Goal: Information Seeking & Learning: Learn about a topic

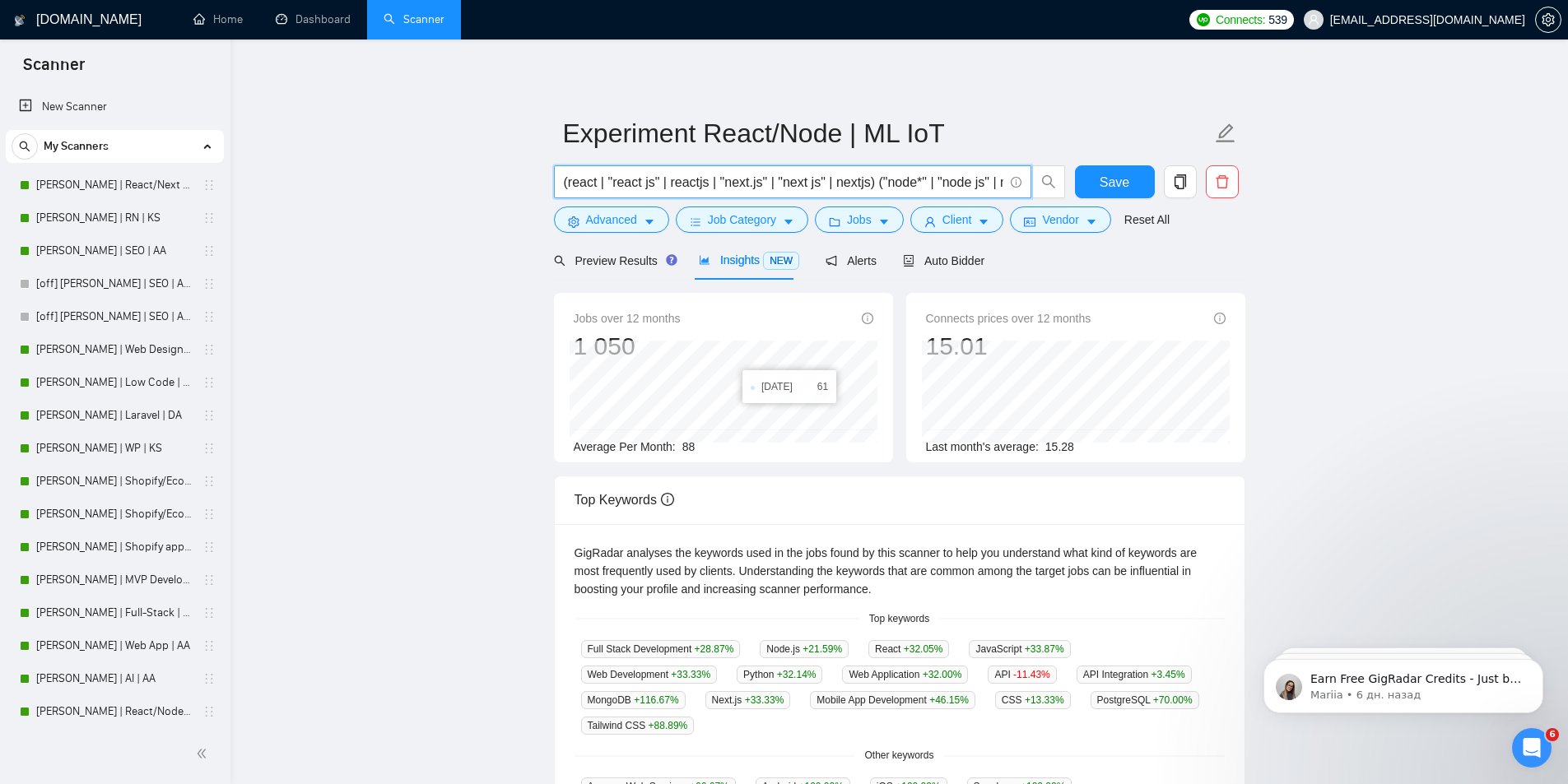
scroll to position [658, 0]
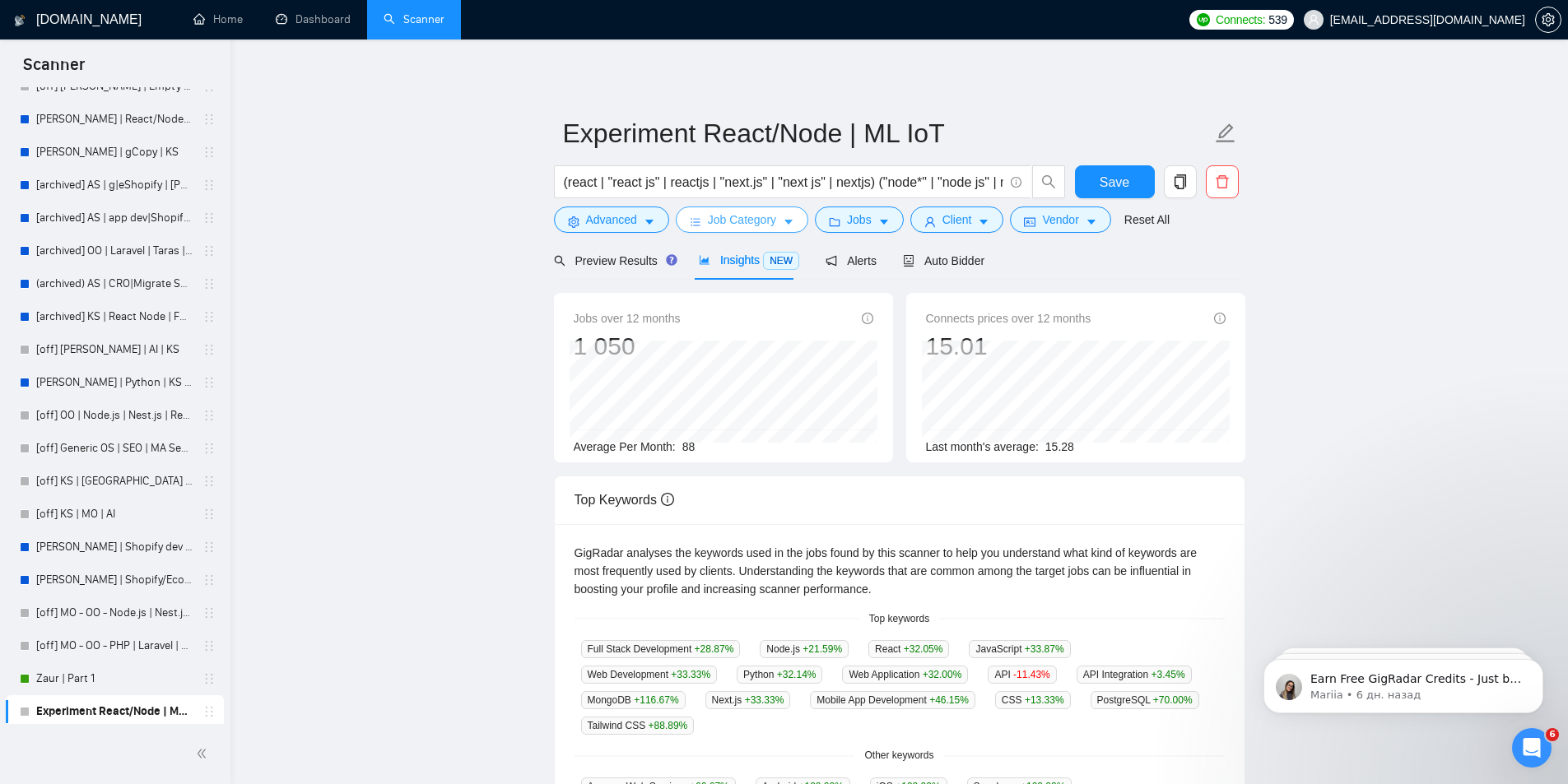
click at [717, 214] on span "Job Category" at bounding box center [742, 219] width 68 height 18
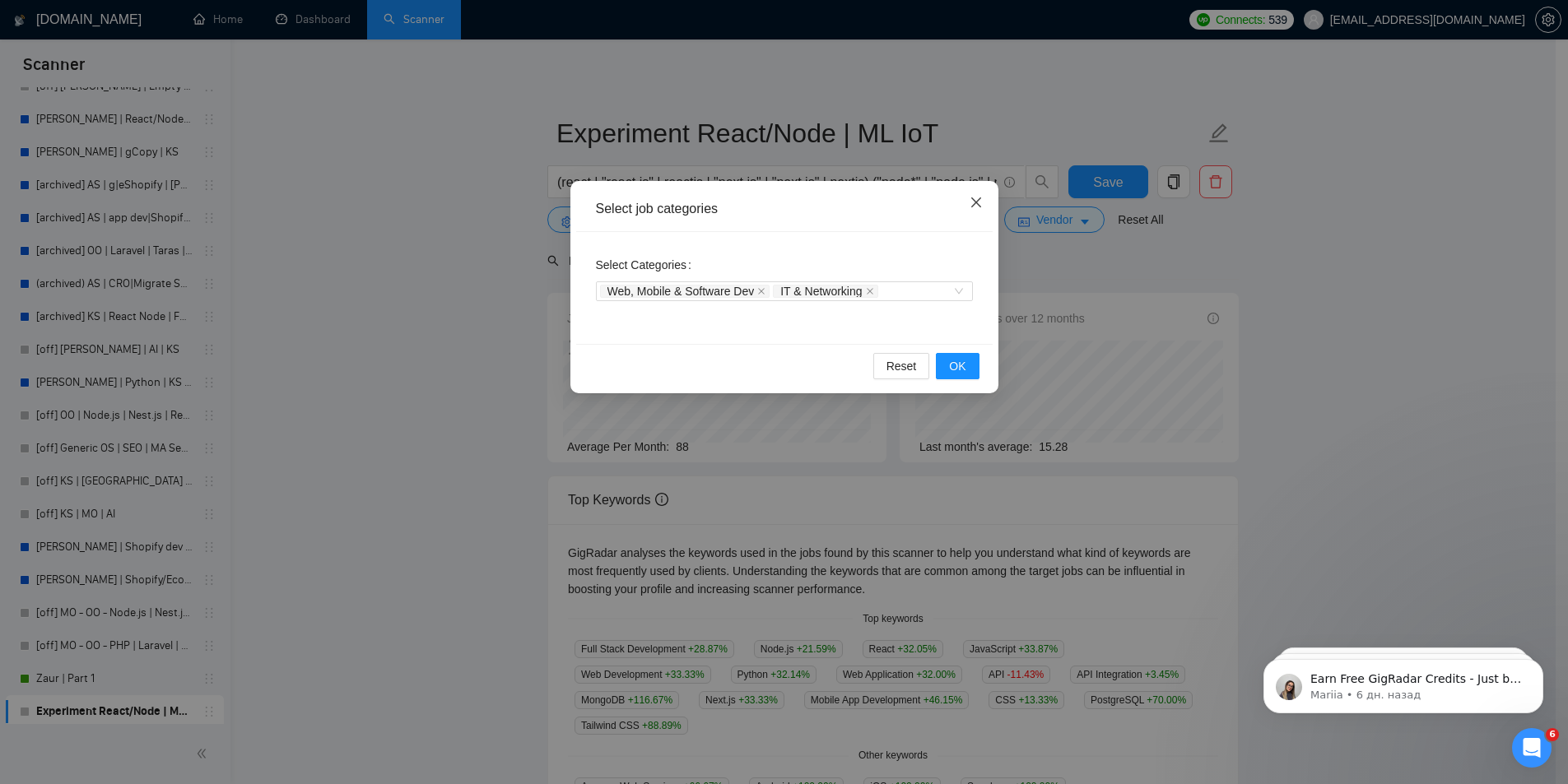
click at [981, 202] on icon "close" at bounding box center [976, 202] width 13 height 13
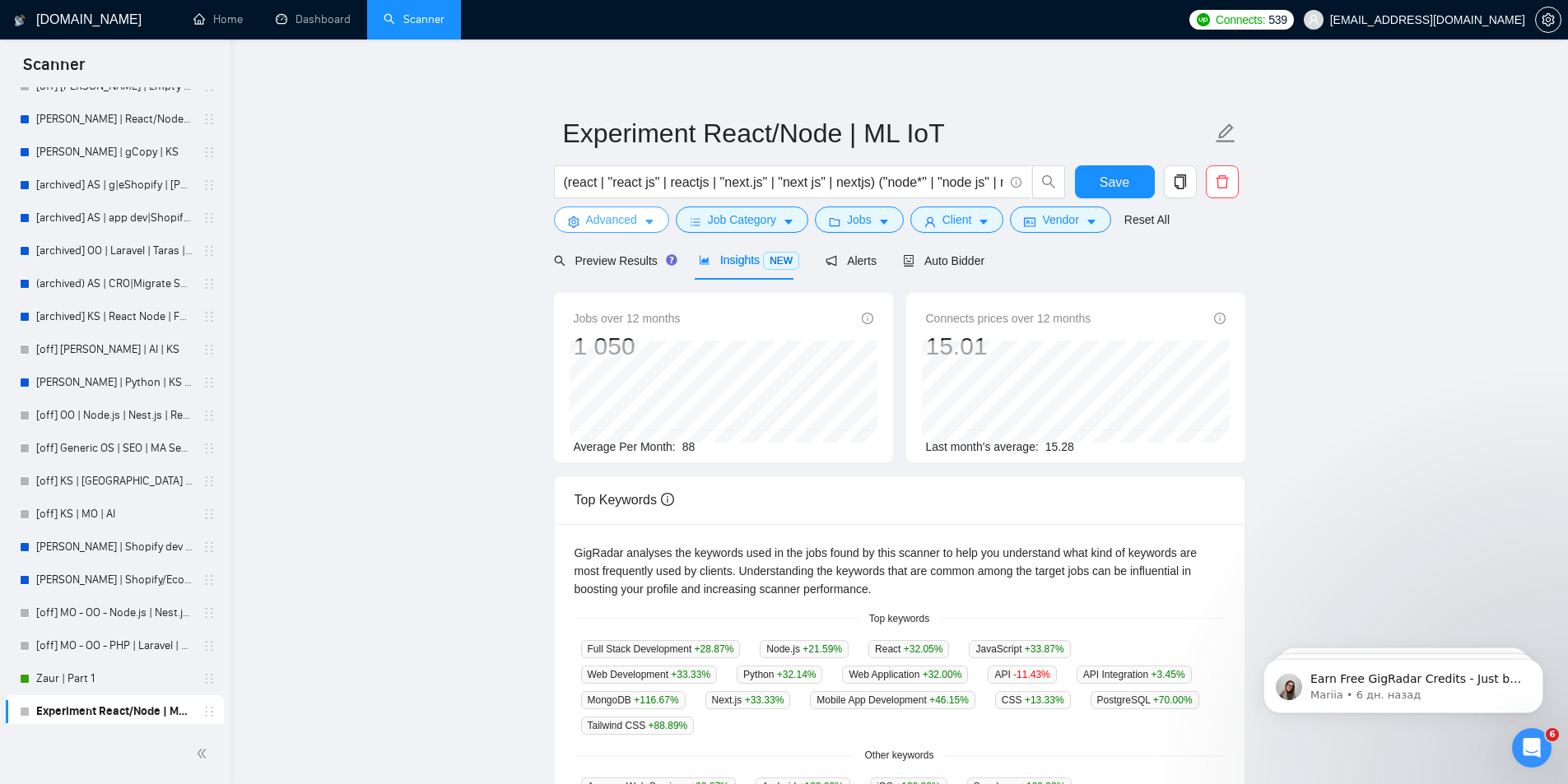
click at [637, 220] on button "Advanced" at bounding box center [611, 219] width 115 height 26
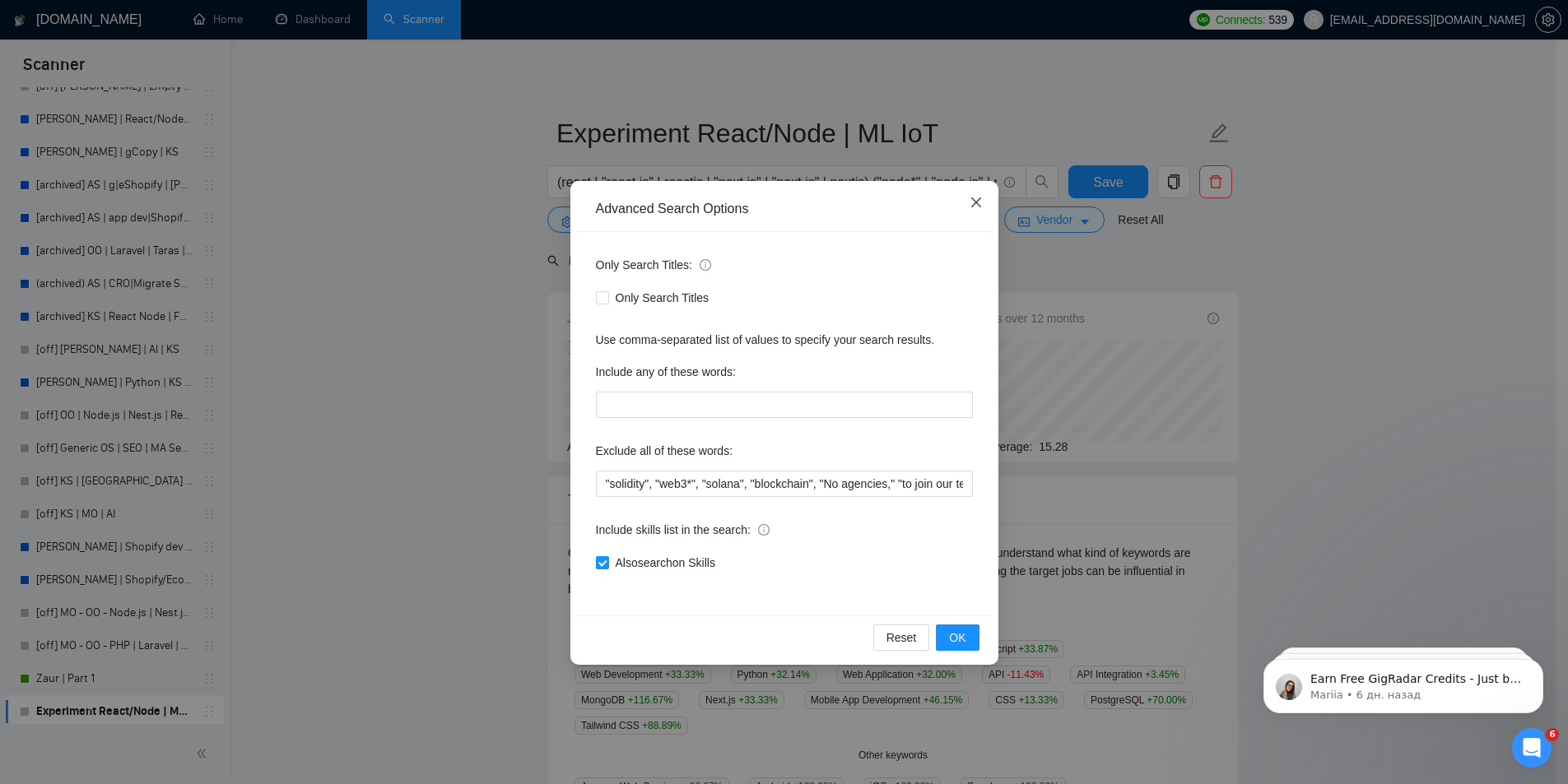
click at [976, 208] on icon "close" at bounding box center [976, 202] width 13 height 13
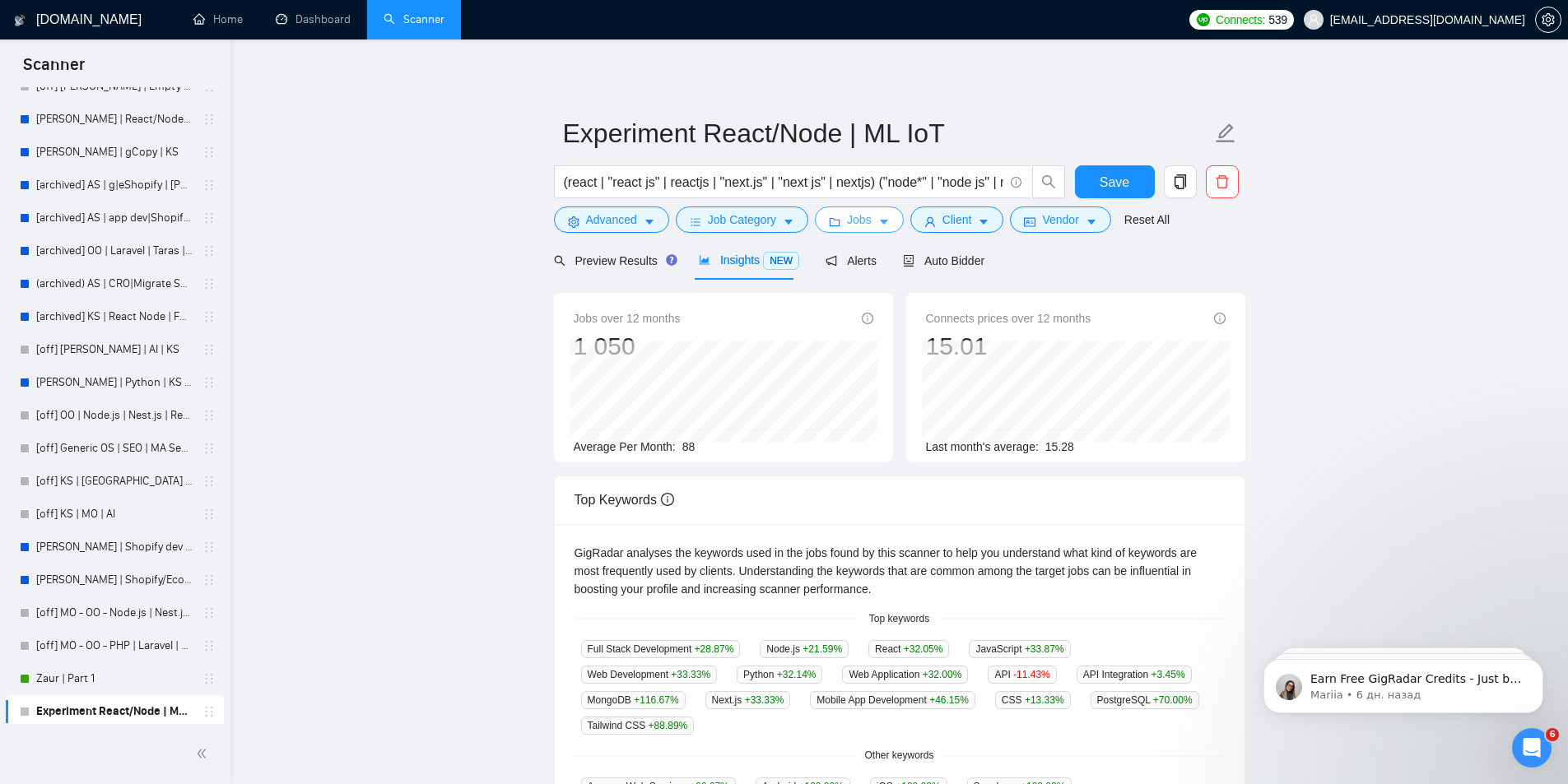
click at [831, 213] on button "Jobs" at bounding box center [860, 219] width 89 height 26
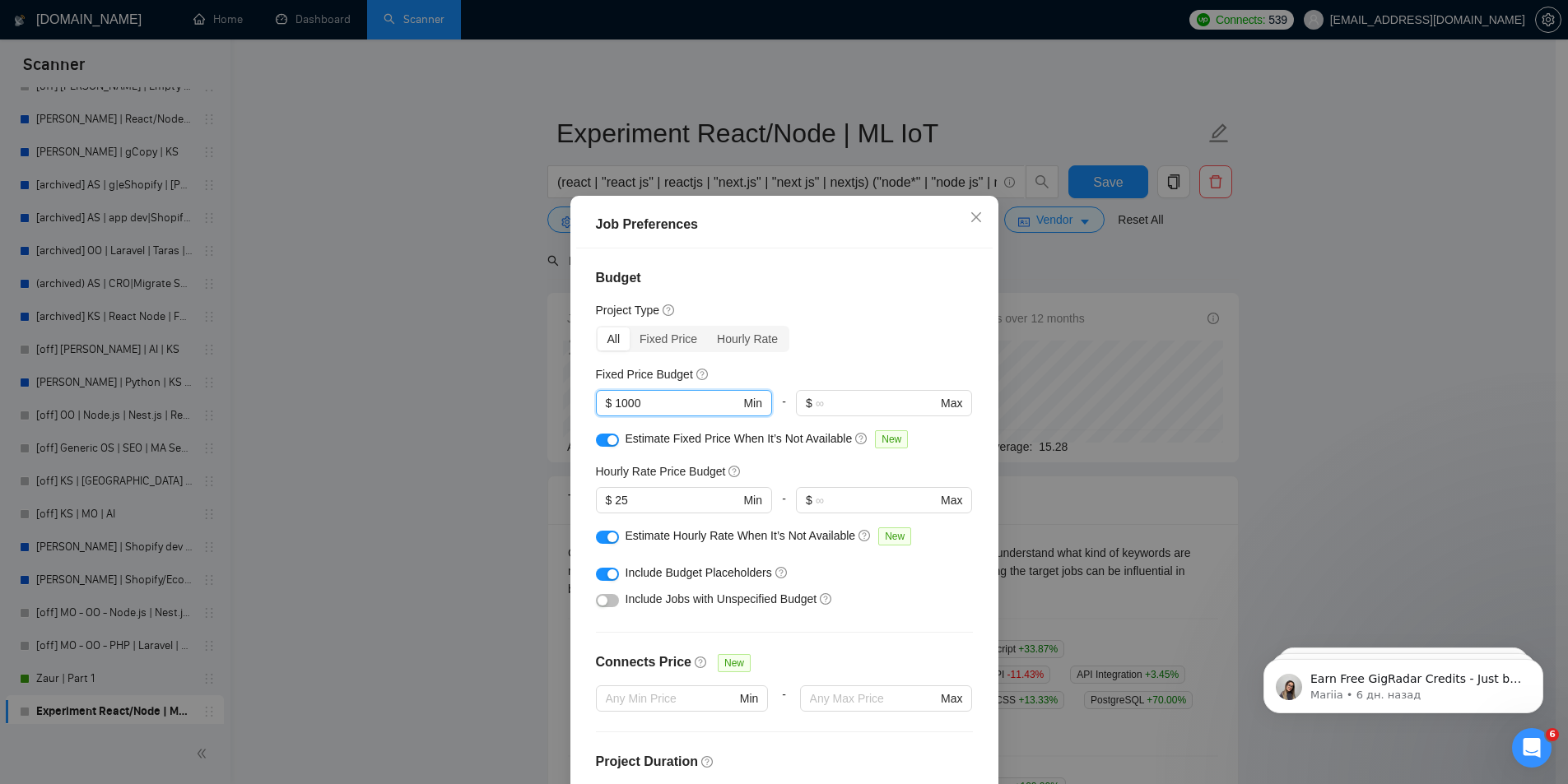
drag, startPoint x: 677, startPoint y: 402, endPoint x: 561, endPoint y: 405, distance: 116.0
click at [561, 405] on div "Job Preferences Budget Project Type All Fixed Price Hourly Rate Fixed Price Bud…" at bounding box center [784, 392] width 1568 height 784
type input "0"
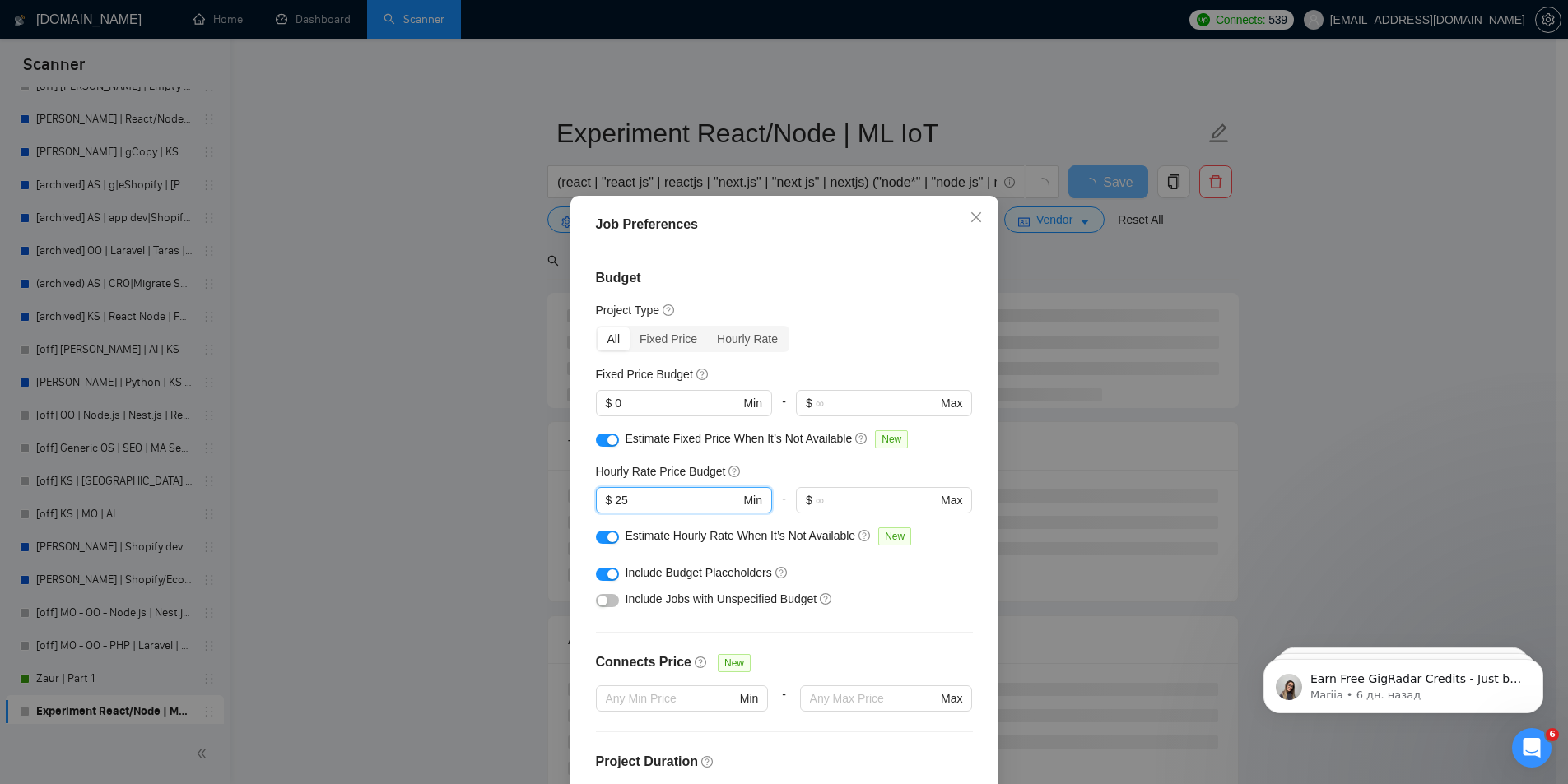
drag, startPoint x: 629, startPoint y: 492, endPoint x: 584, endPoint y: 500, distance: 45.7
click at [584, 500] on div "Budget Project Type All Fixed Price Hourly Rate Fixed Price Budget $ 0 Min - $ …" at bounding box center [784, 523] width 416 height 549
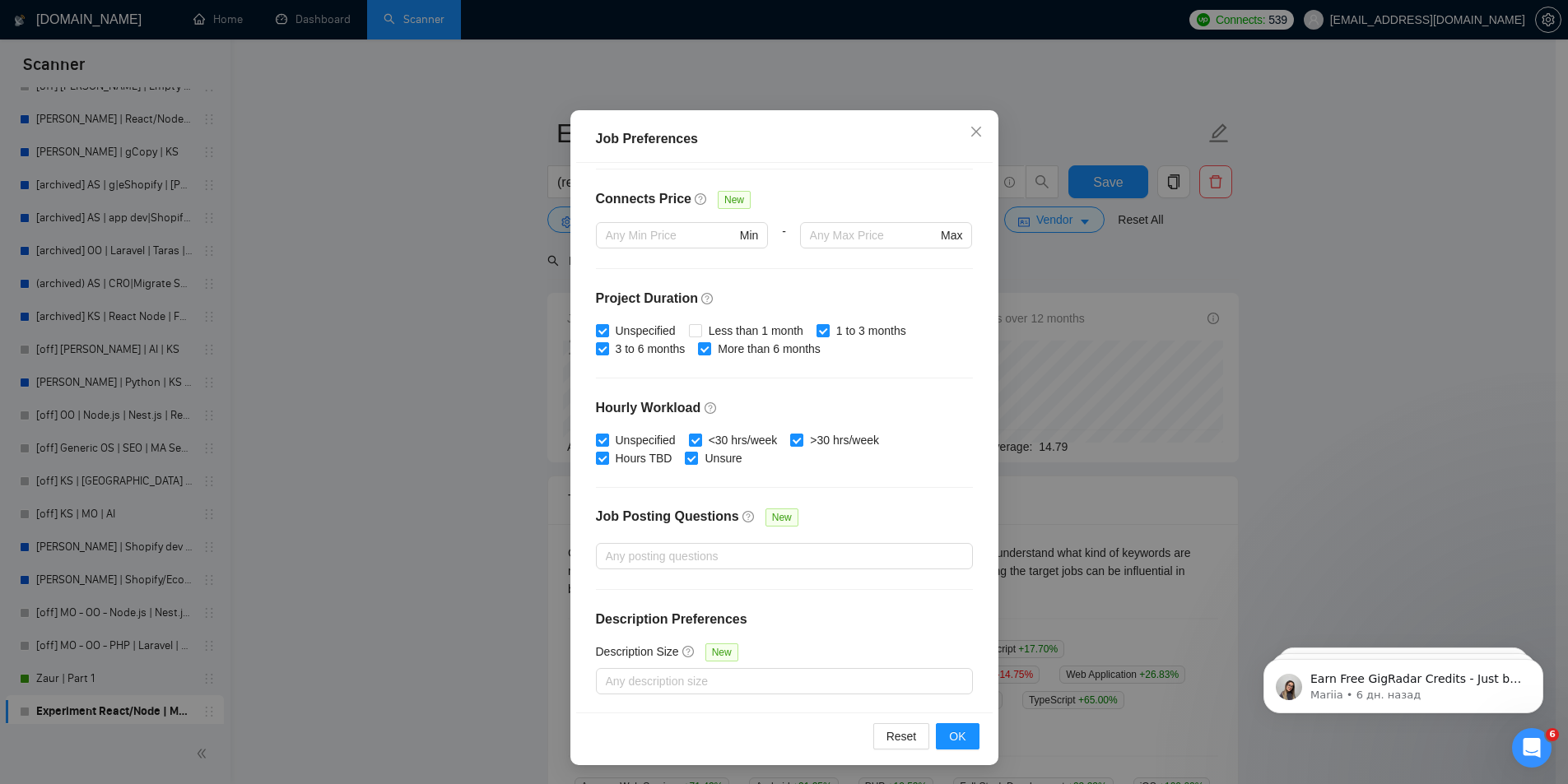
scroll to position [86, 0]
type input "0"
click at [954, 734] on span "OK" at bounding box center [957, 735] width 16 height 18
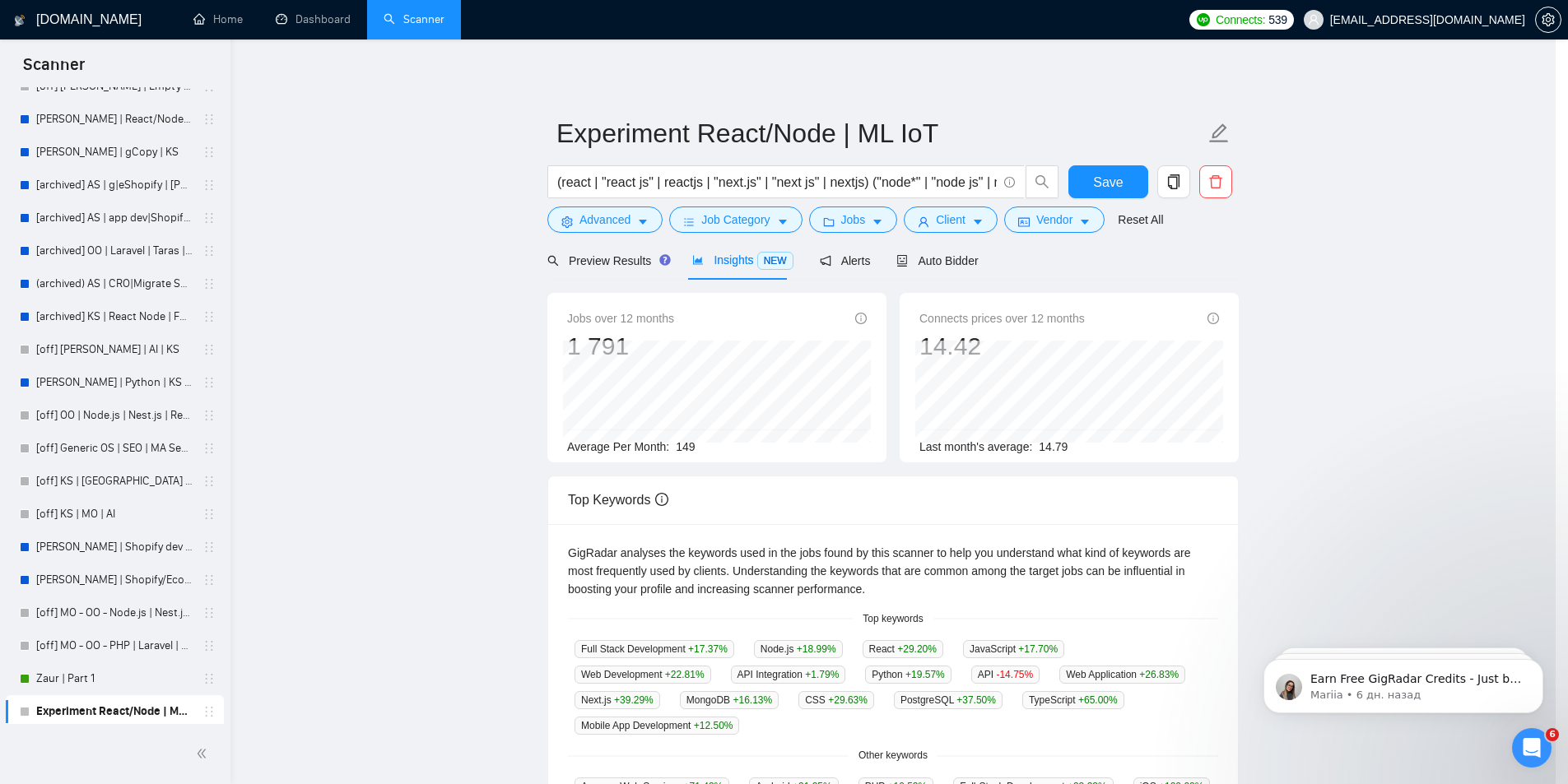
scroll to position [0, 0]
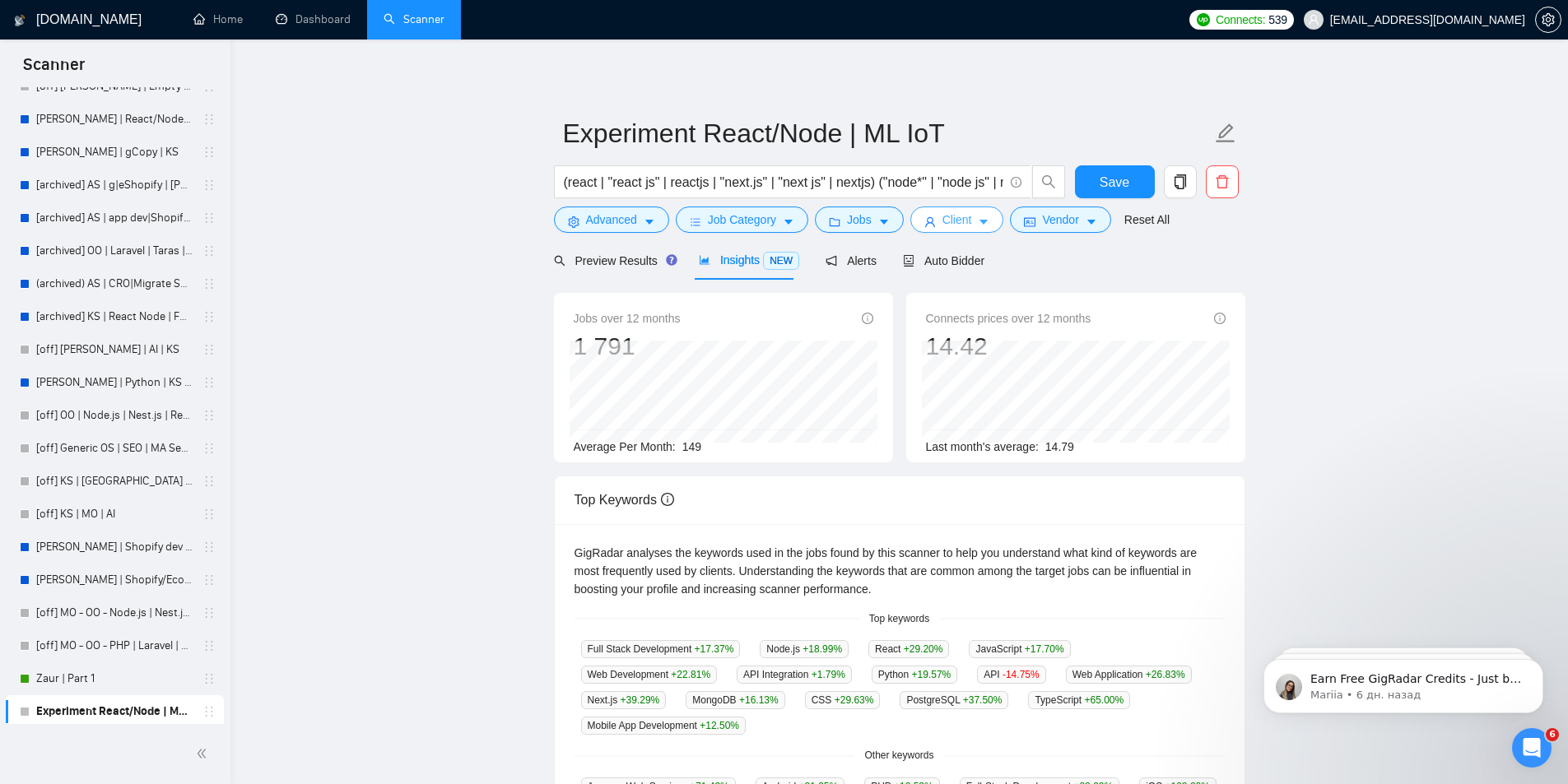
click at [970, 217] on button "Client" at bounding box center [957, 219] width 94 height 26
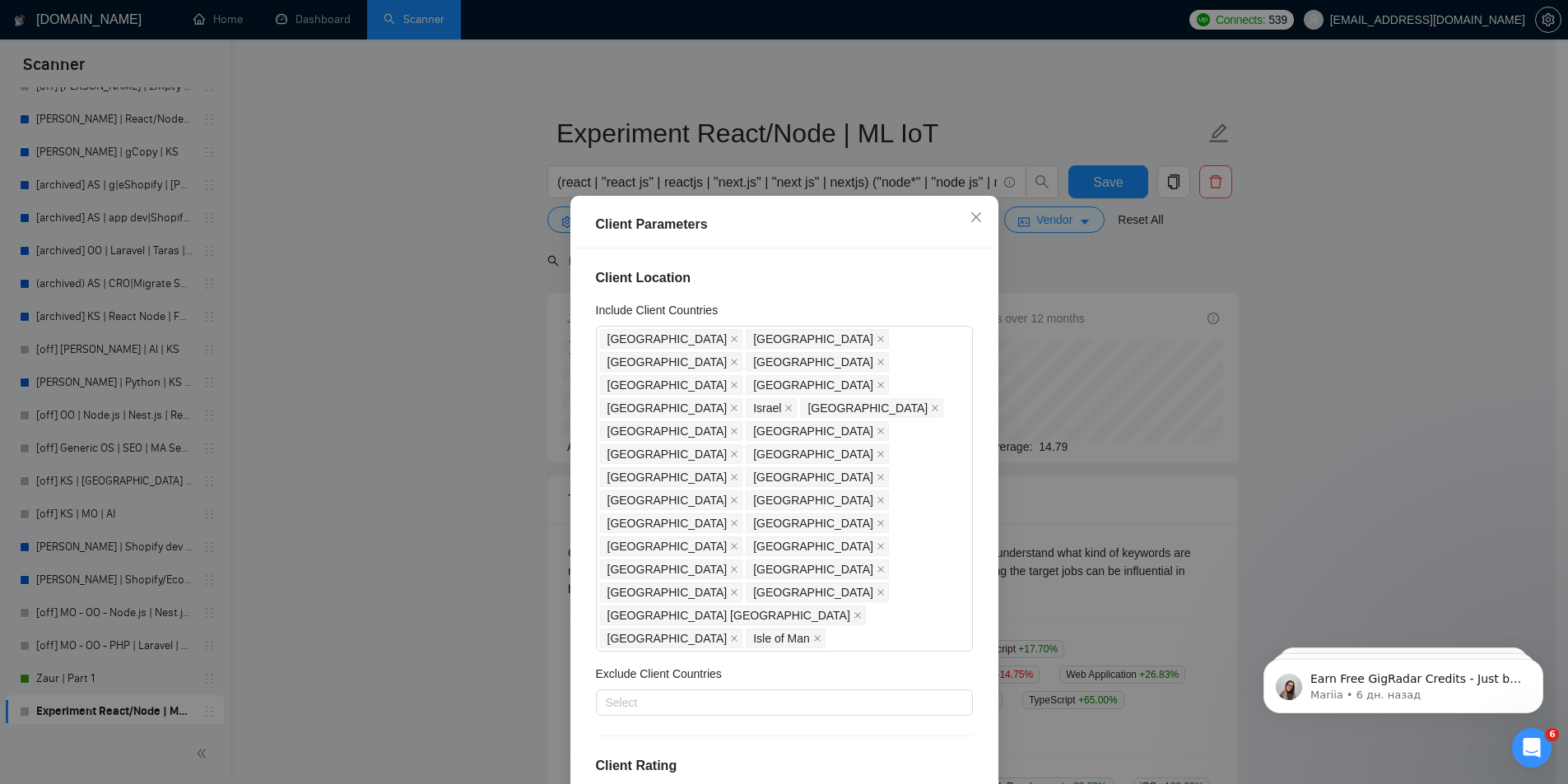
click at [588, 448] on div "Client Location Include Client Countries [GEOGRAPHIC_DATA] [GEOGRAPHIC_DATA] [G…" at bounding box center [784, 523] width 416 height 549
click at [730, 342] on icon "close" at bounding box center [734, 339] width 9 height 9
click at [676, 342] on span "[GEOGRAPHIC_DATA]" at bounding box center [667, 338] width 120 height 18
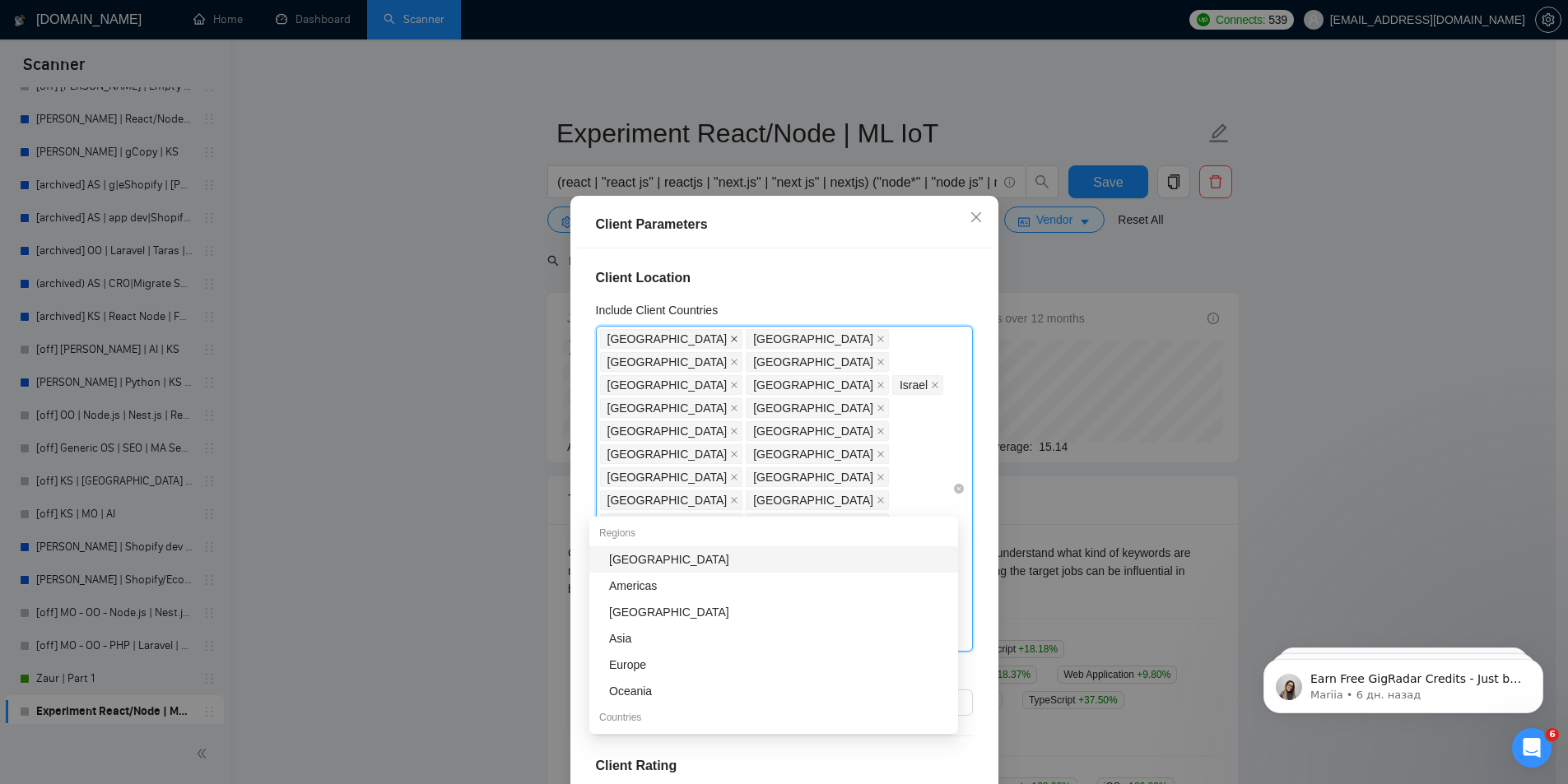
click at [730, 340] on icon "close" at bounding box center [734, 339] width 9 height 9
click at [753, 340] on span "[GEOGRAPHIC_DATA]" at bounding box center [813, 338] width 120 height 18
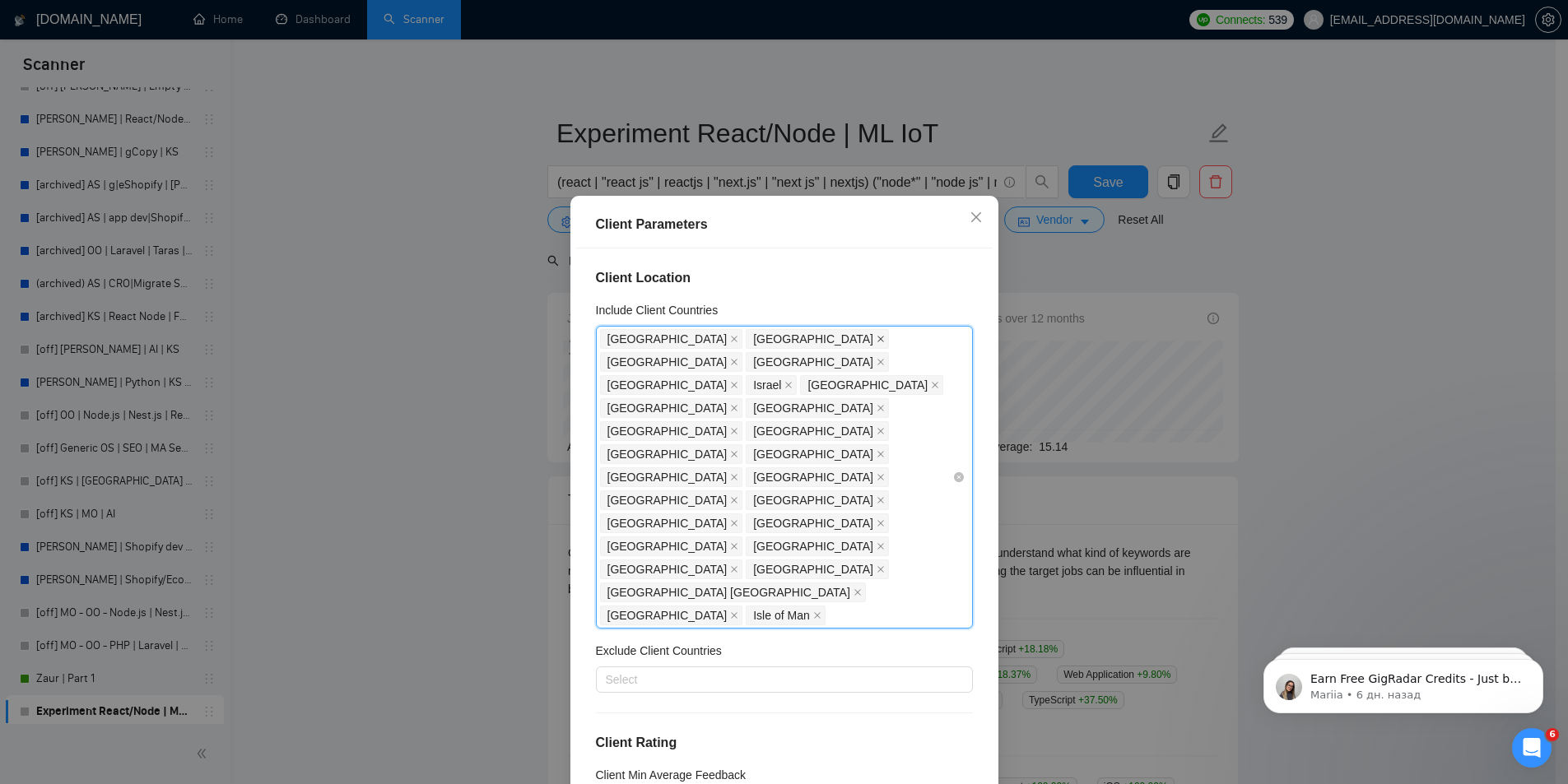
click at [878, 340] on icon "close" at bounding box center [881, 340] width 7 height 7
click at [877, 340] on icon "close" at bounding box center [881, 339] width 9 height 9
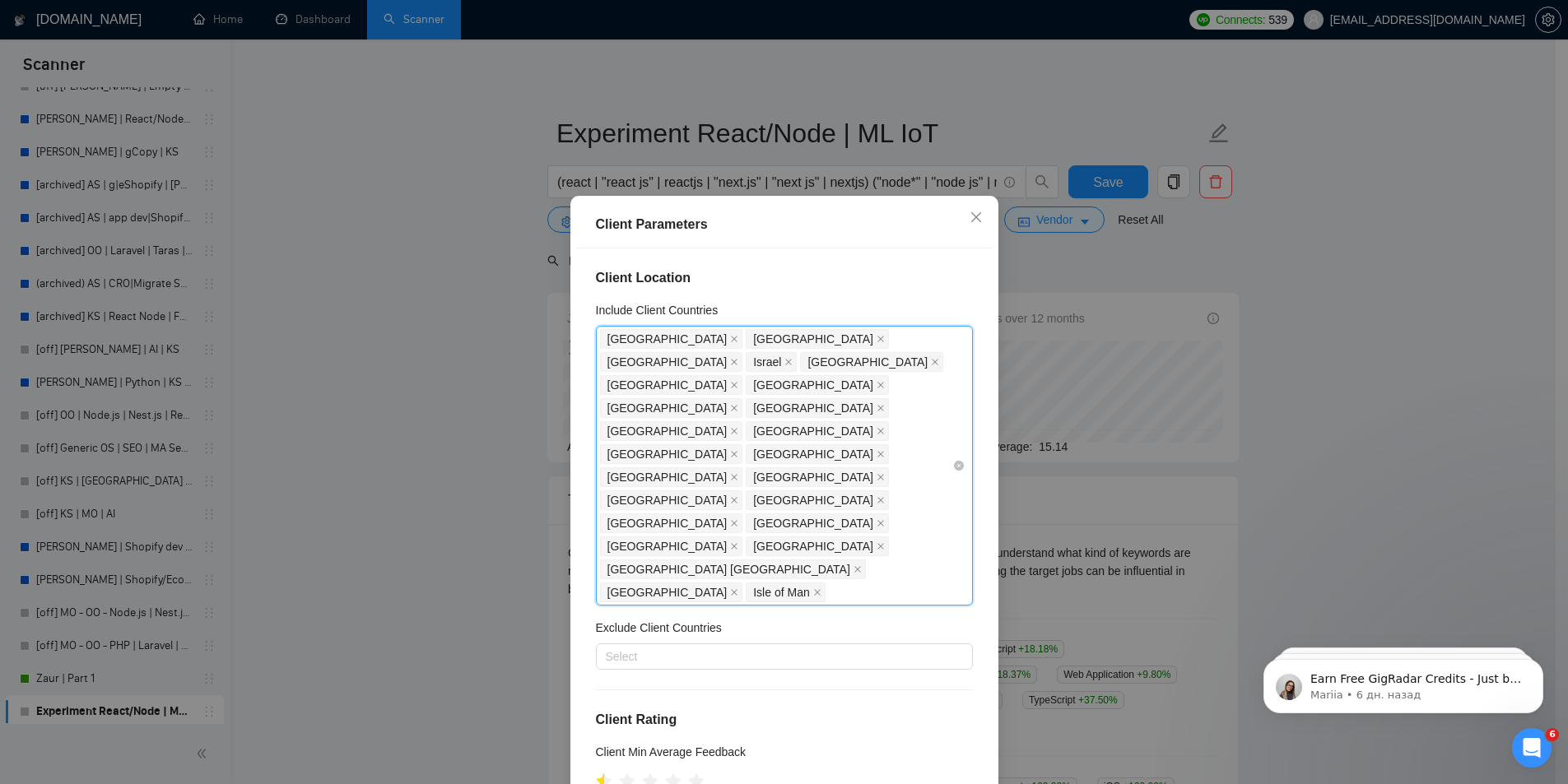
click at [753, 342] on span "[GEOGRAPHIC_DATA]" at bounding box center [813, 338] width 120 height 18
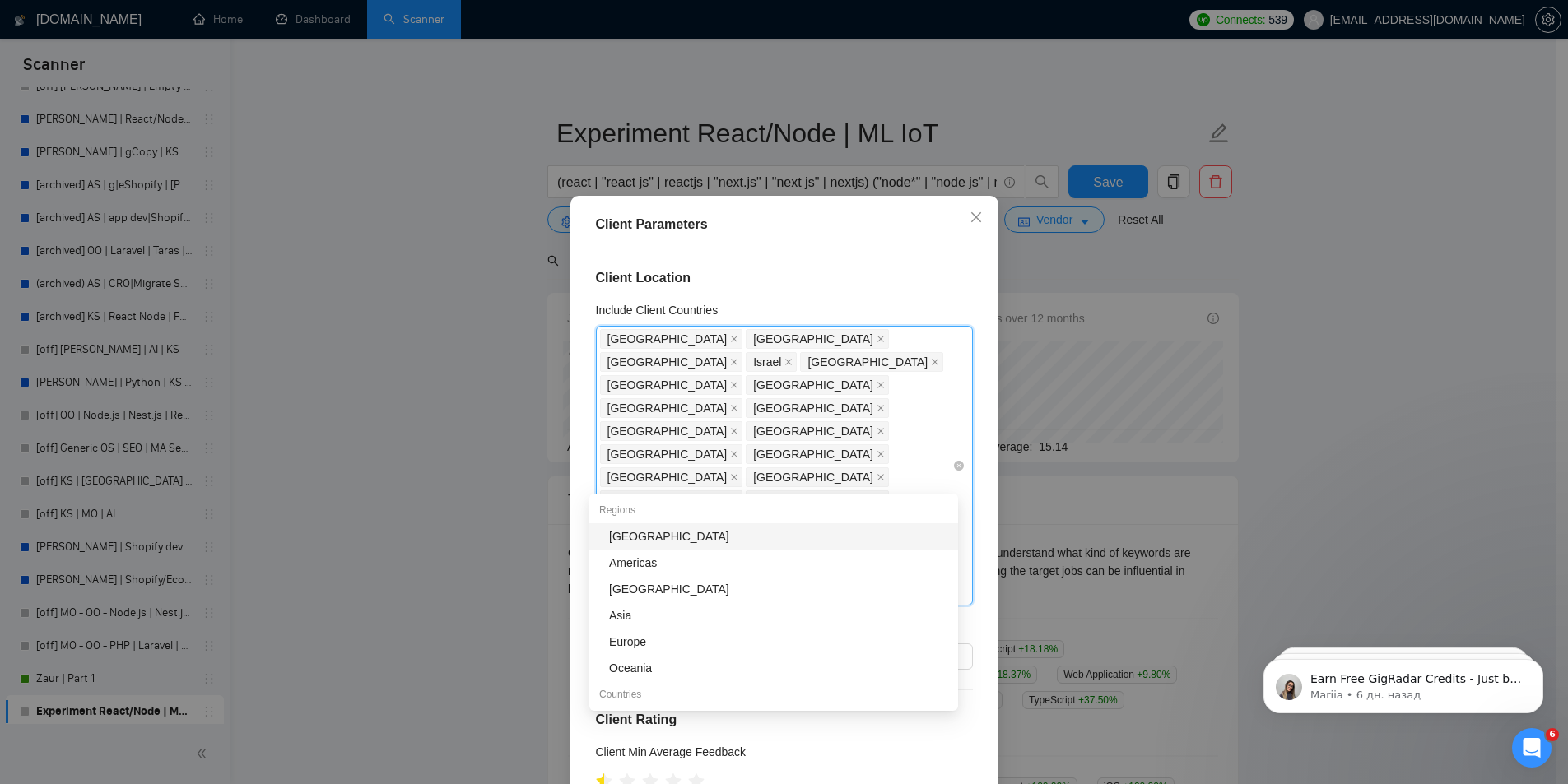
click at [877, 342] on icon "close" at bounding box center [881, 339] width 9 height 9
click at [900, 342] on span "Israel" at bounding box center [913, 338] width 28 height 18
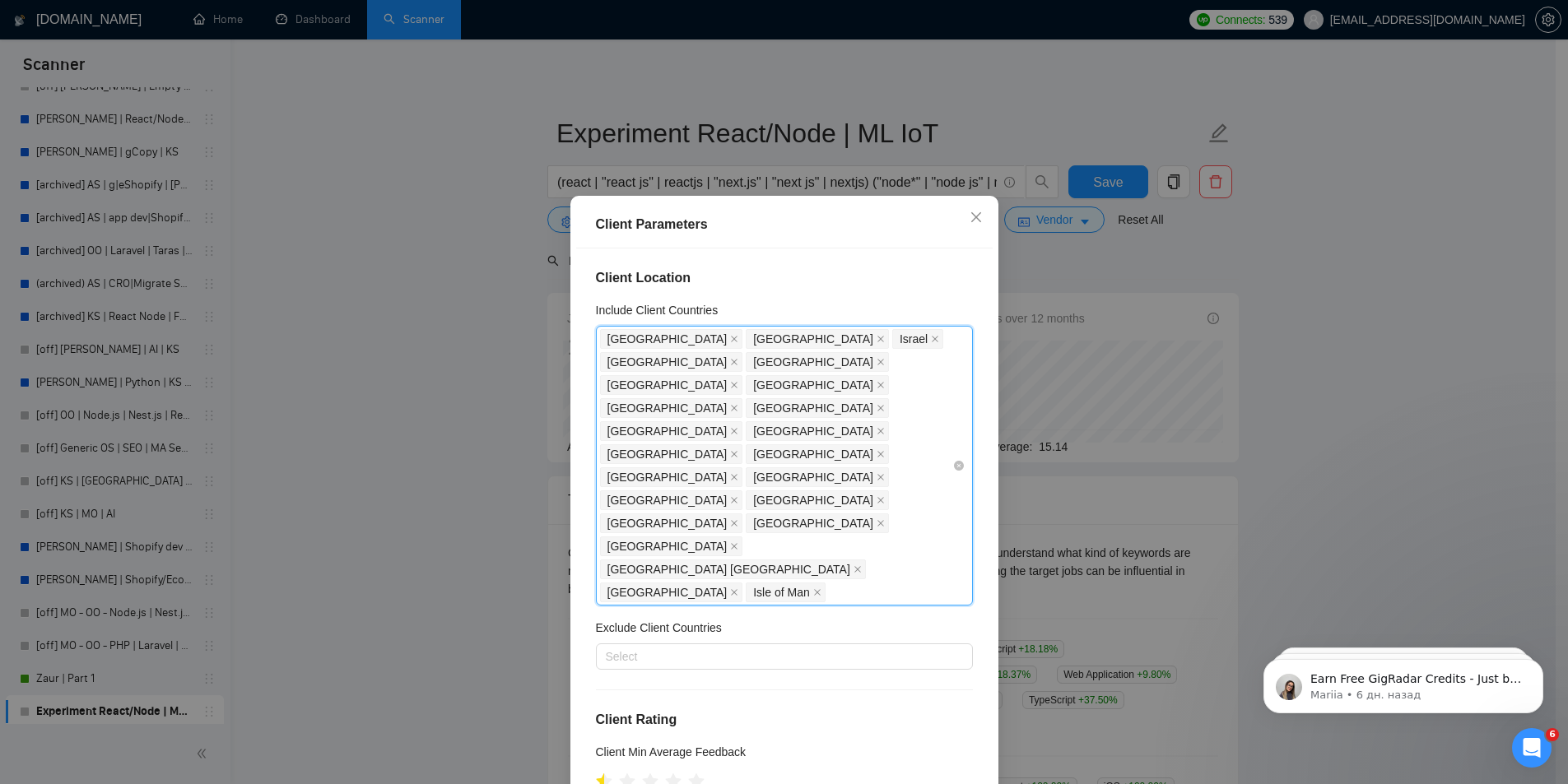
click at [892, 342] on span "Israel" at bounding box center [918, 338] width 51 height 20
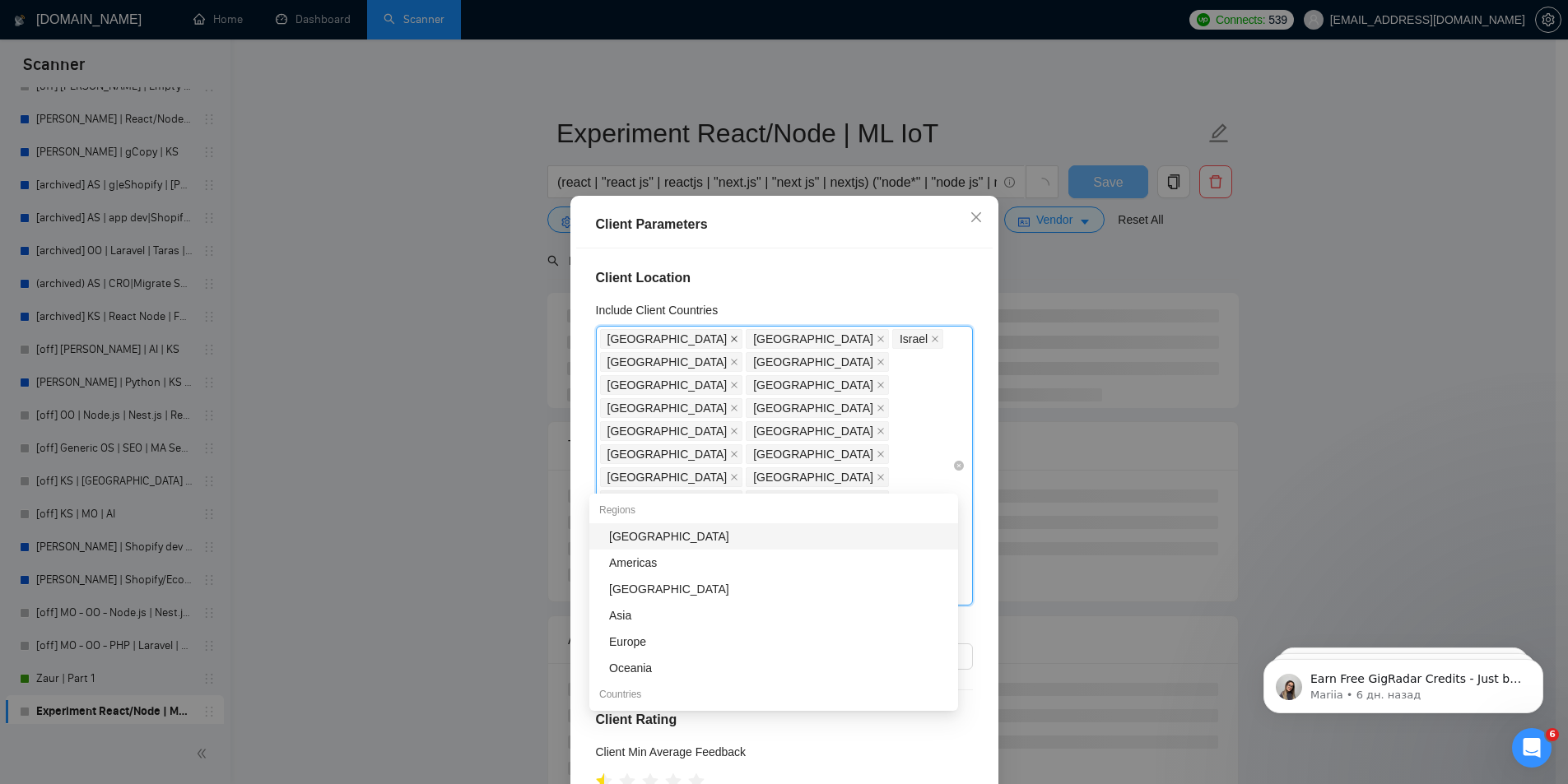
click at [730, 334] on span at bounding box center [734, 338] width 9 height 18
click at [730, 336] on icon "close" at bounding box center [734, 339] width 9 height 9
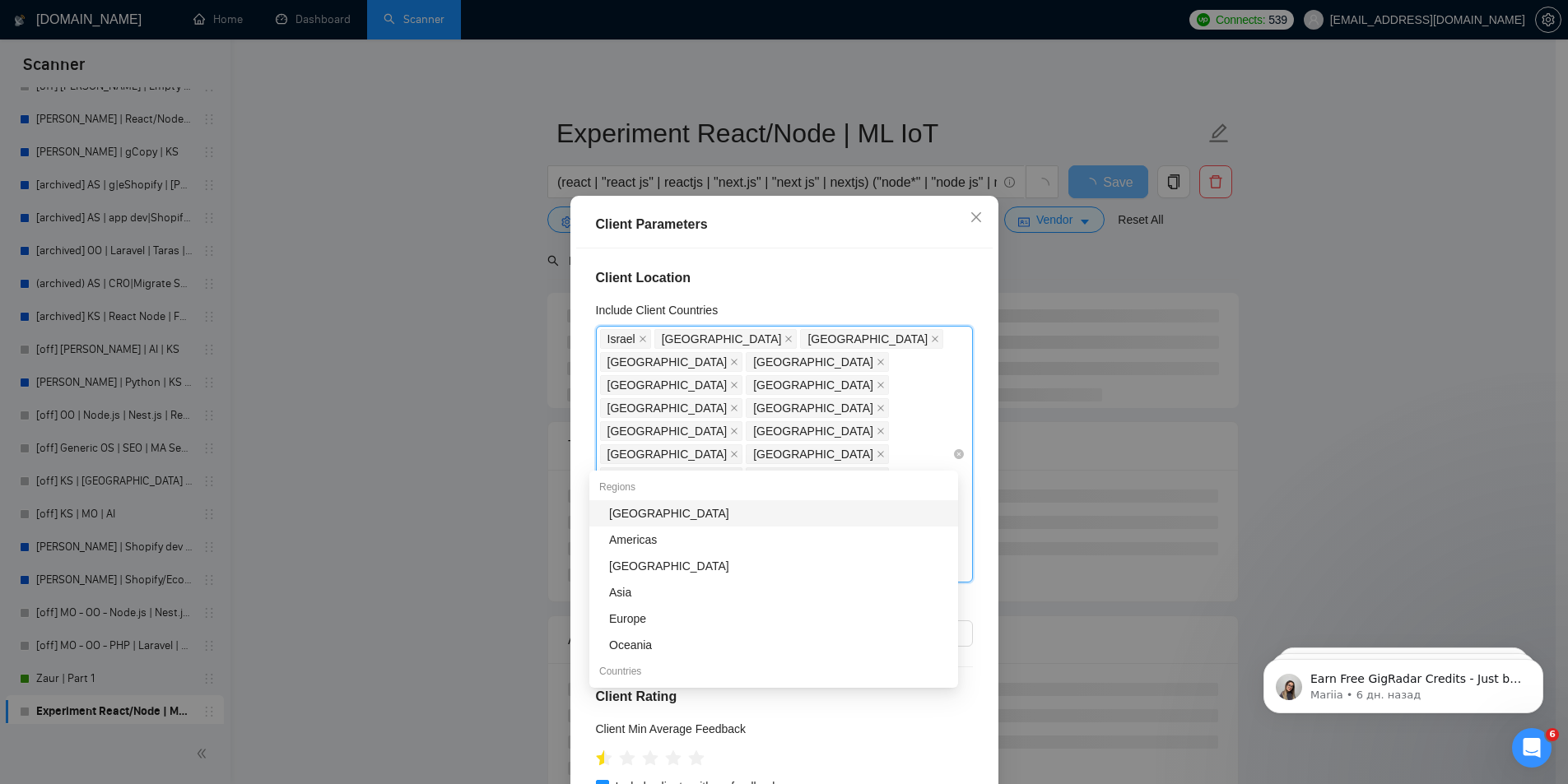
click at [643, 336] on div "Israel" at bounding box center [627, 338] width 55 height 23
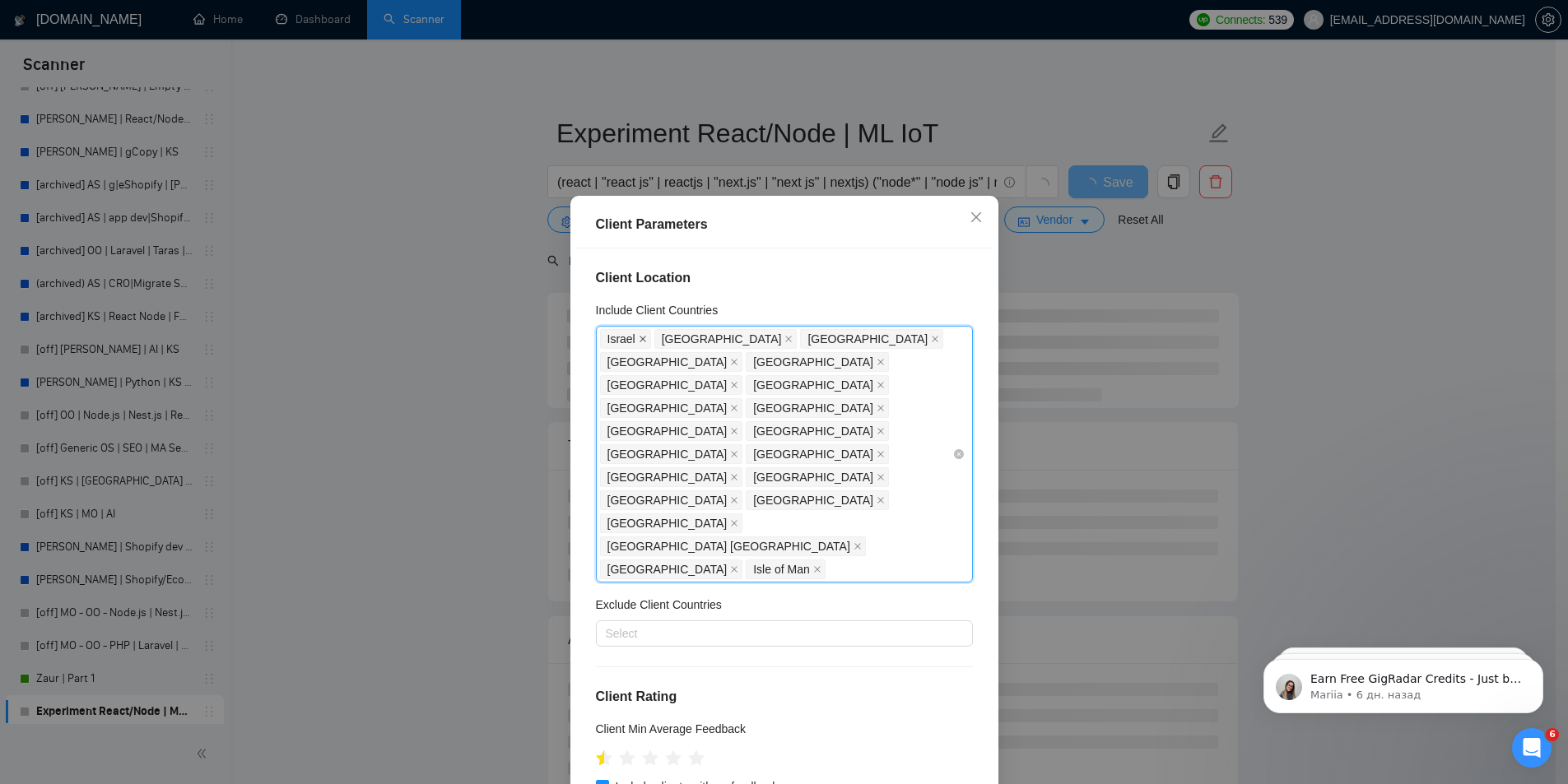
click at [639, 341] on icon "close" at bounding box center [643, 340] width 7 height 7
click at [738, 565] on icon "close" at bounding box center [734, 570] width 9 height 9
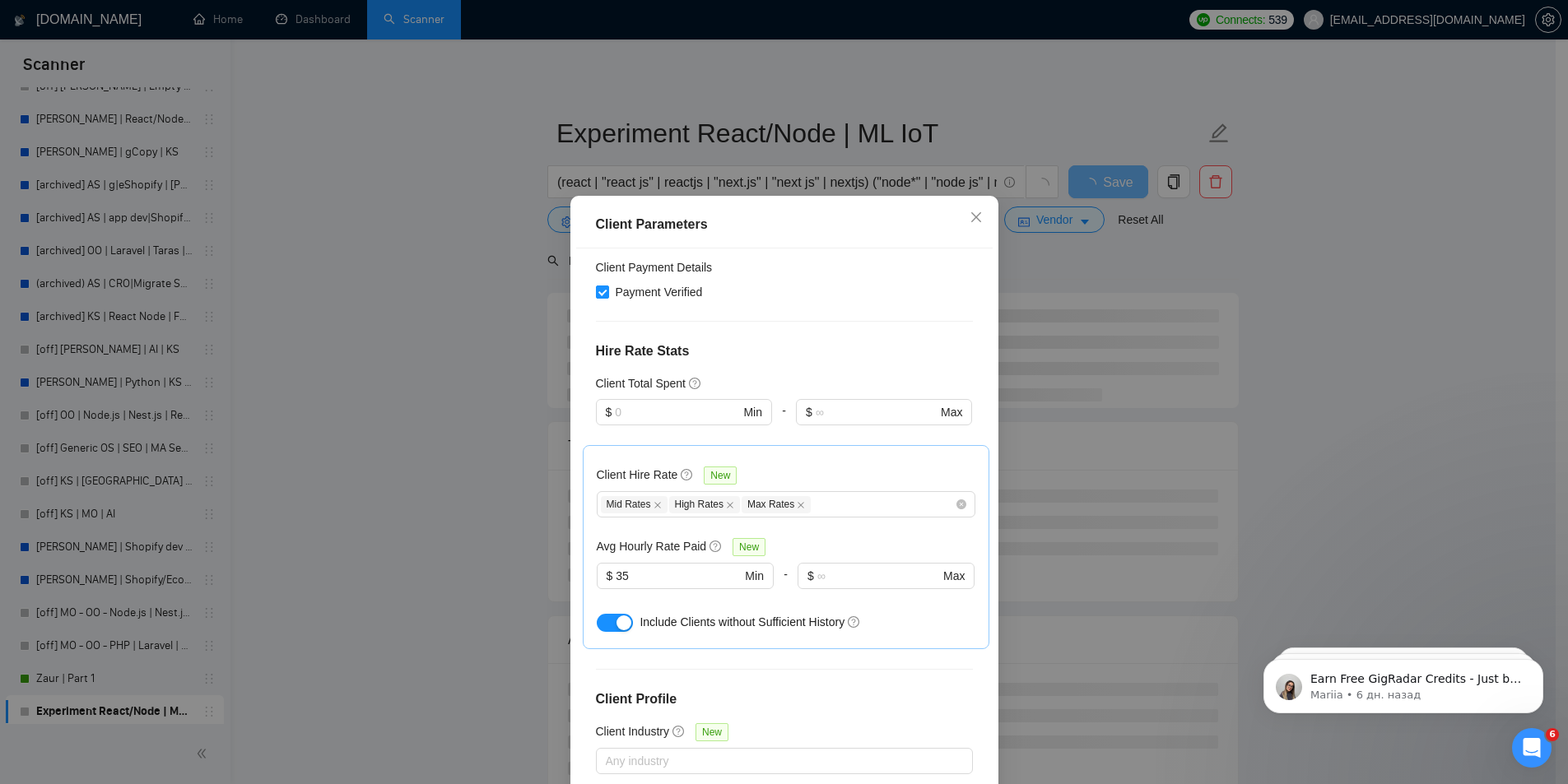
scroll to position [329, 0]
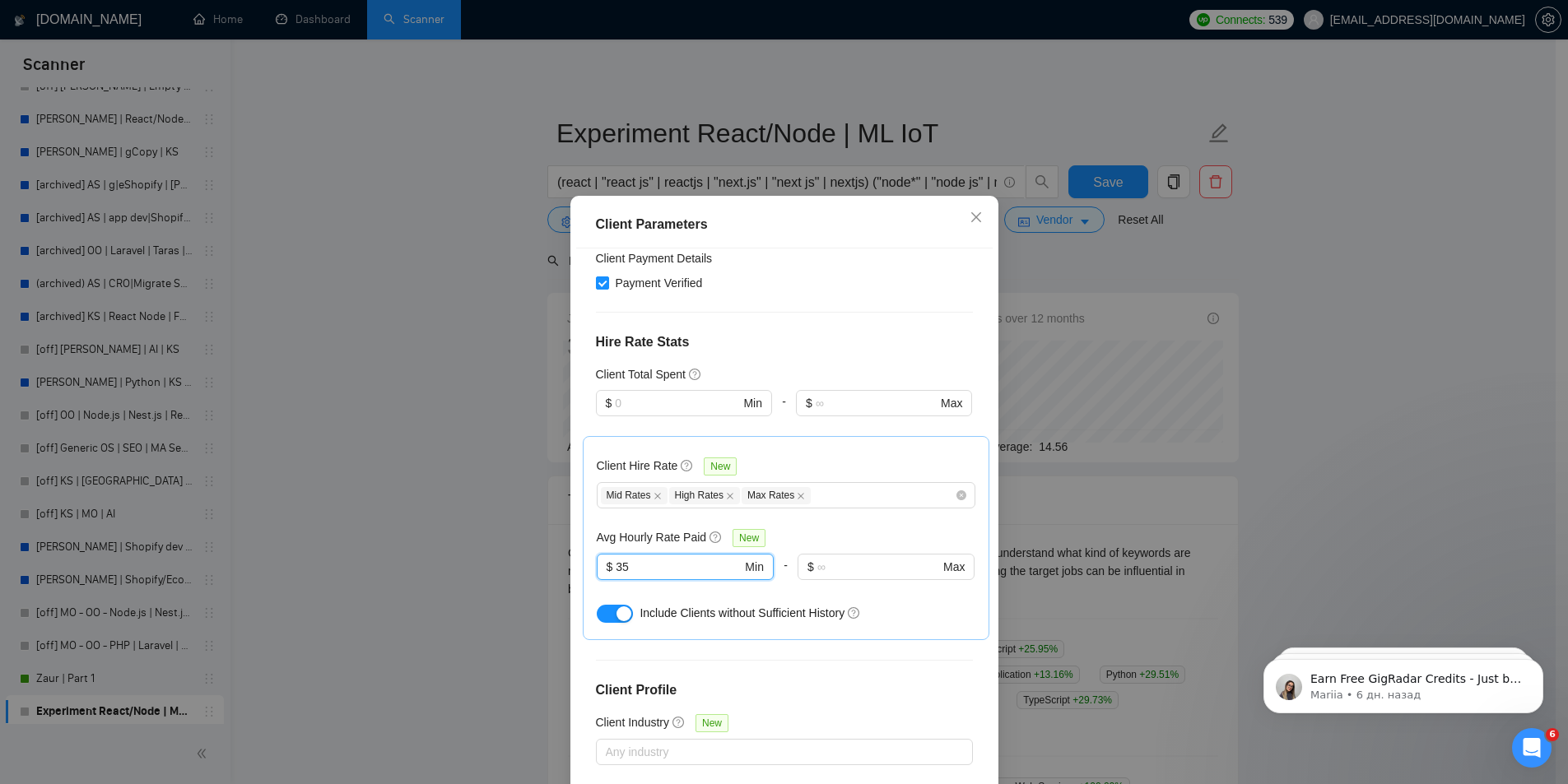
drag, startPoint x: 649, startPoint y: 570, endPoint x: 566, endPoint y: 569, distance: 83.0
click at [571, 569] on div "Client Parameters Client Location Include Client Countries Select Exclude Clien…" at bounding box center [784, 523] width 428 height 654
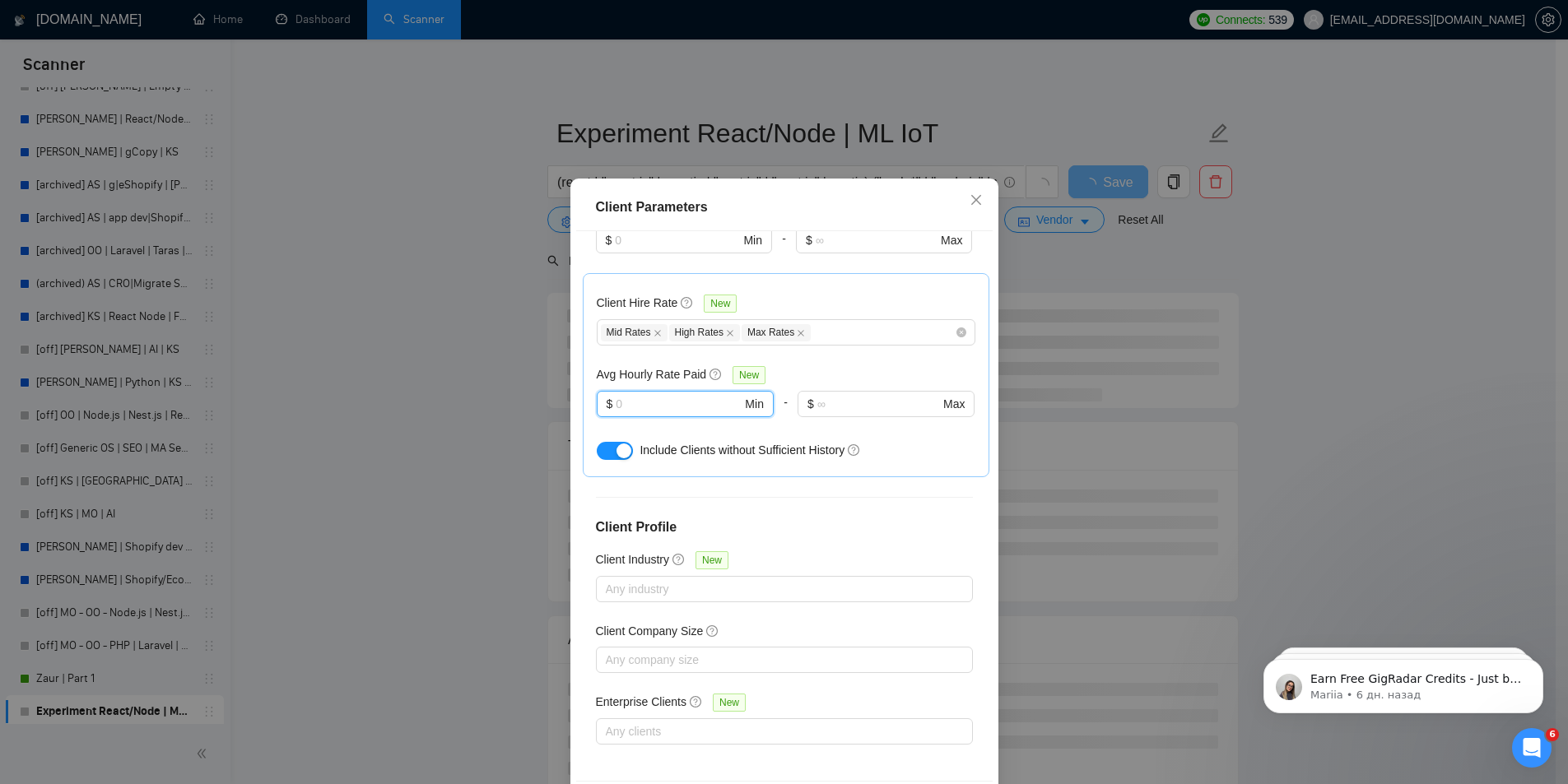
scroll to position [86, 0]
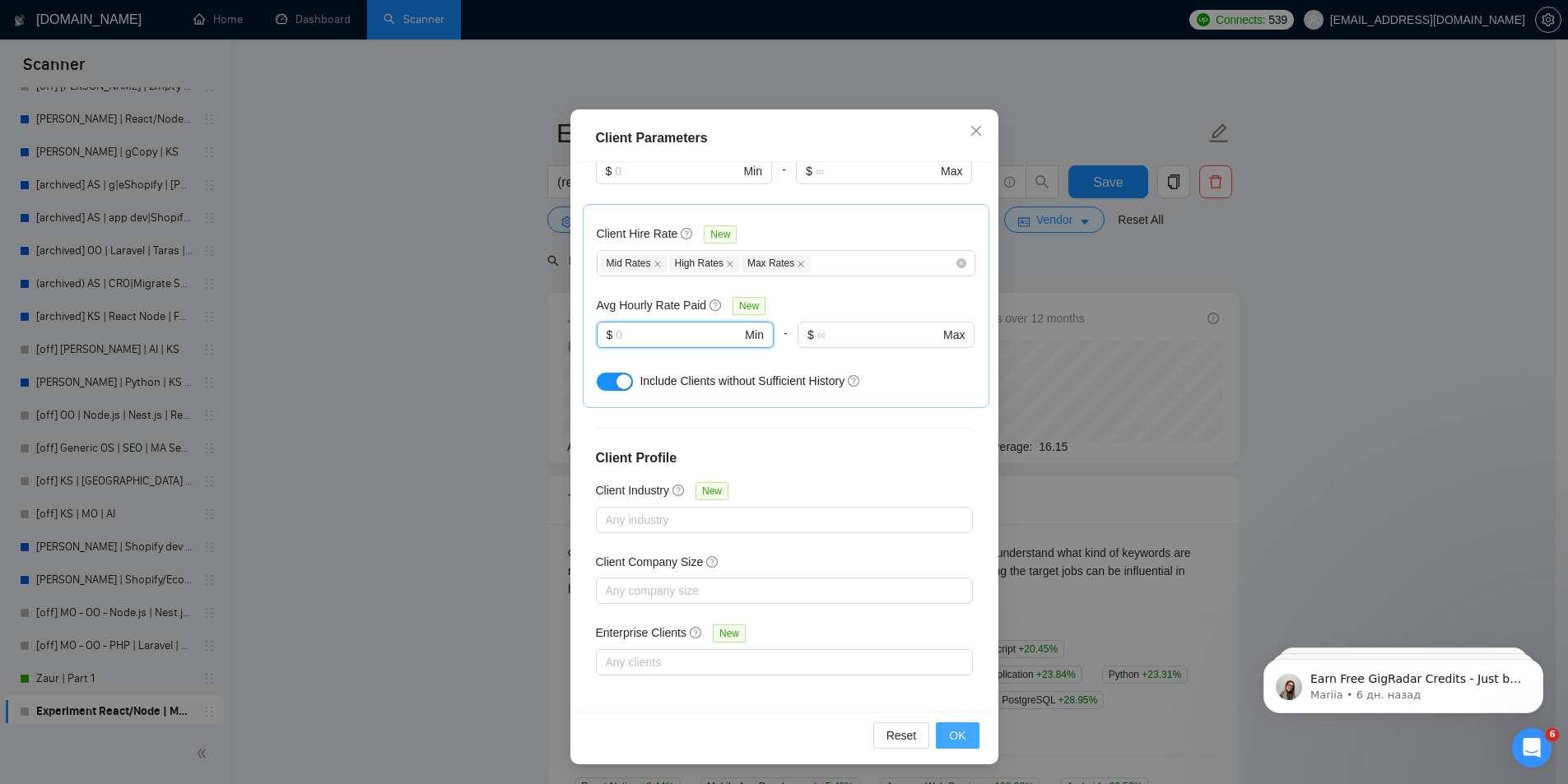
click at [949, 732] on span "OK" at bounding box center [957, 735] width 16 height 18
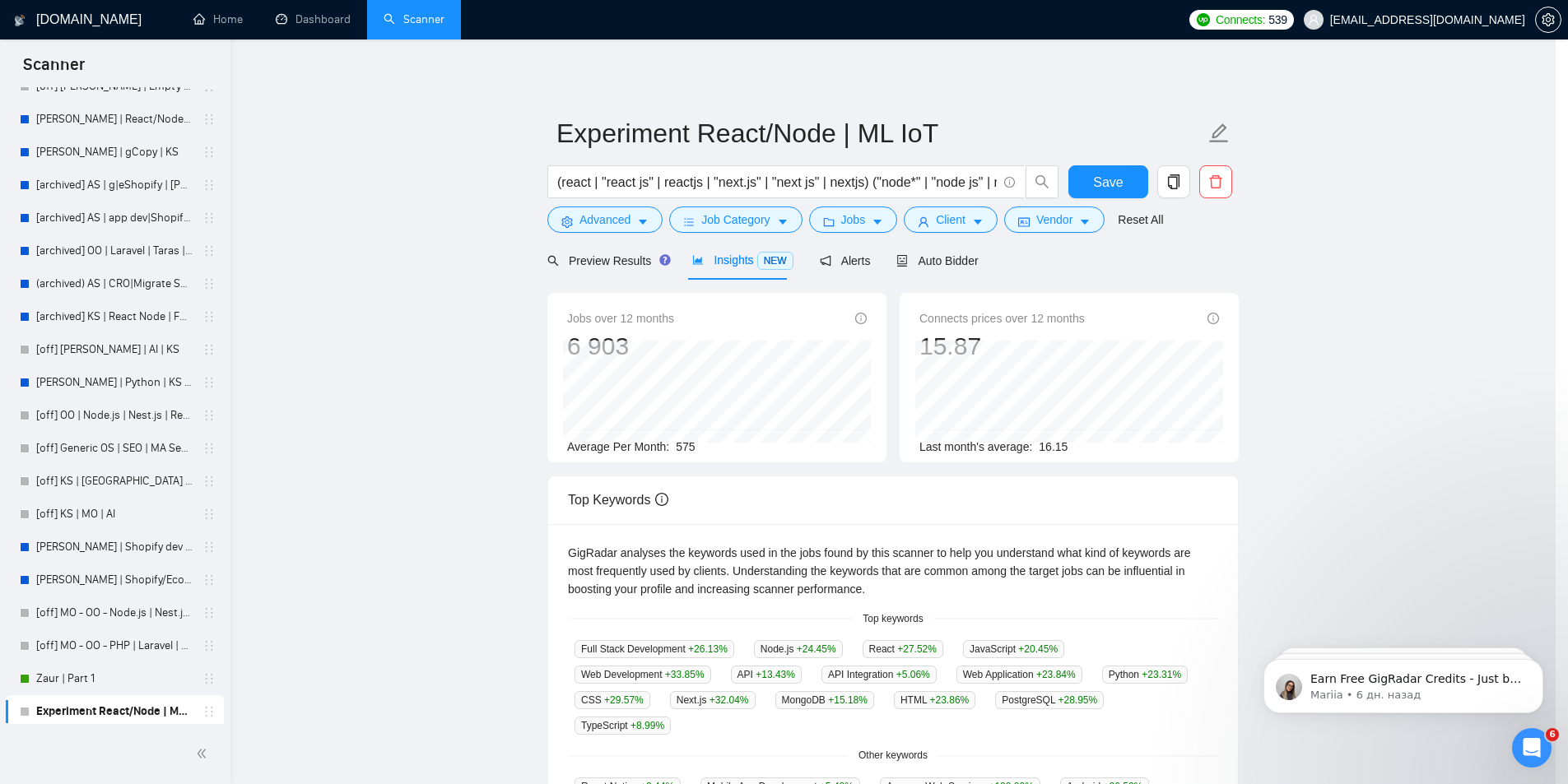
scroll to position [0, 0]
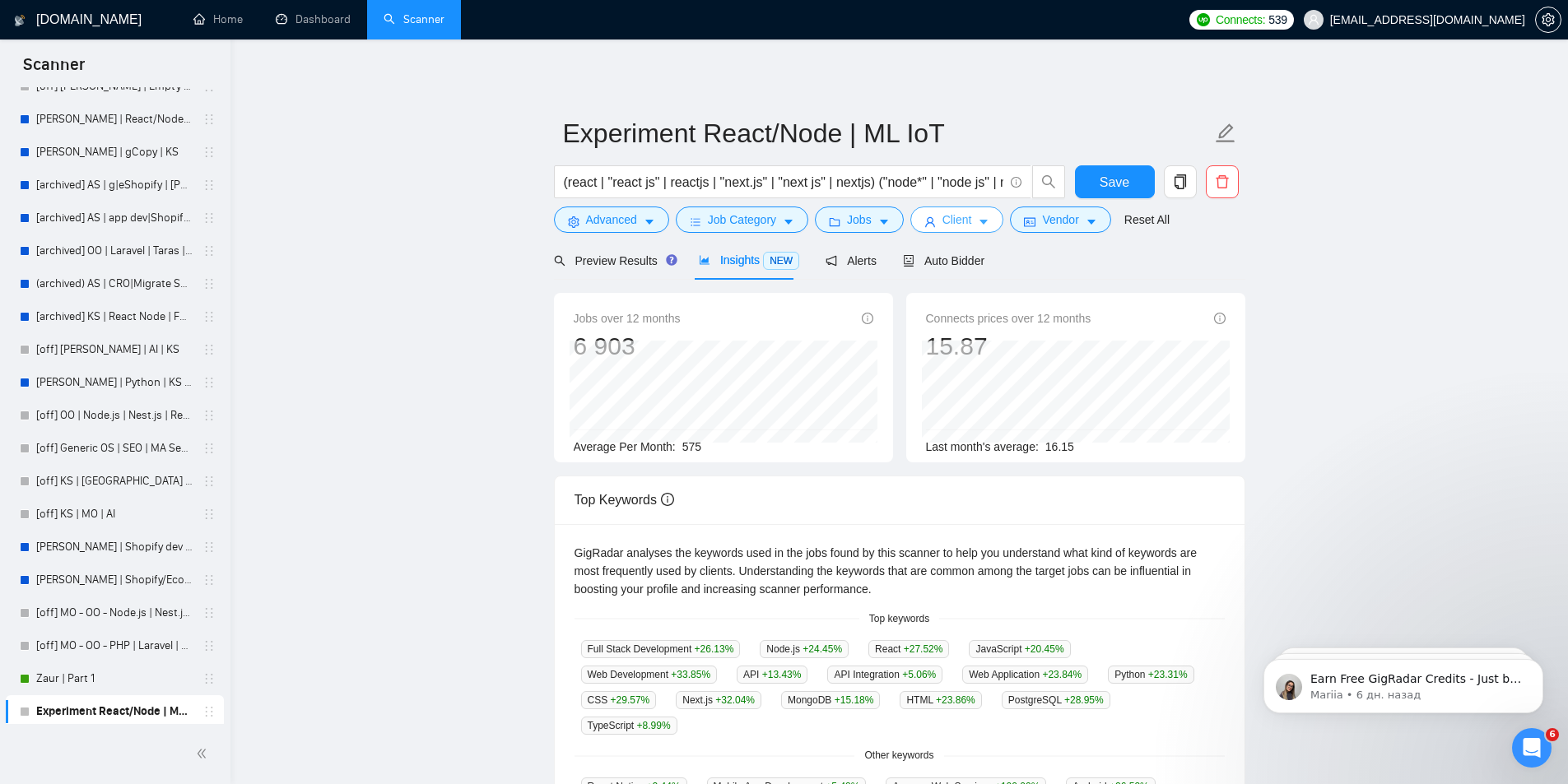
click at [966, 222] on span "Client" at bounding box center [957, 219] width 30 height 18
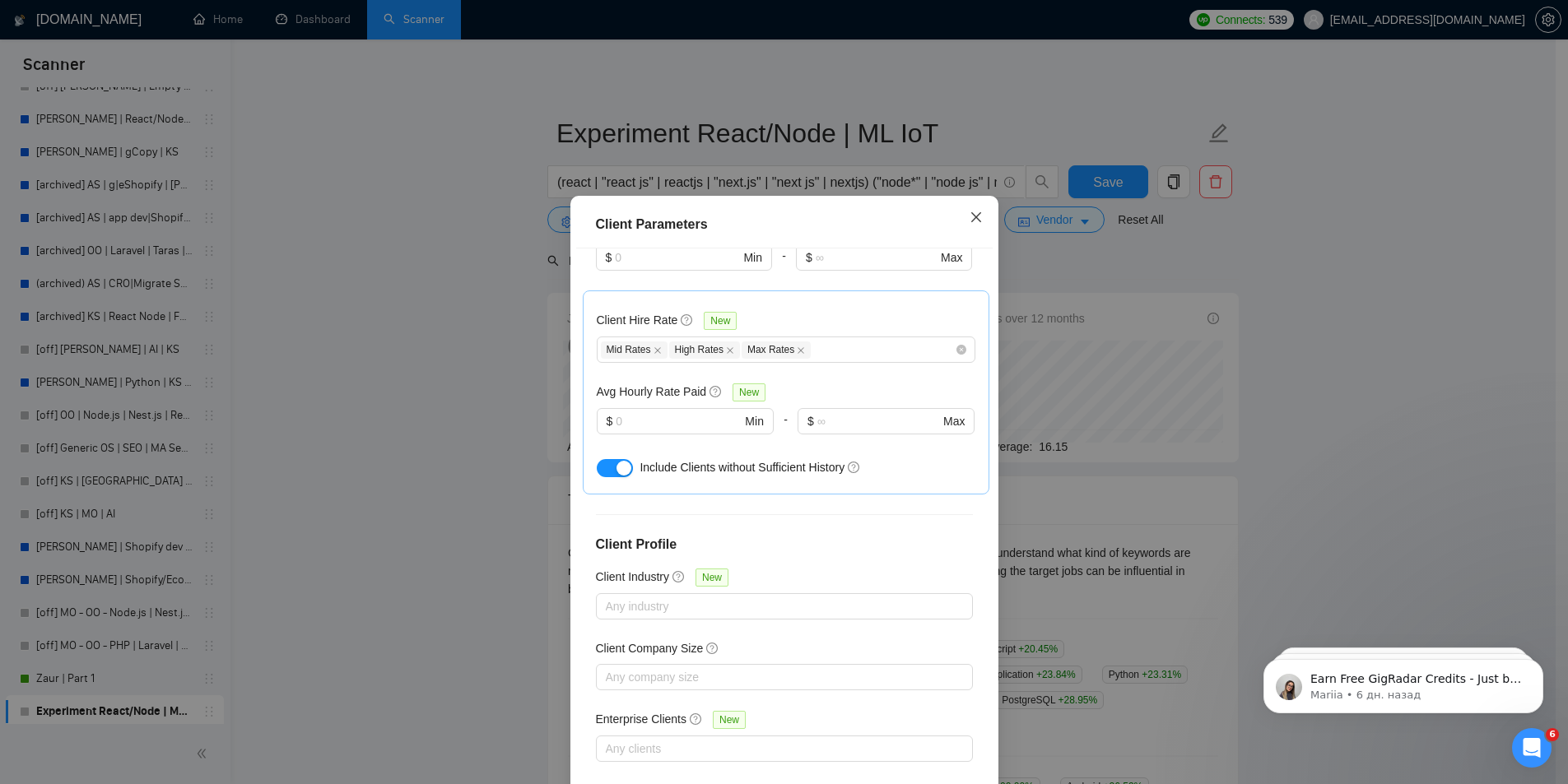
click at [971, 220] on icon "close" at bounding box center [976, 217] width 13 height 13
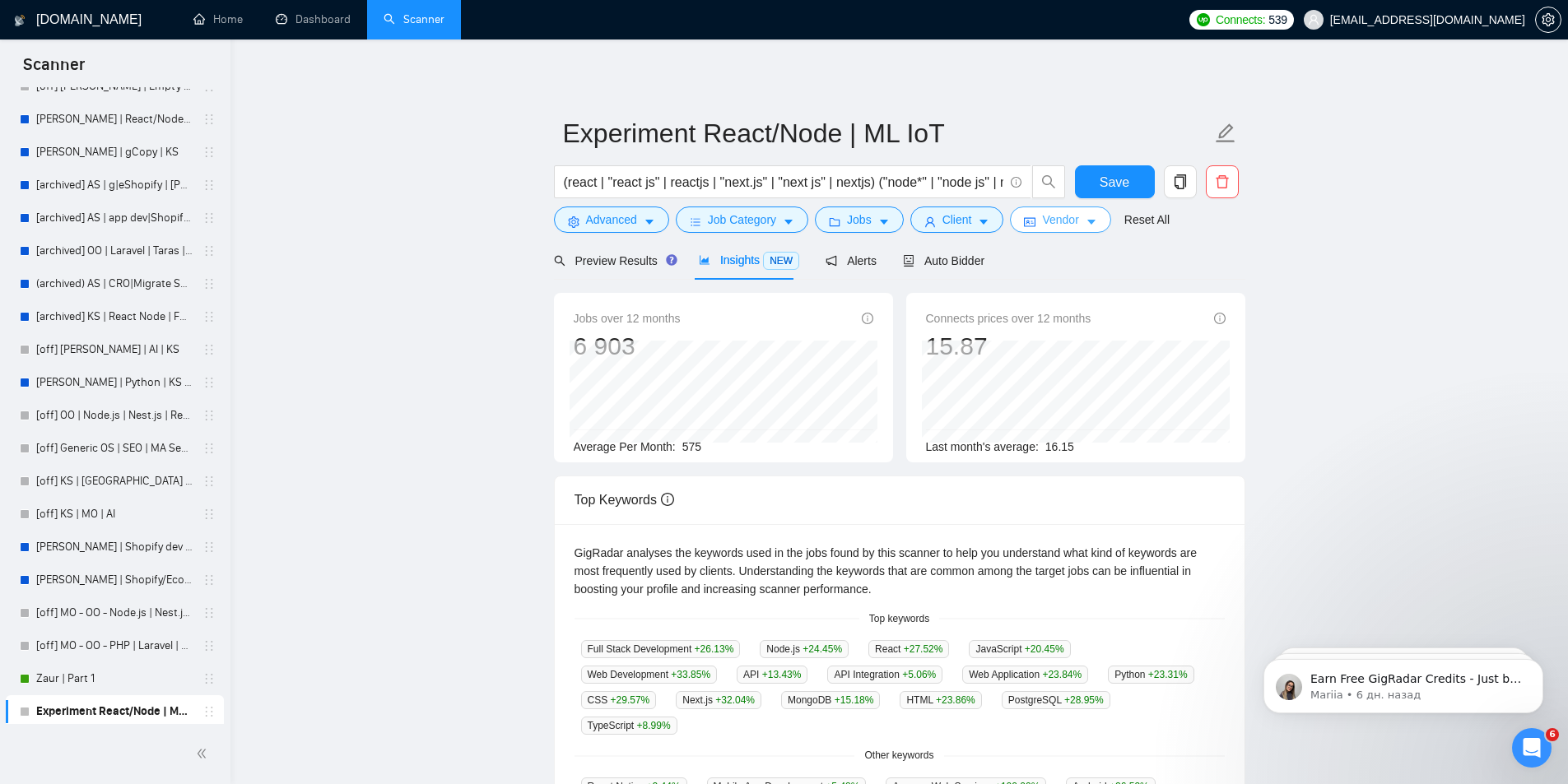
click at [1042, 218] on span "Vendor" at bounding box center [1060, 219] width 36 height 18
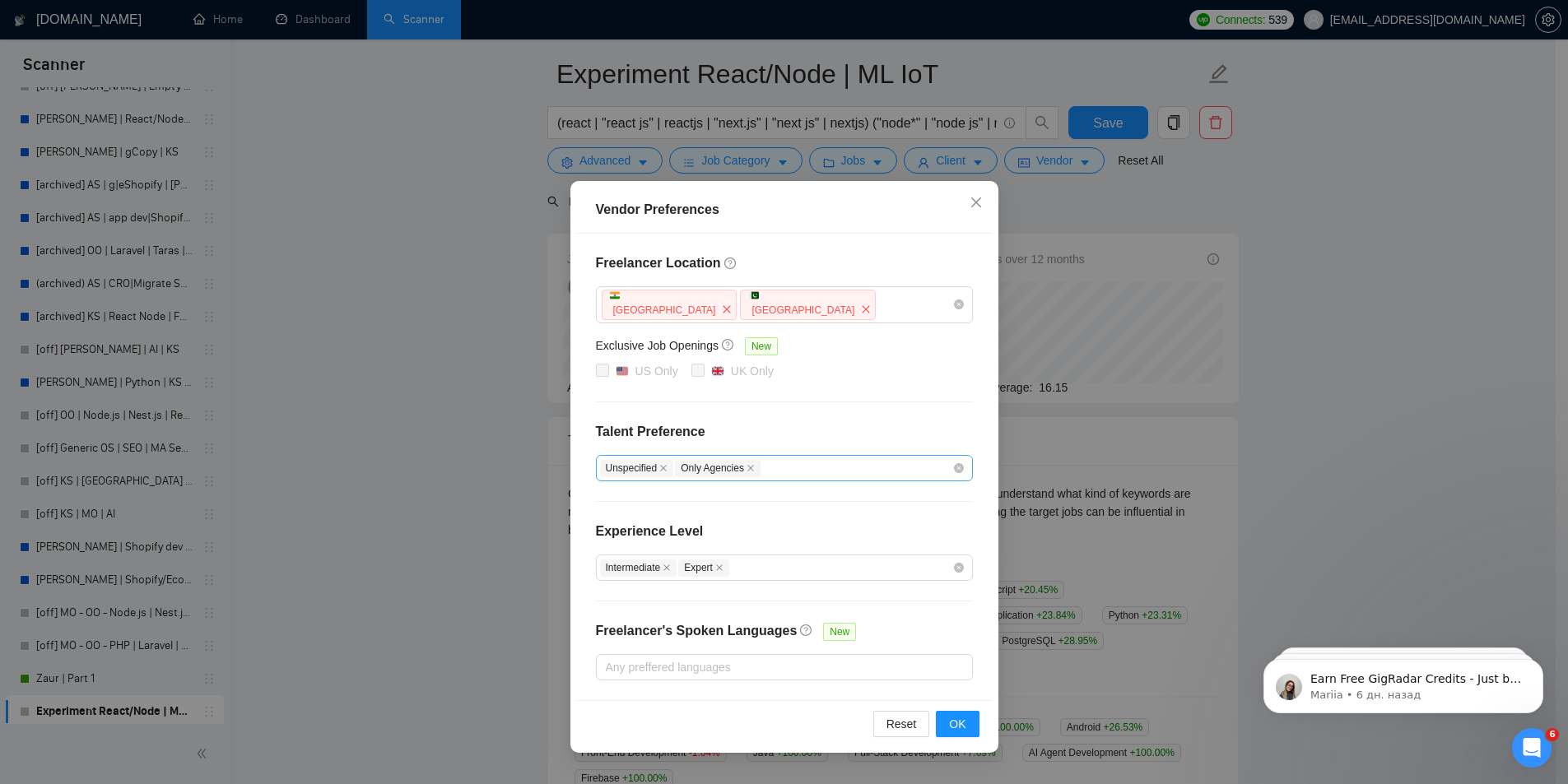
scroll to position [329, 0]
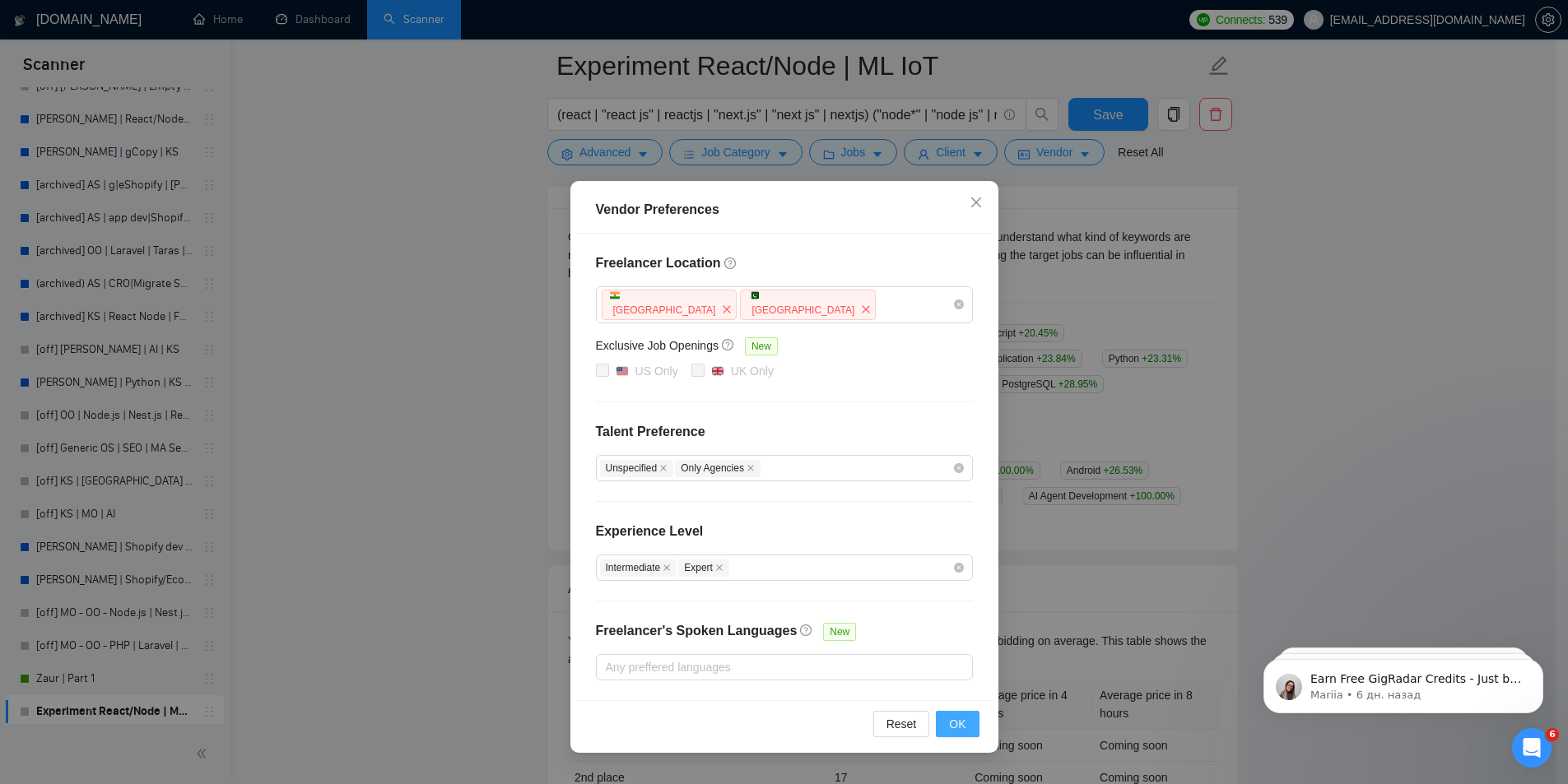
click at [947, 719] on button "OK" at bounding box center [957, 723] width 43 height 26
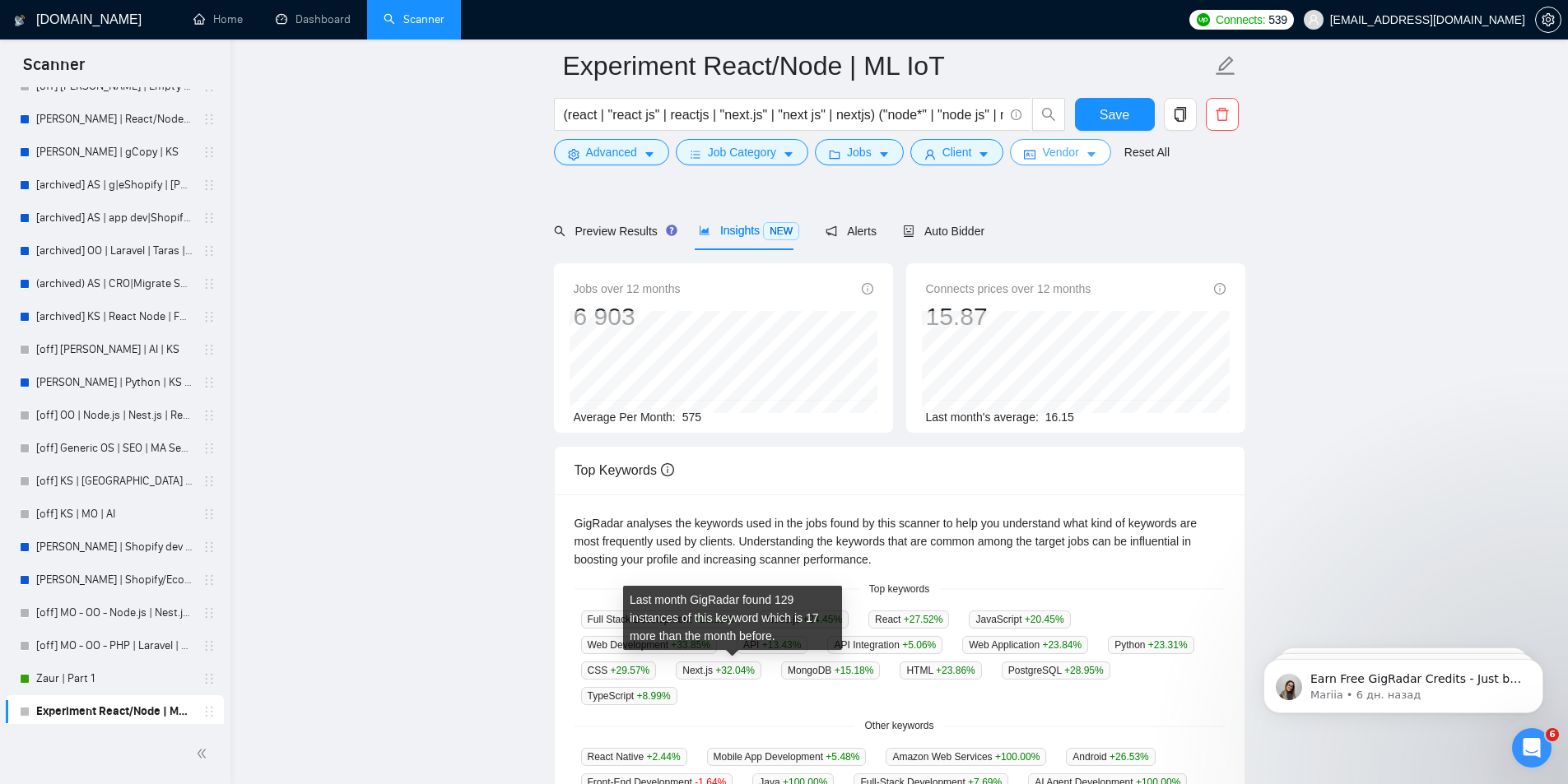
scroll to position [0, 0]
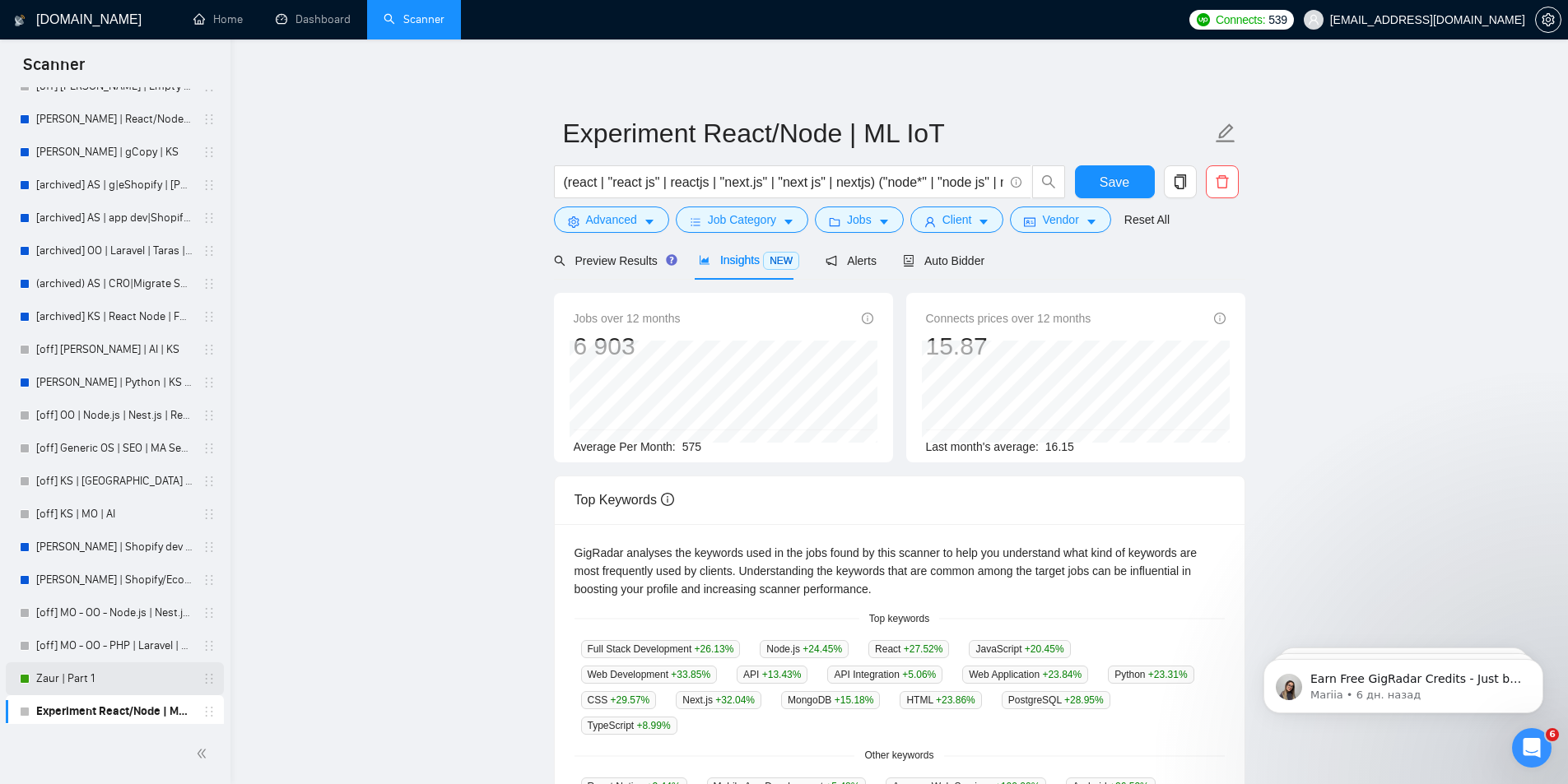
click at [71, 668] on link "Zaur | Part 1" at bounding box center [114, 678] width 156 height 33
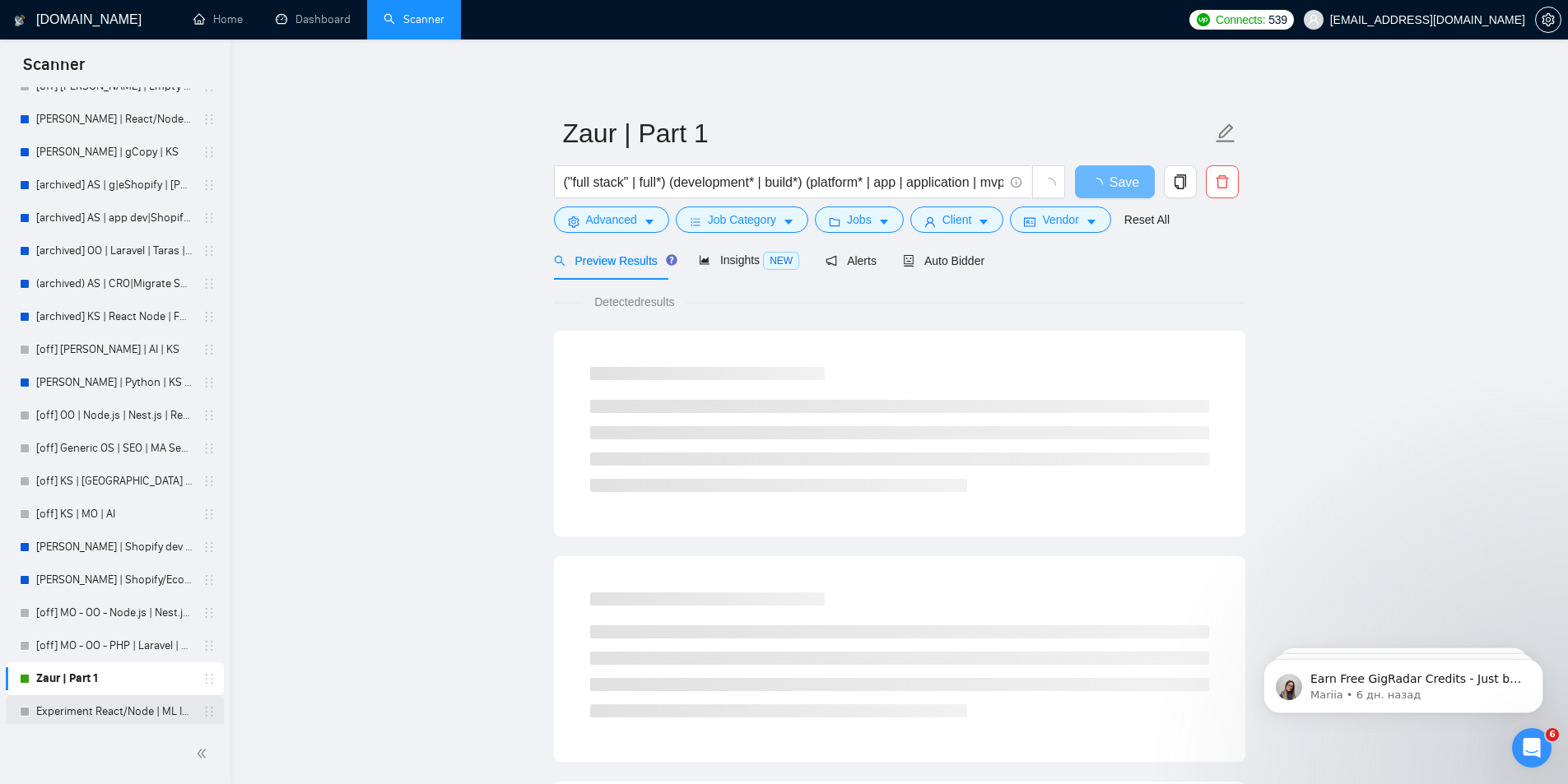
click at [84, 711] on link "Experiment React/Node | ML IoT" at bounding box center [114, 711] width 156 height 33
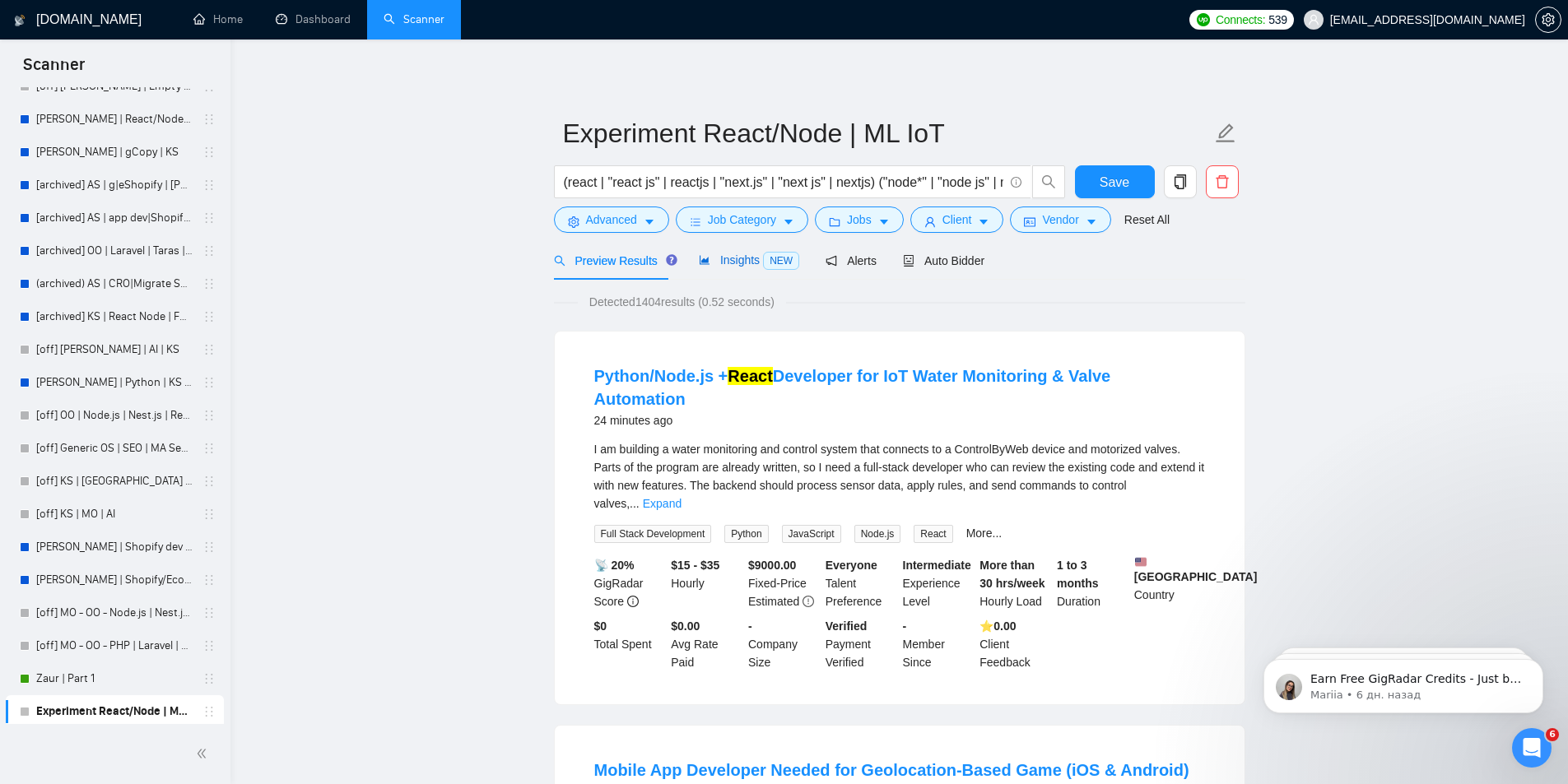
click at [730, 266] on span "Insights NEW" at bounding box center [749, 260] width 101 height 13
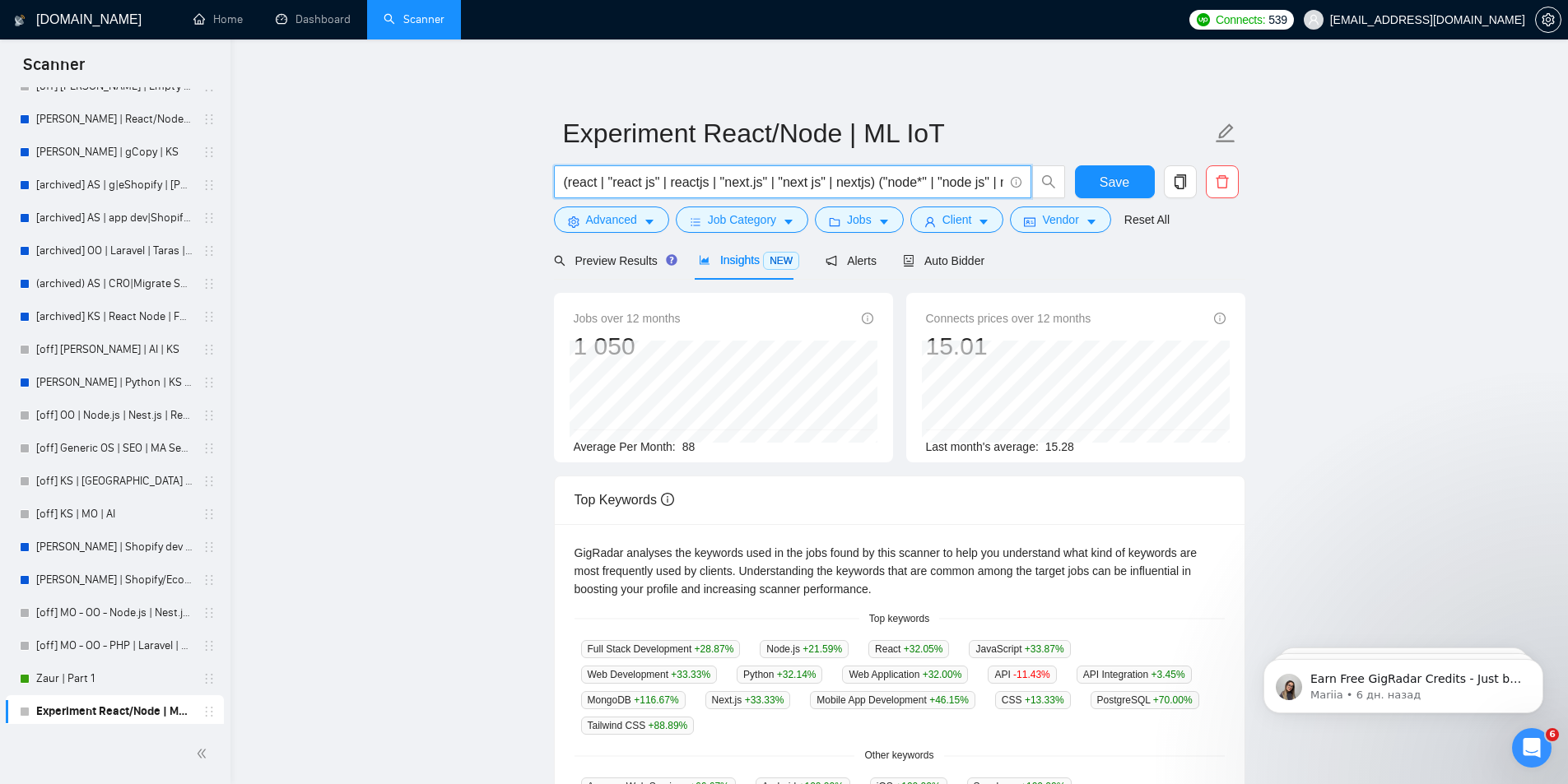
drag, startPoint x: 665, startPoint y: 182, endPoint x: 965, endPoint y: 190, distance: 300.1
click at [965, 190] on input "(react | "react js" | reactjs | "next.js" | "next js" | nextjs) ("node*" | "nod…" at bounding box center [784, 182] width 439 height 20
click at [881, 187] on input "(react | "react js" | reactjs | "next.js" | "next js" | nextjs) ("node*" | "nod…" at bounding box center [784, 182] width 439 height 20
drag, startPoint x: 896, startPoint y: 184, endPoint x: 1034, endPoint y: 193, distance: 138.3
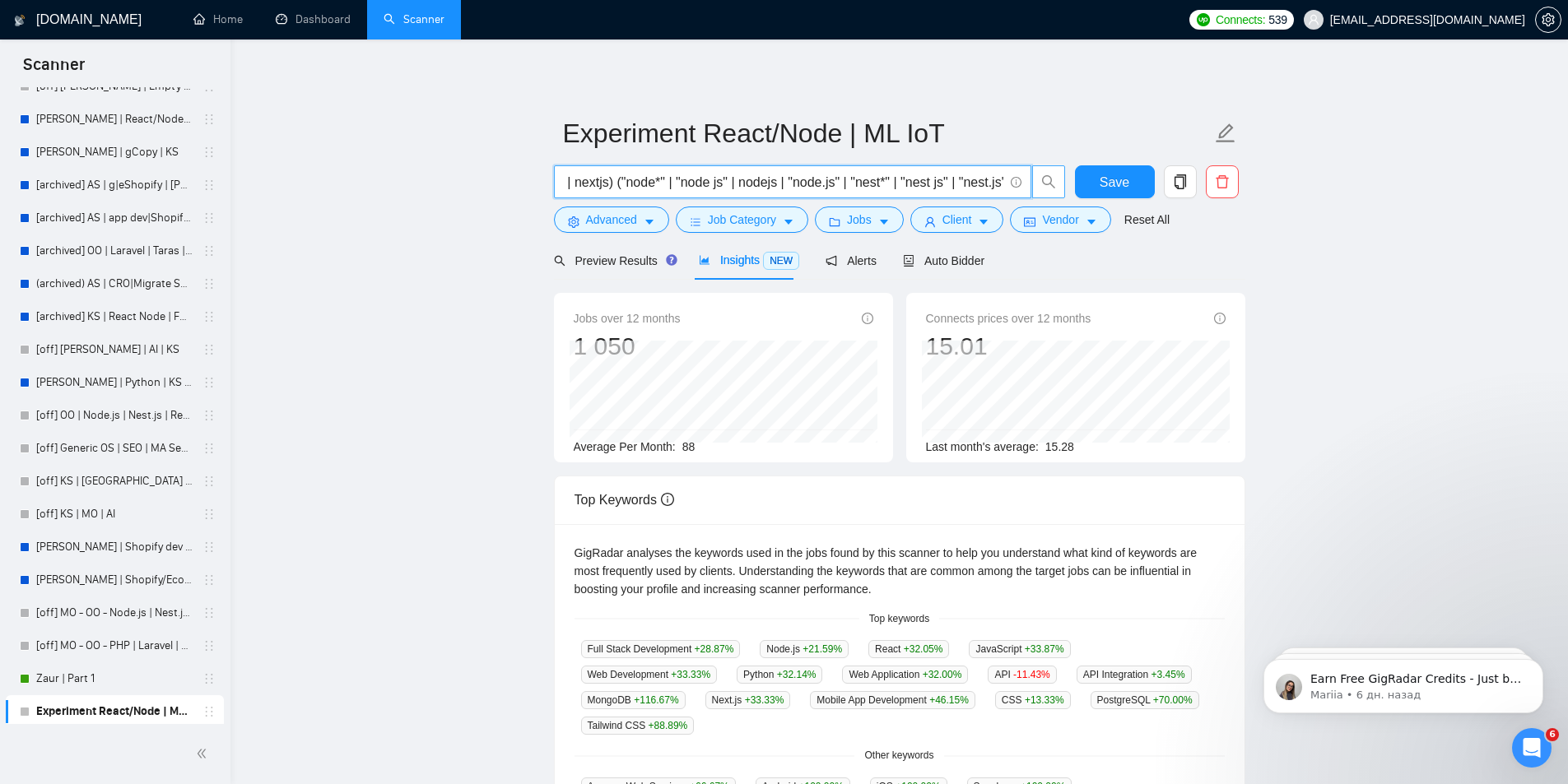
click at [1034, 193] on span "(react | "react js" | reactjs | "next.js" | "next js" | nextjs) ("node*" | "nod…" at bounding box center [809, 182] width 512 height 33
click at [936, 174] on input "(react | "react js" | reactjs | "next.js" | "next js" | nextjs) ("node*" | "nod…" at bounding box center [784, 182] width 439 height 20
drag, startPoint x: 870, startPoint y: 184, endPoint x: 1013, endPoint y: 182, distance: 143.0
click at [1013, 182] on span "(react | "react js" | reactjs | "next.js" | "next js" | nextjs) ("node*" | "nod…" at bounding box center [792, 182] width 478 height 33
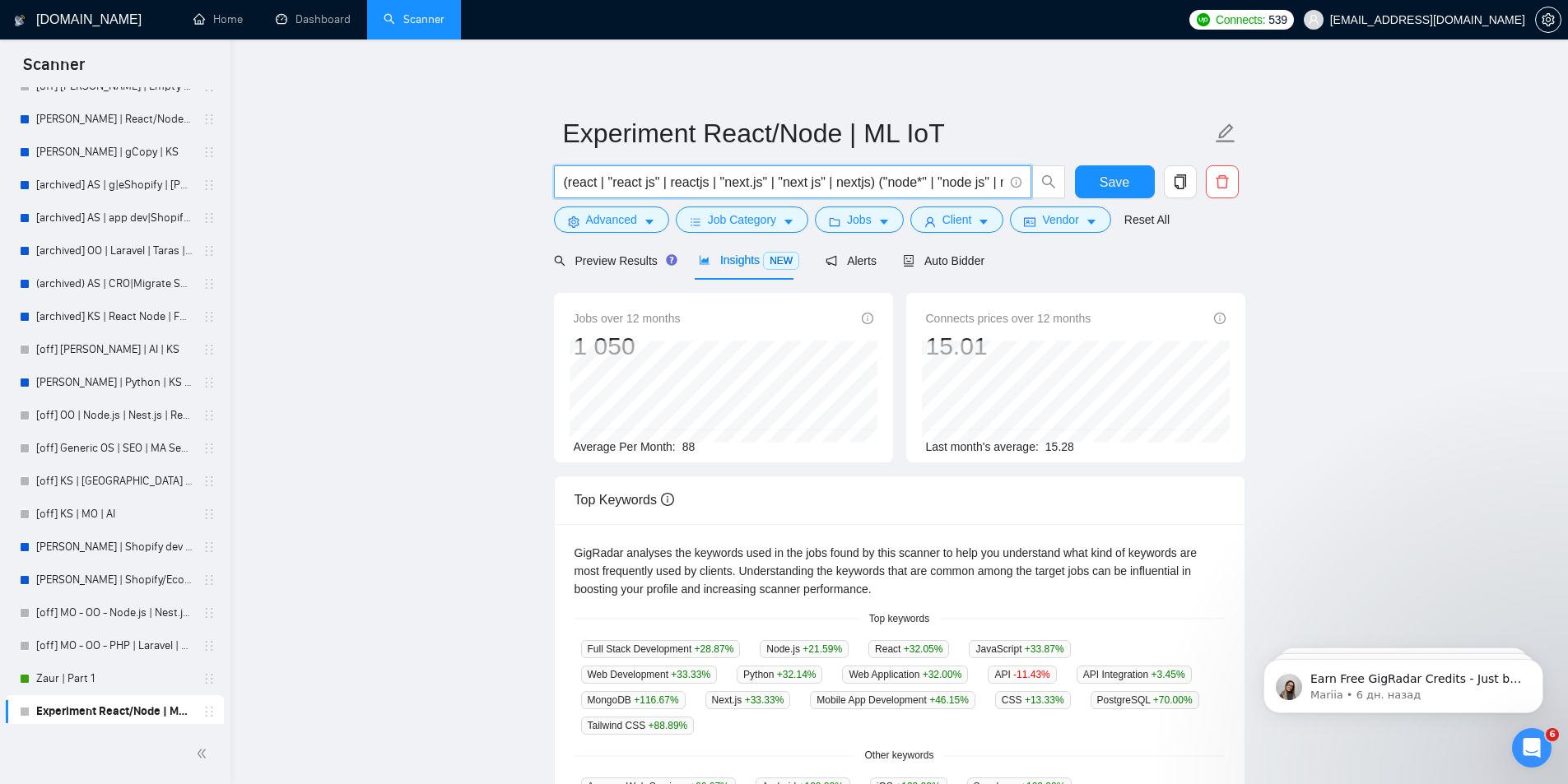
click at [888, 179] on input "(react | "react js" | reactjs | "next.js" | "next js" | nextjs) ("node*" | "nod…" at bounding box center [784, 182] width 439 height 20
click at [875, 182] on input "(react | "react js" | reactjs | "next.js" | "next js" | nextjs) ("node*" | "nod…" at bounding box center [784, 182] width 439 height 20
paste input "("node*" | "node js" | nodejs | "node.js" | "nest*" | "nest js" | "nest.js")"
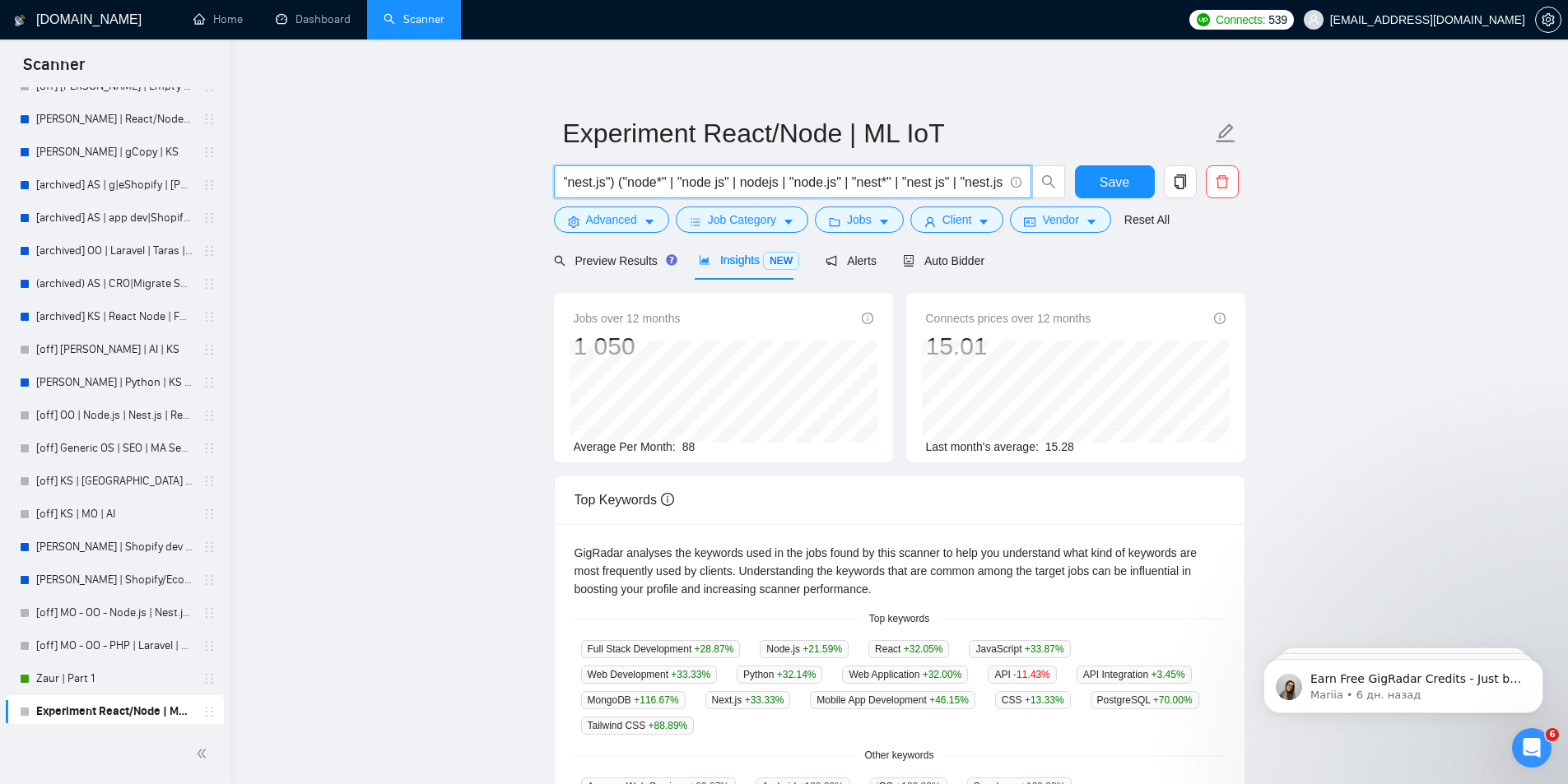
click at [635, 181] on input "(react | "react js" | reactjs | "next.js" | "next js" | nextjs) ("node*" | "nod…" at bounding box center [784, 182] width 439 height 20
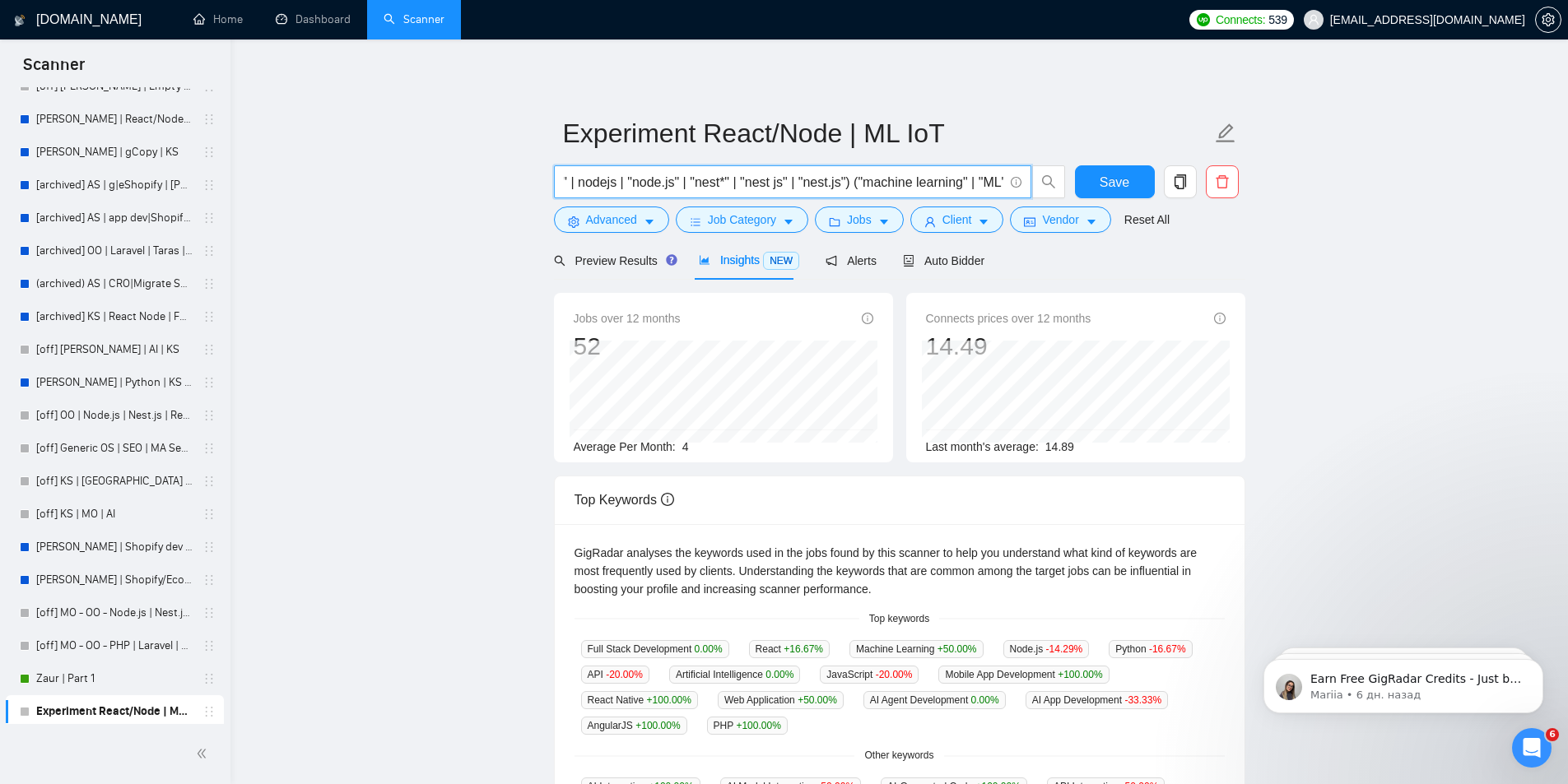
scroll to position [0, 0]
click at [898, 180] on input "(react | "react js" | reactjs | "next.js" | "next js" | nextjs) ("node*" | "nod…" at bounding box center [784, 182] width 439 height 20
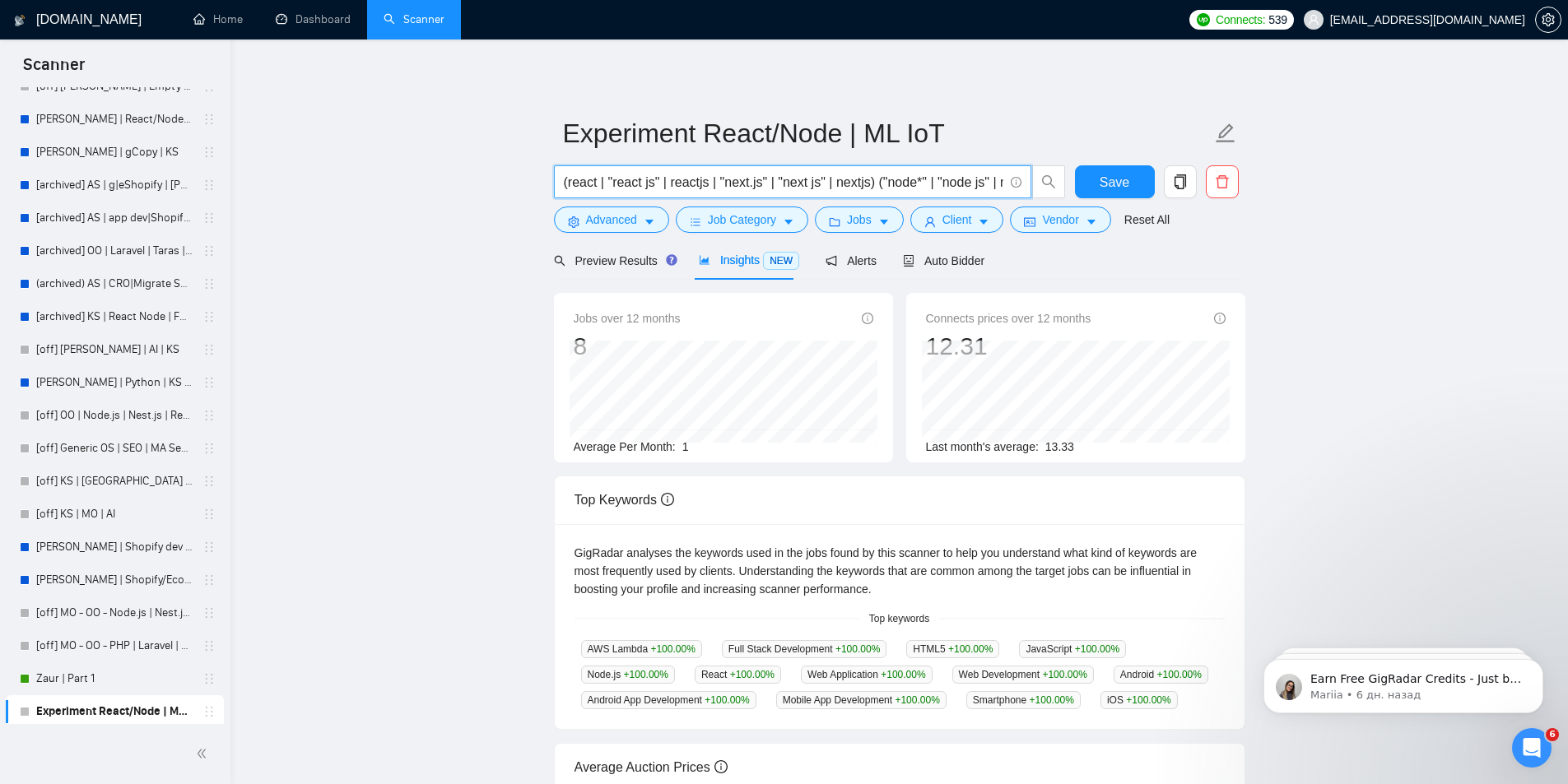
scroll to position [0, 425]
drag, startPoint x: 907, startPoint y: 183, endPoint x: 1067, endPoint y: 178, distance: 160.1
click at [1067, 178] on div "(react | "react js" | reactjs | "next.js" | "next js" | nextjs) ("node*" | "nod…" at bounding box center [809, 186] width 519 height 41
drag, startPoint x: 922, startPoint y: 185, endPoint x: 898, endPoint y: 185, distance: 24.0
click at [921, 185] on input "(react | "react js" | reactjs | "next.js" | "next js" | nextjs) ("node*" | "nod…" at bounding box center [784, 182] width 439 height 20
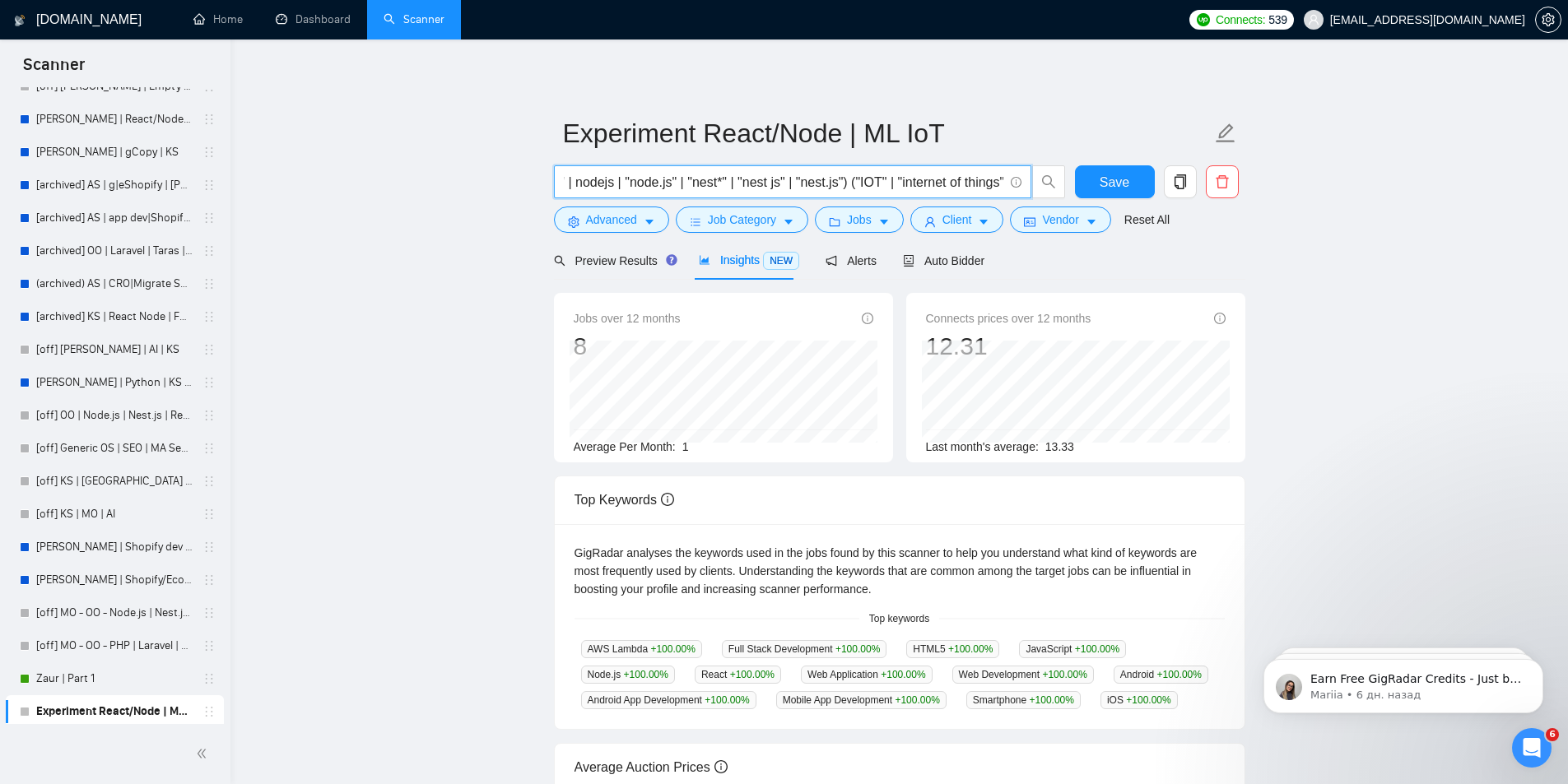
click at [809, 186] on input "(react | "react js" | reactjs | "next.js" | "next js" | nextjs) ("node*" | "nod…" at bounding box center [784, 182] width 439 height 20
click at [859, 180] on input "(react | "react js" | reactjs | "next.js" | "next js" | nextjs) ("node*" | "nod…" at bounding box center [784, 182] width 439 height 20
drag, startPoint x: 843, startPoint y: 183, endPoint x: 1037, endPoint y: 187, distance: 194.0
click at [1037, 187] on span "(react | "react js" | reactjs | "next.js" | "next js" | nextjs) ("node*" | "nod…" at bounding box center [809, 182] width 512 height 33
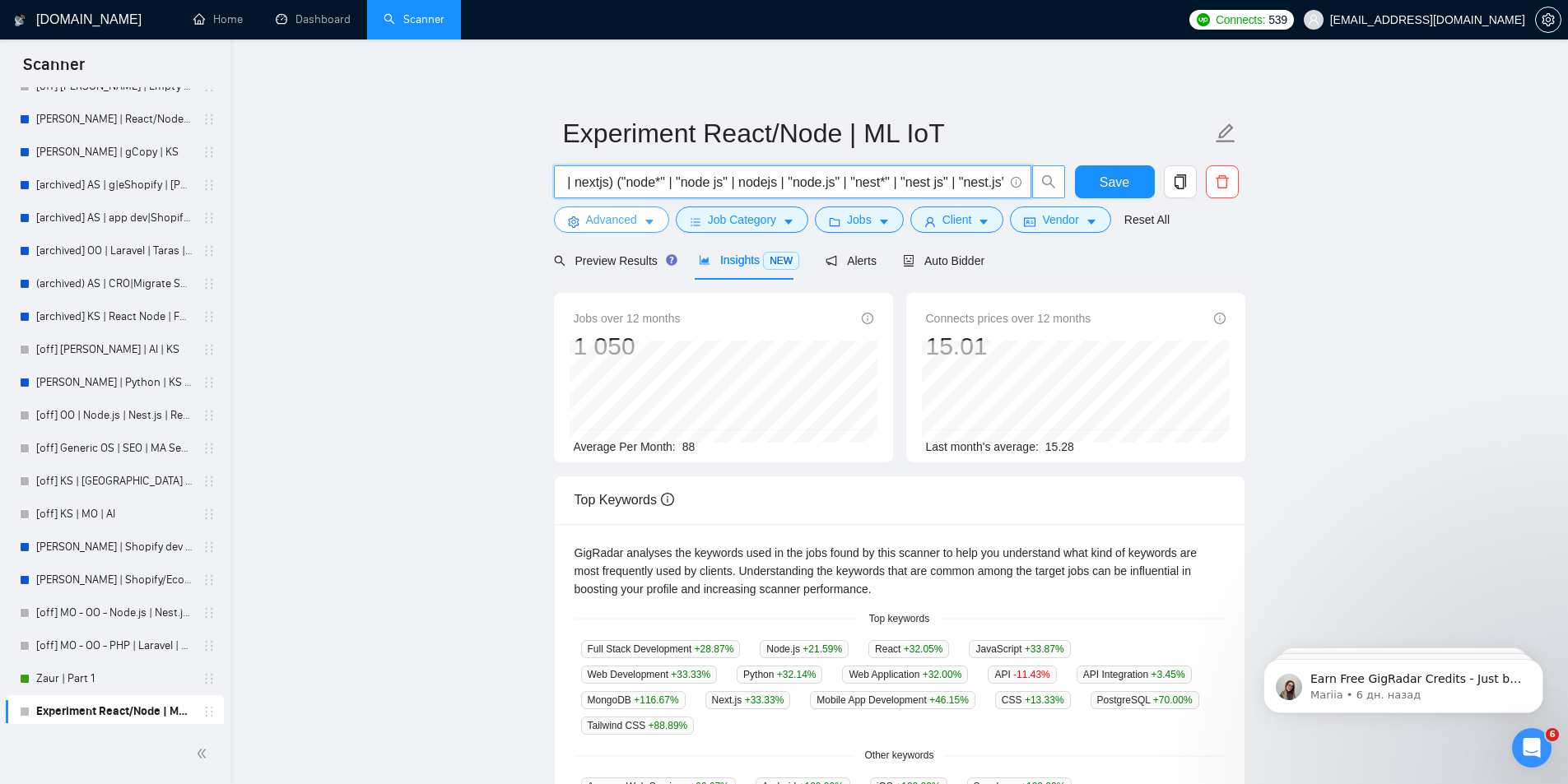
type input "(react | "react js" | reactjs | "next.js" | "next js" | nextjs) ("node*" | "nod…"
click at [644, 230] on button "Advanced" at bounding box center [611, 219] width 115 height 26
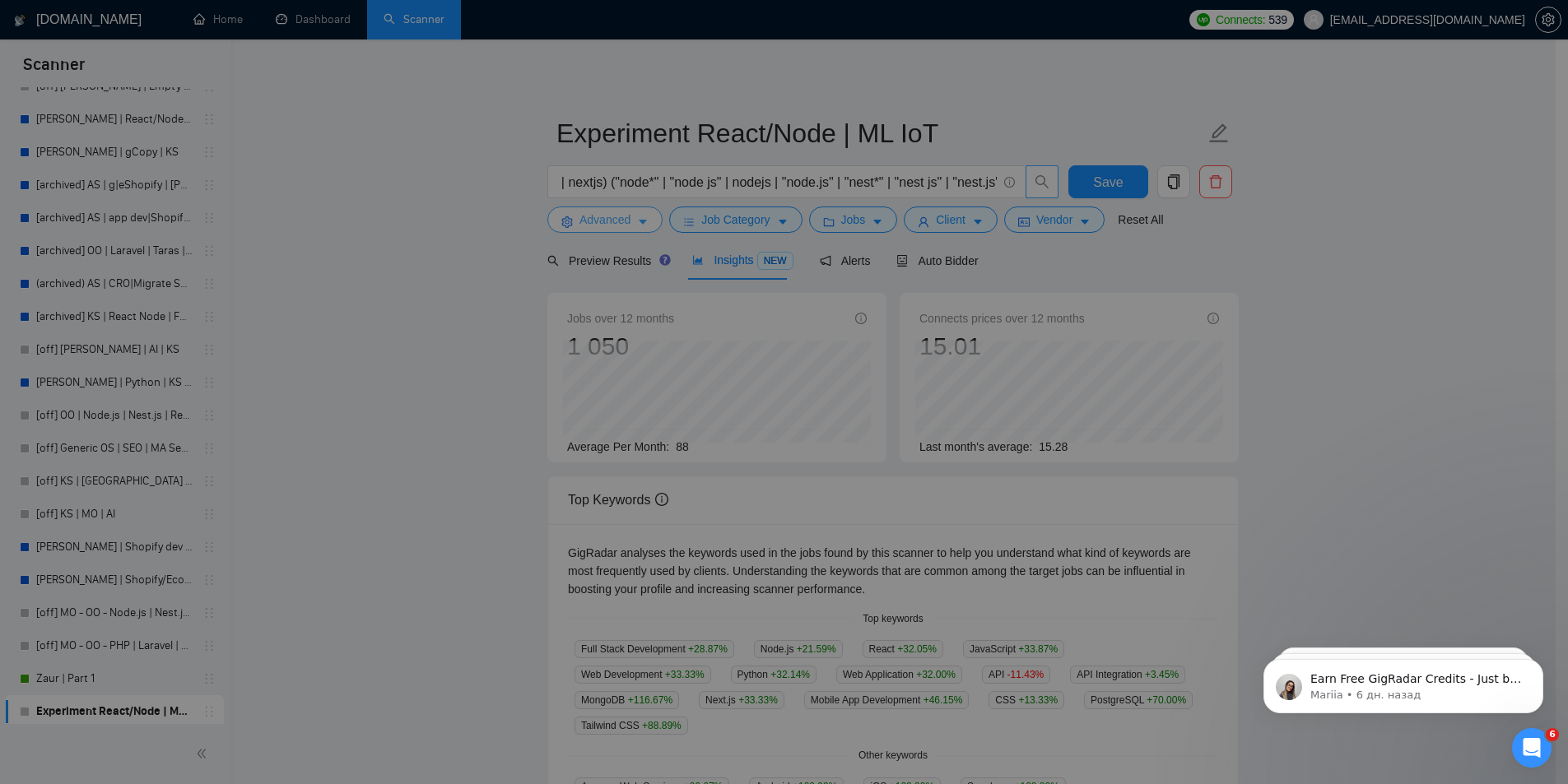
scroll to position [0, 0]
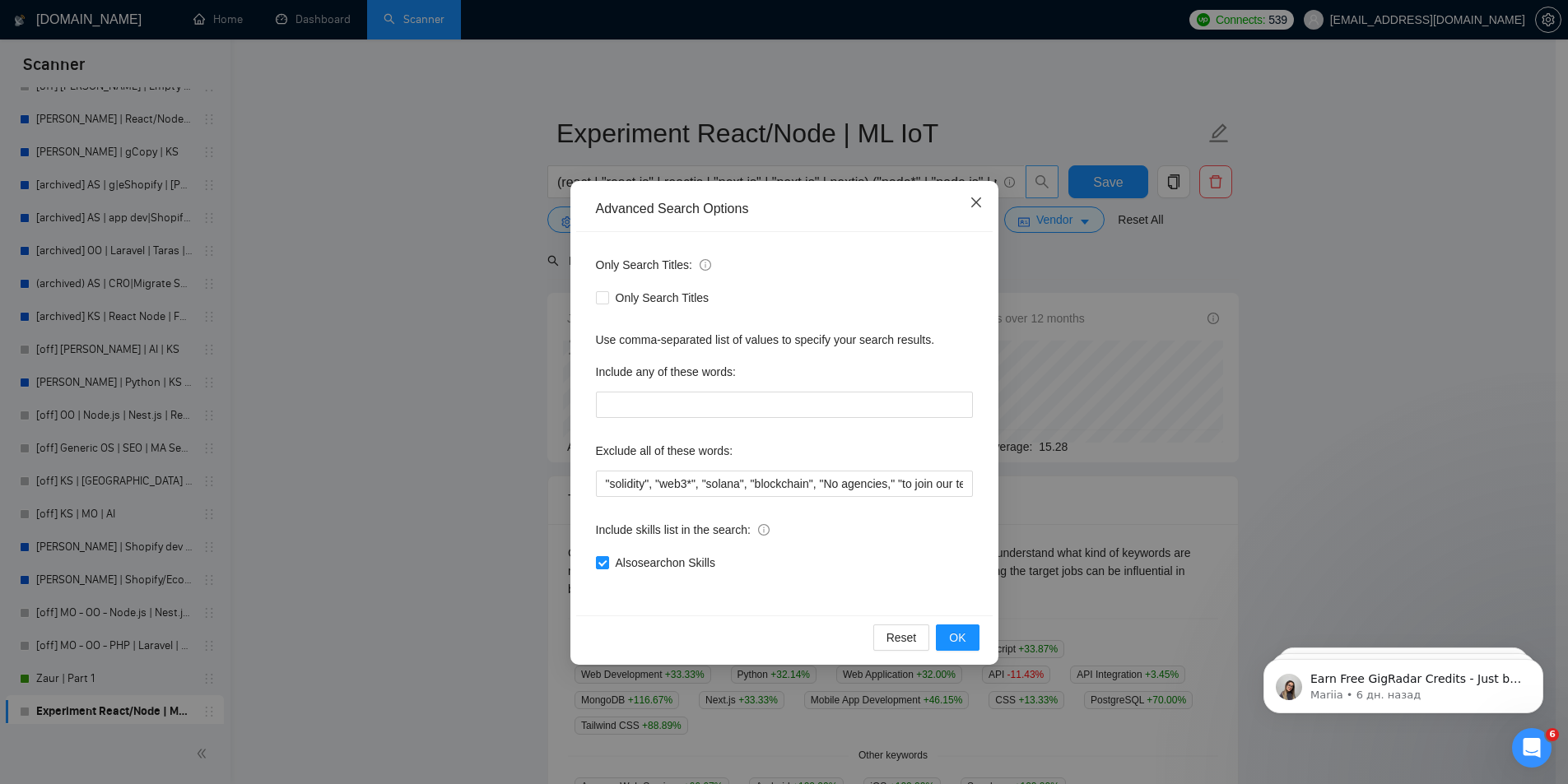
click at [973, 212] on span "Close" at bounding box center [976, 203] width 44 height 44
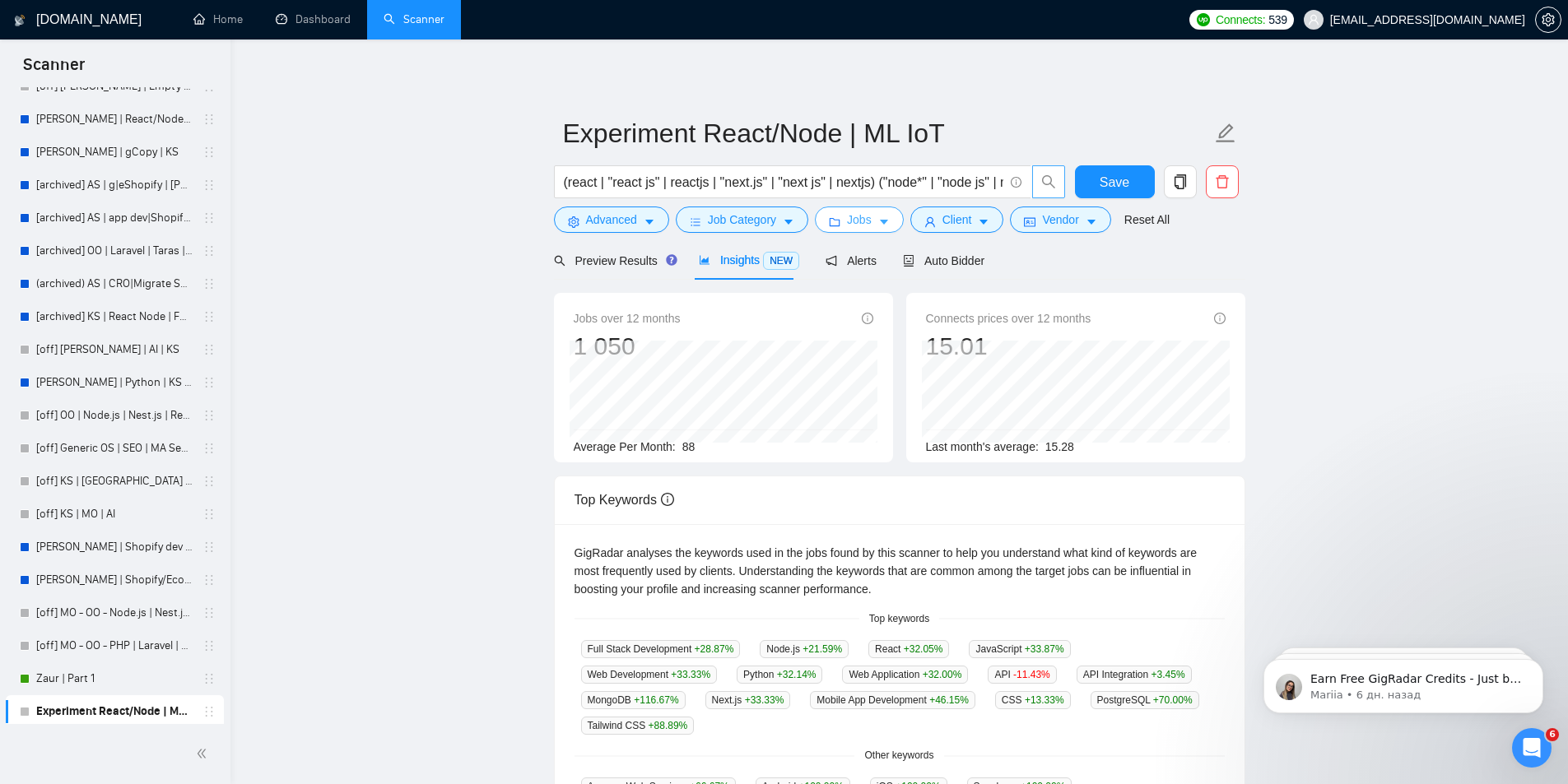
click at [848, 220] on span "Jobs" at bounding box center [859, 219] width 25 height 18
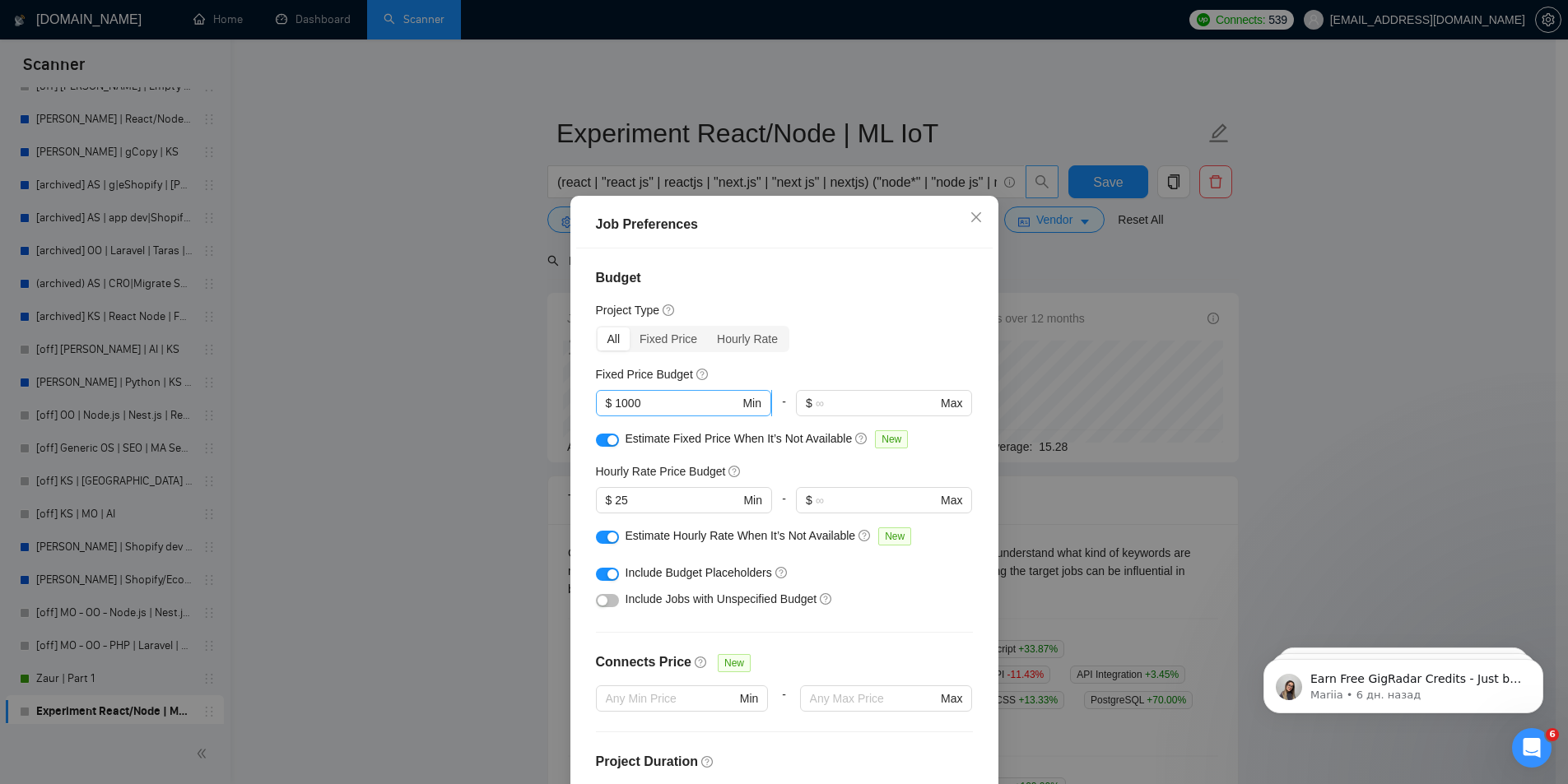
click at [650, 391] on span "$ 1000 Min" at bounding box center [683, 403] width 175 height 26
click at [654, 405] on input "1000" at bounding box center [677, 402] width 124 height 18
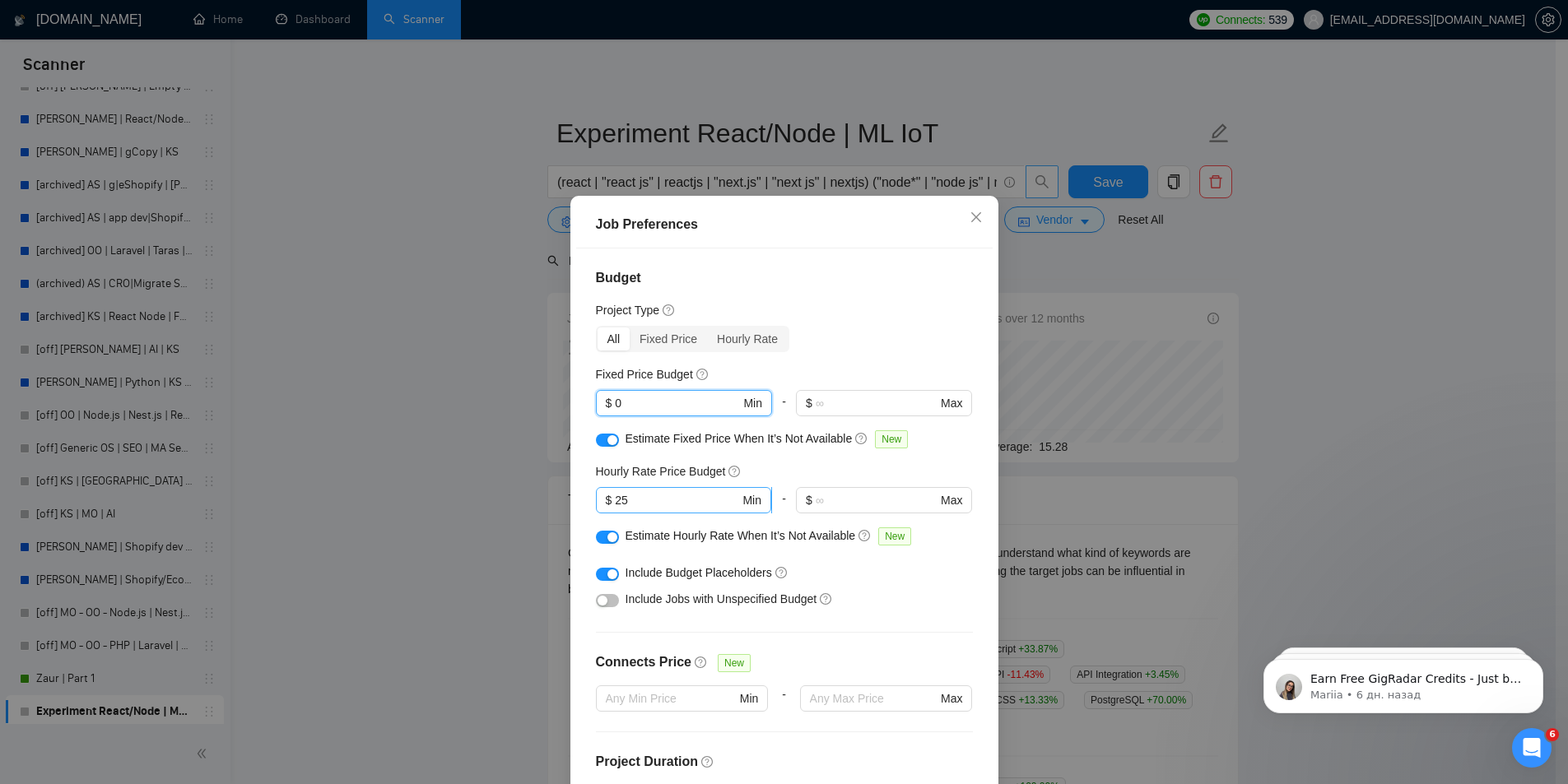
type input "0"
click at [640, 500] on input "25" at bounding box center [677, 500] width 124 height 18
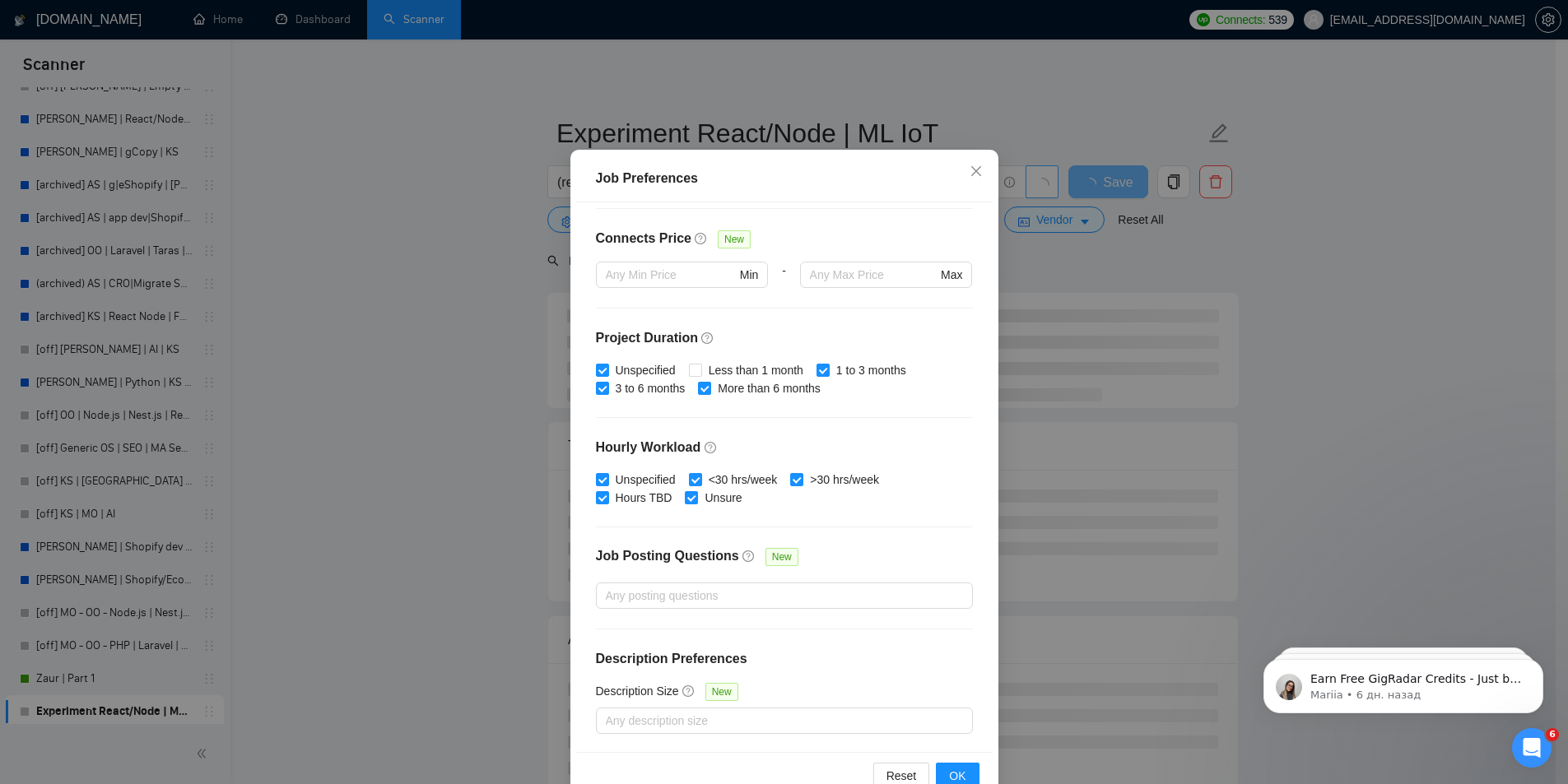
scroll to position [82, 0]
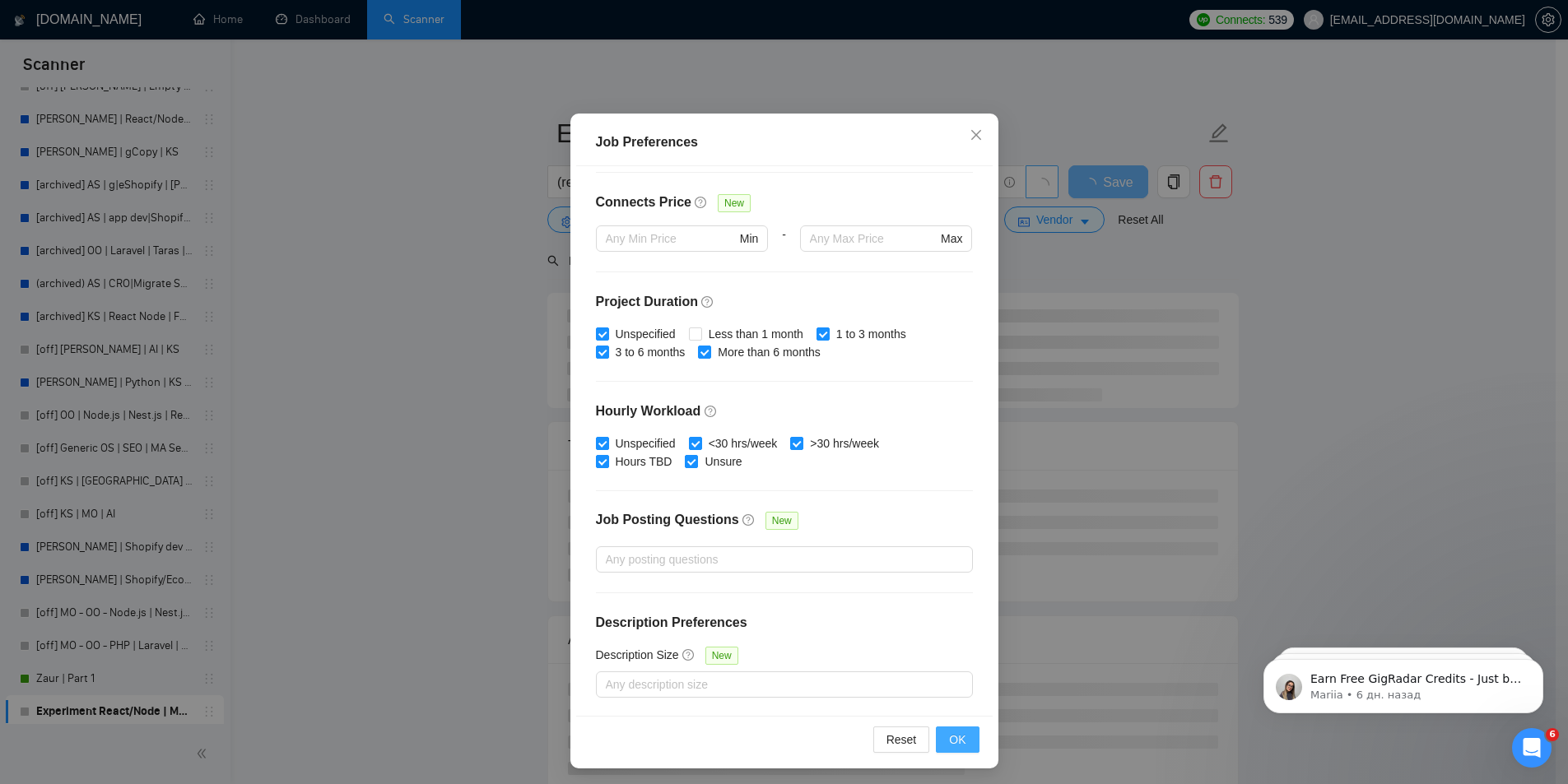
type input "0"
click at [941, 728] on button "OK" at bounding box center [957, 740] width 43 height 26
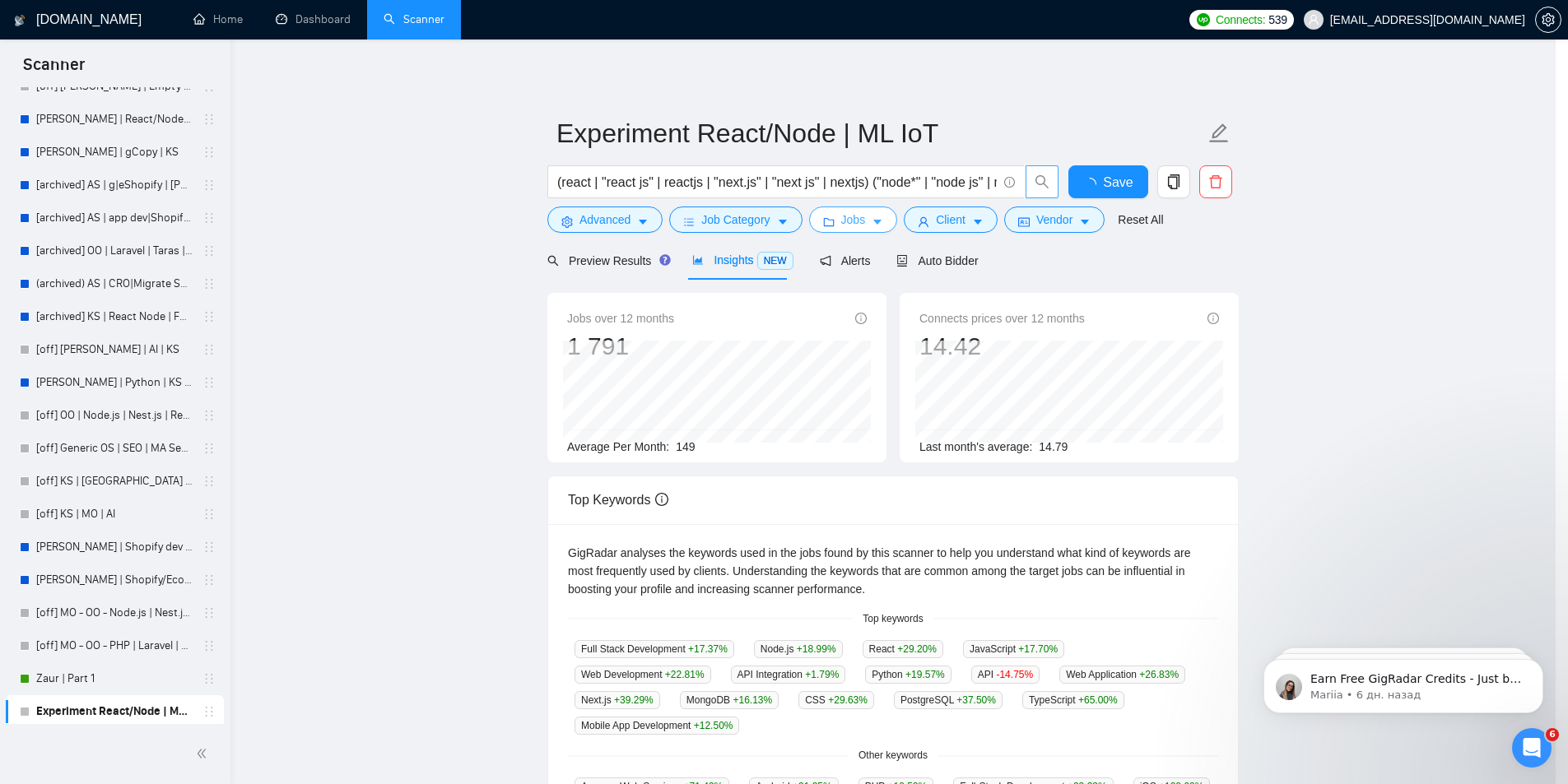
scroll to position [0, 0]
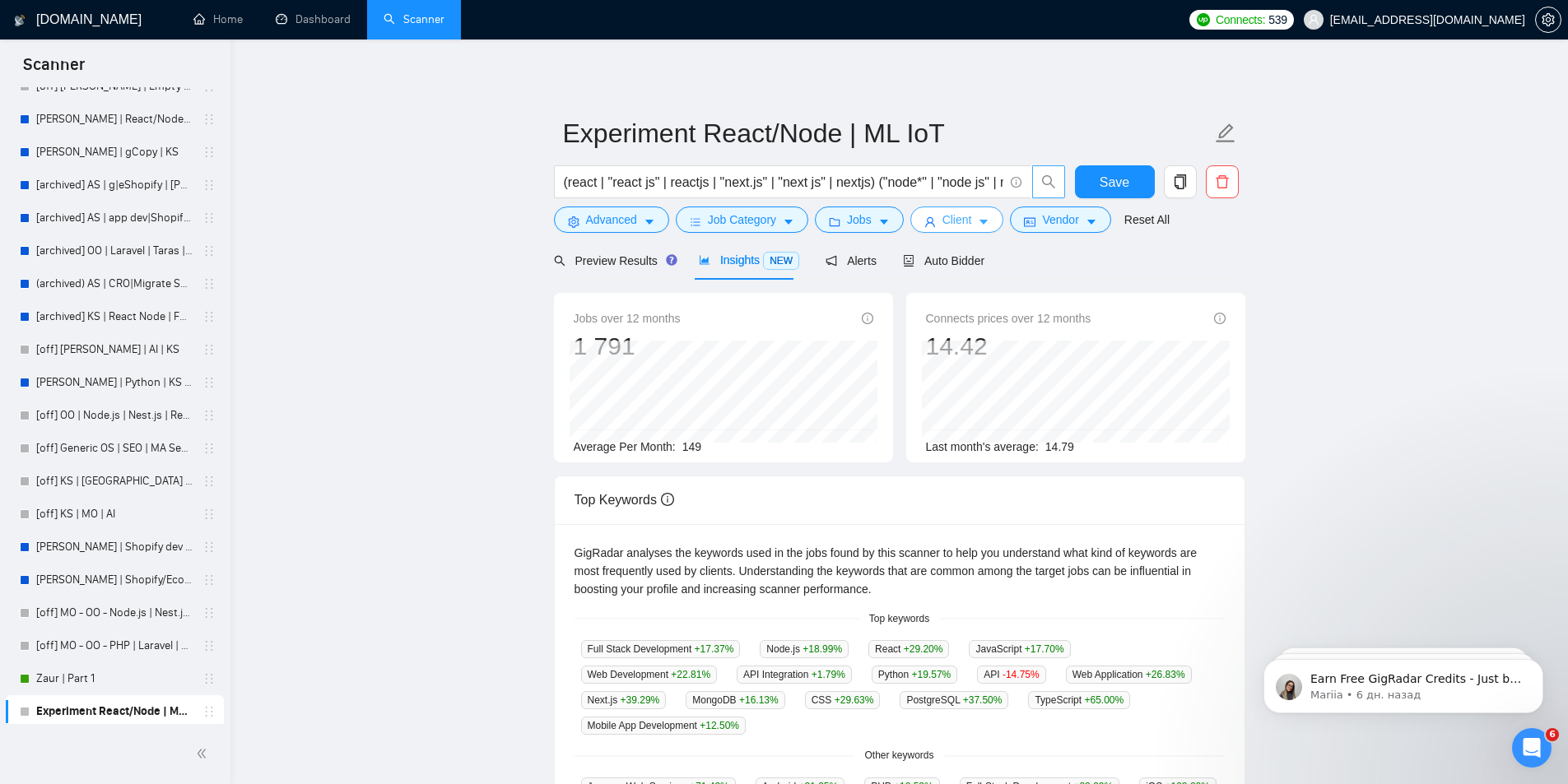
click at [954, 225] on span "Client" at bounding box center [957, 219] width 30 height 18
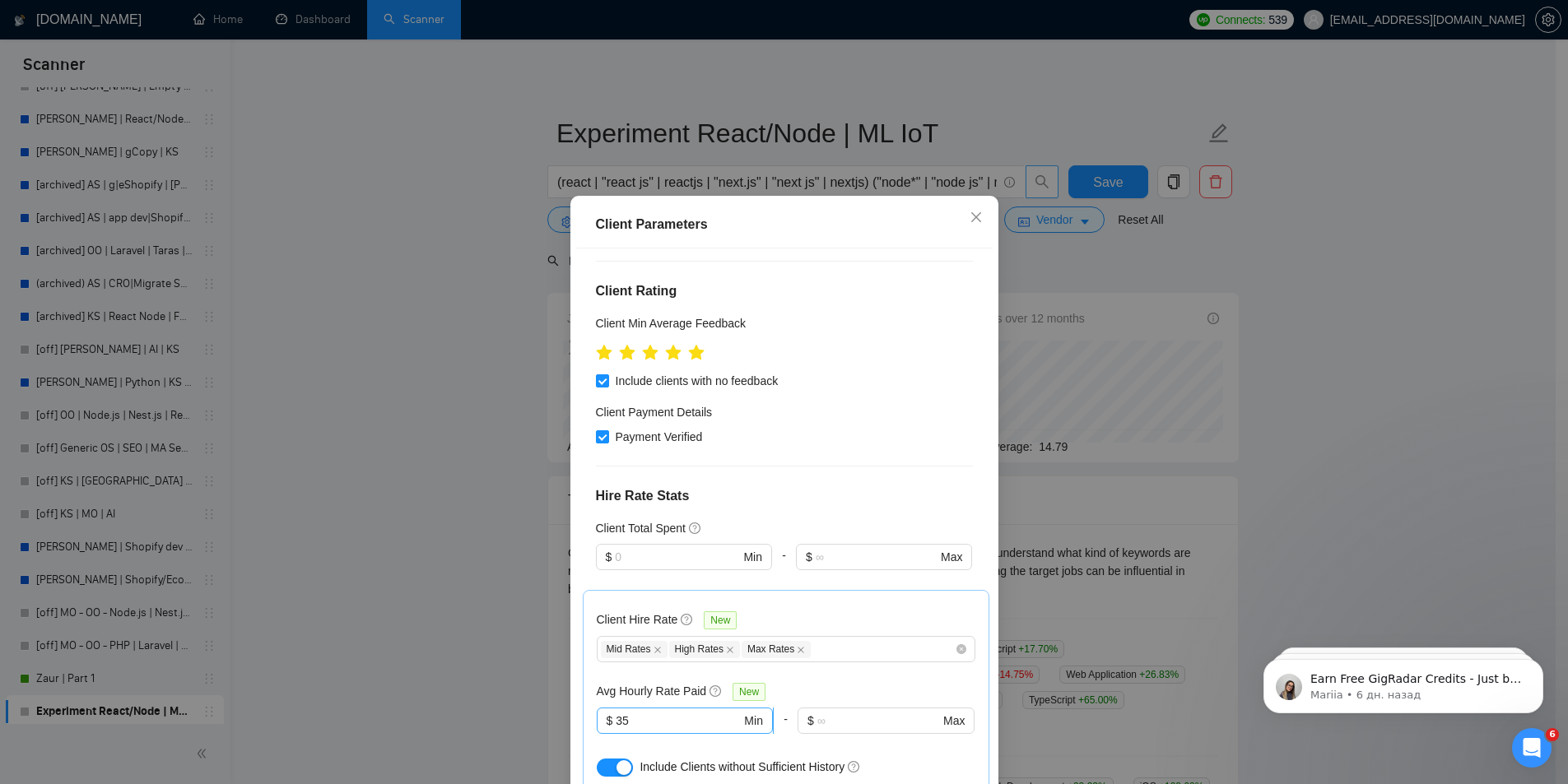
click at [678, 711] on input "35" at bounding box center [678, 720] width 125 height 18
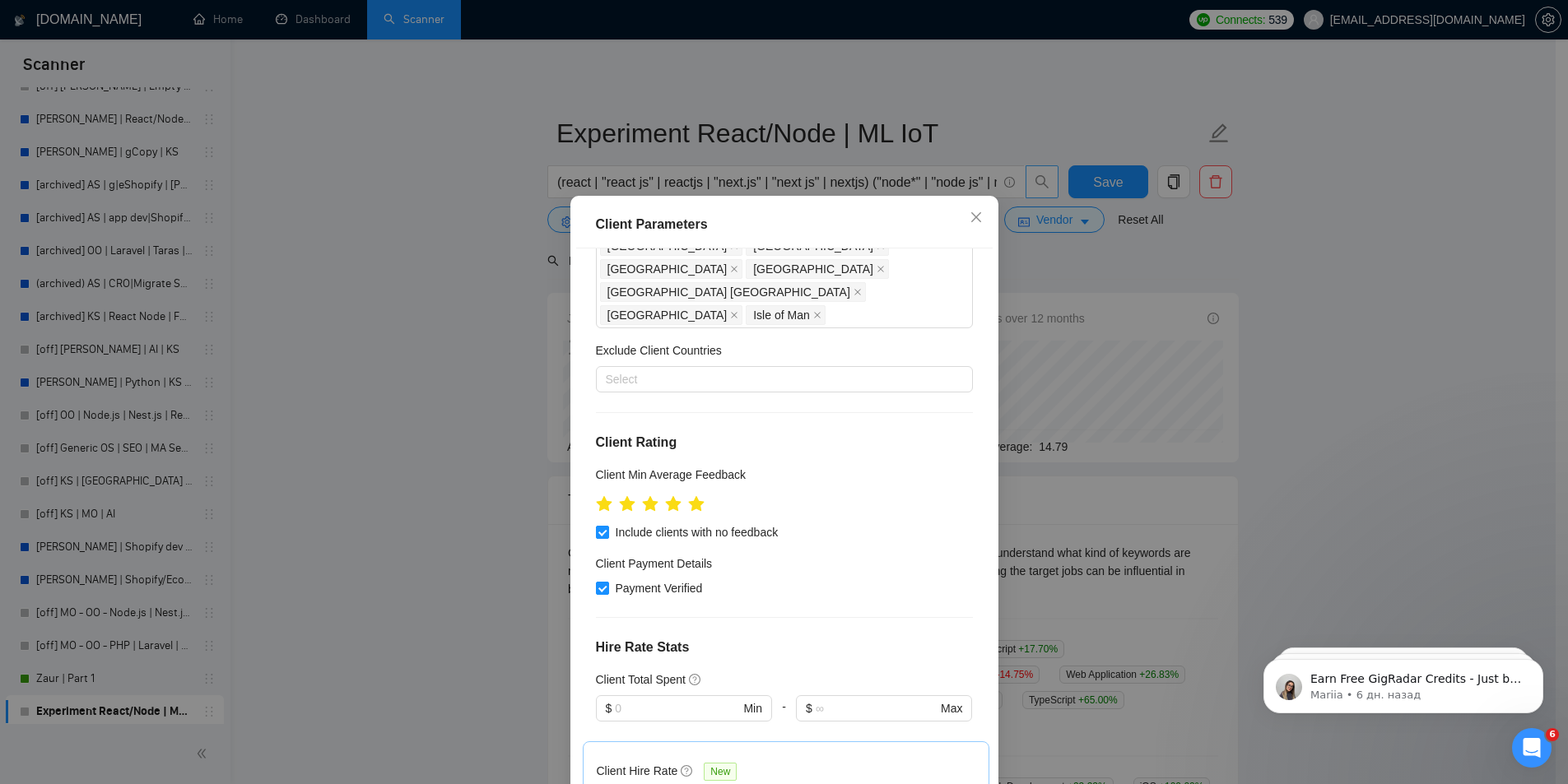
scroll to position [310, 0]
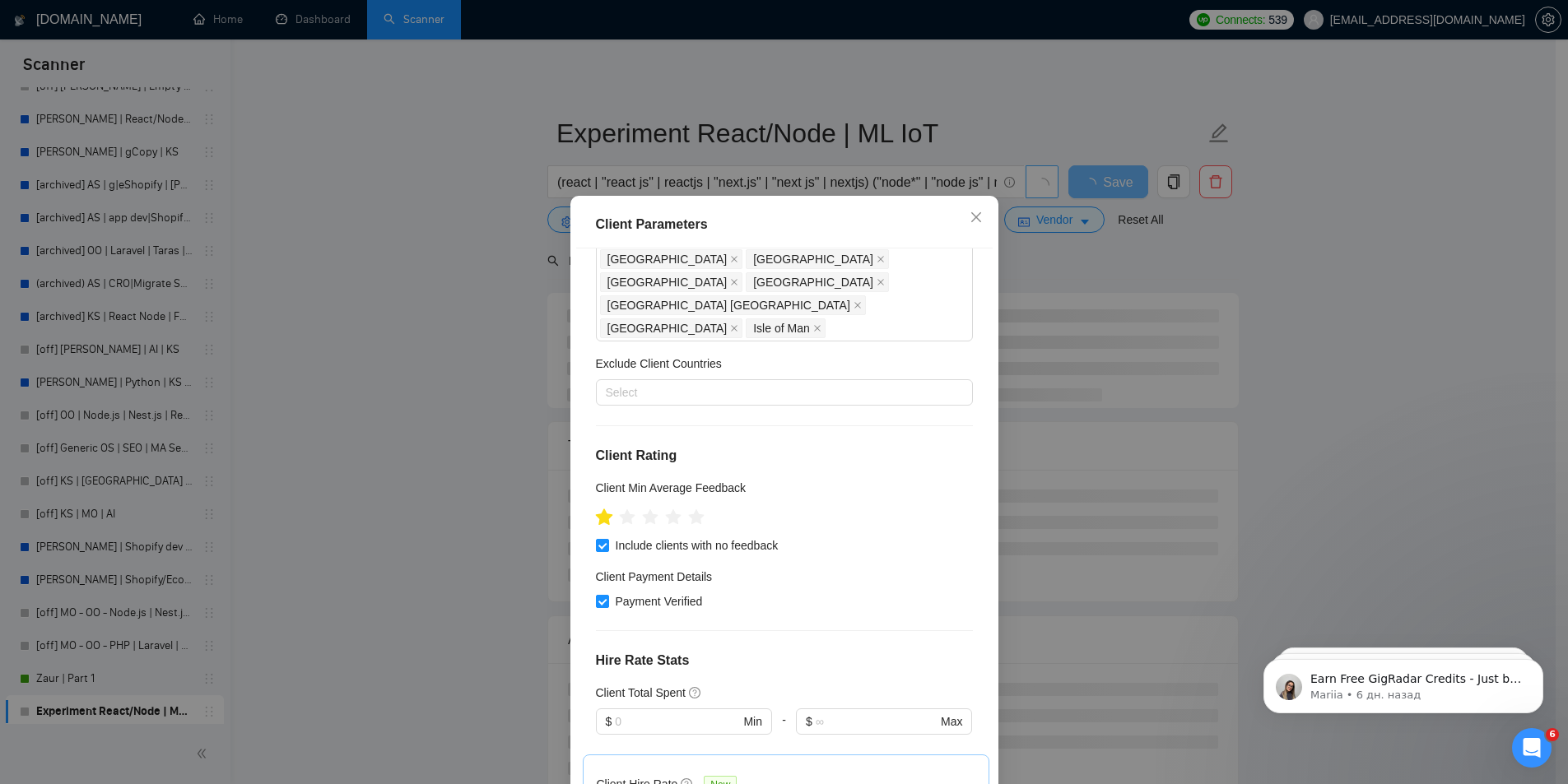
type input "0"
click at [596, 508] on icon "star" at bounding box center [603, 516] width 17 height 16
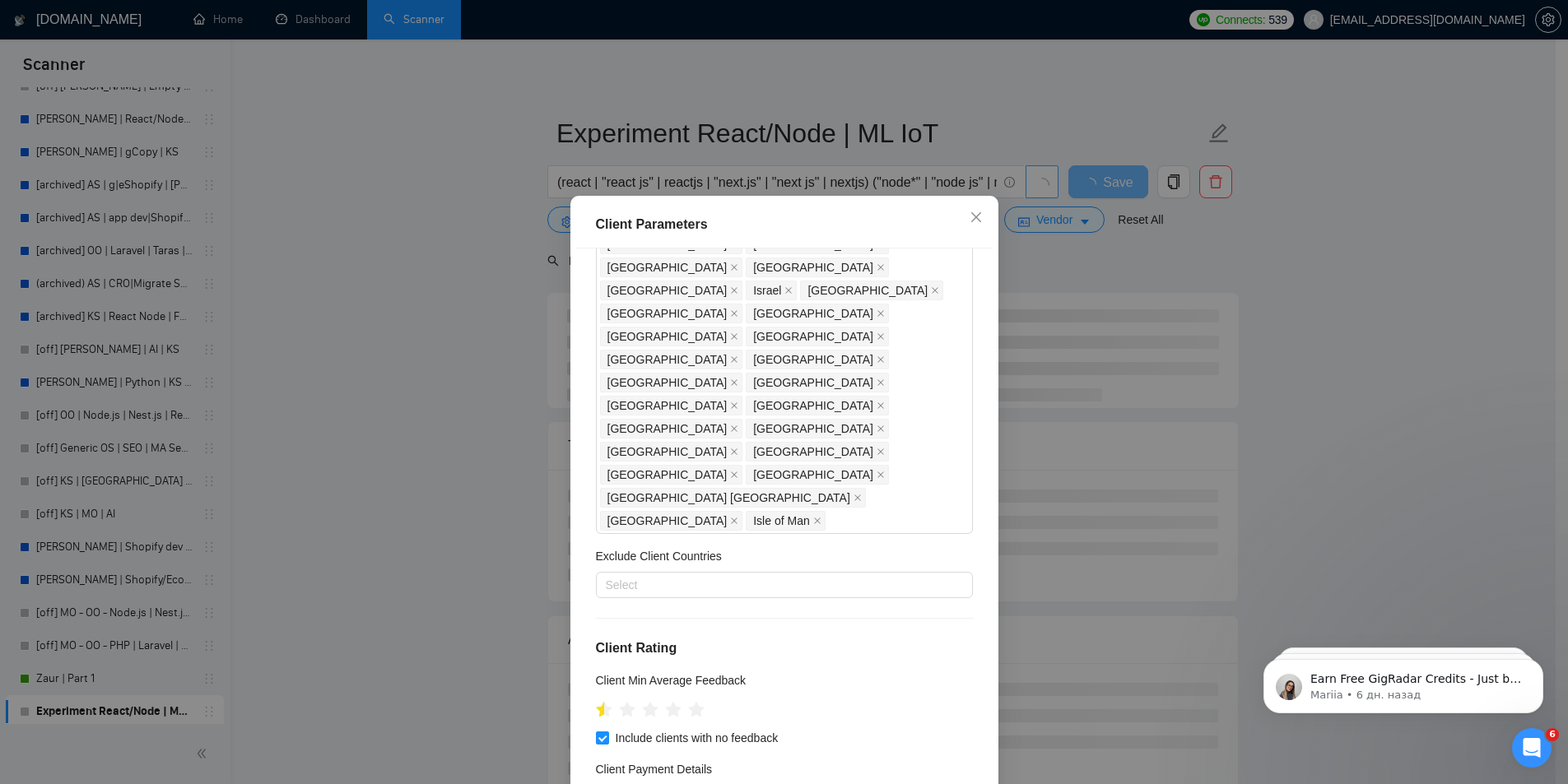
scroll to position [0, 0]
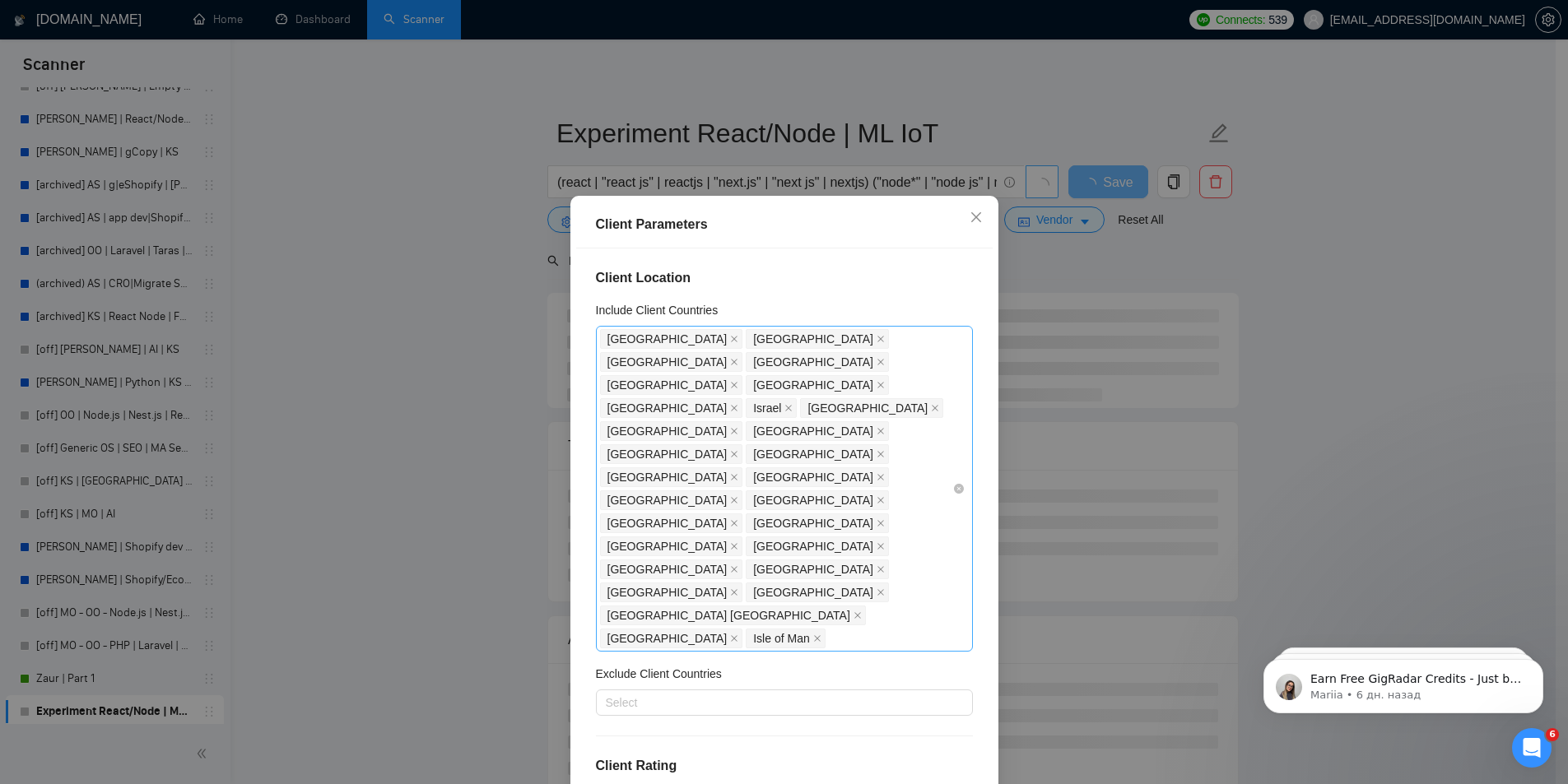
click at [944, 430] on div "[GEOGRAPHIC_DATA] [GEOGRAPHIC_DATA] [GEOGRAPHIC_DATA] [GEOGRAPHIC_DATA] [GEOGRA…" at bounding box center [784, 488] width 377 height 325
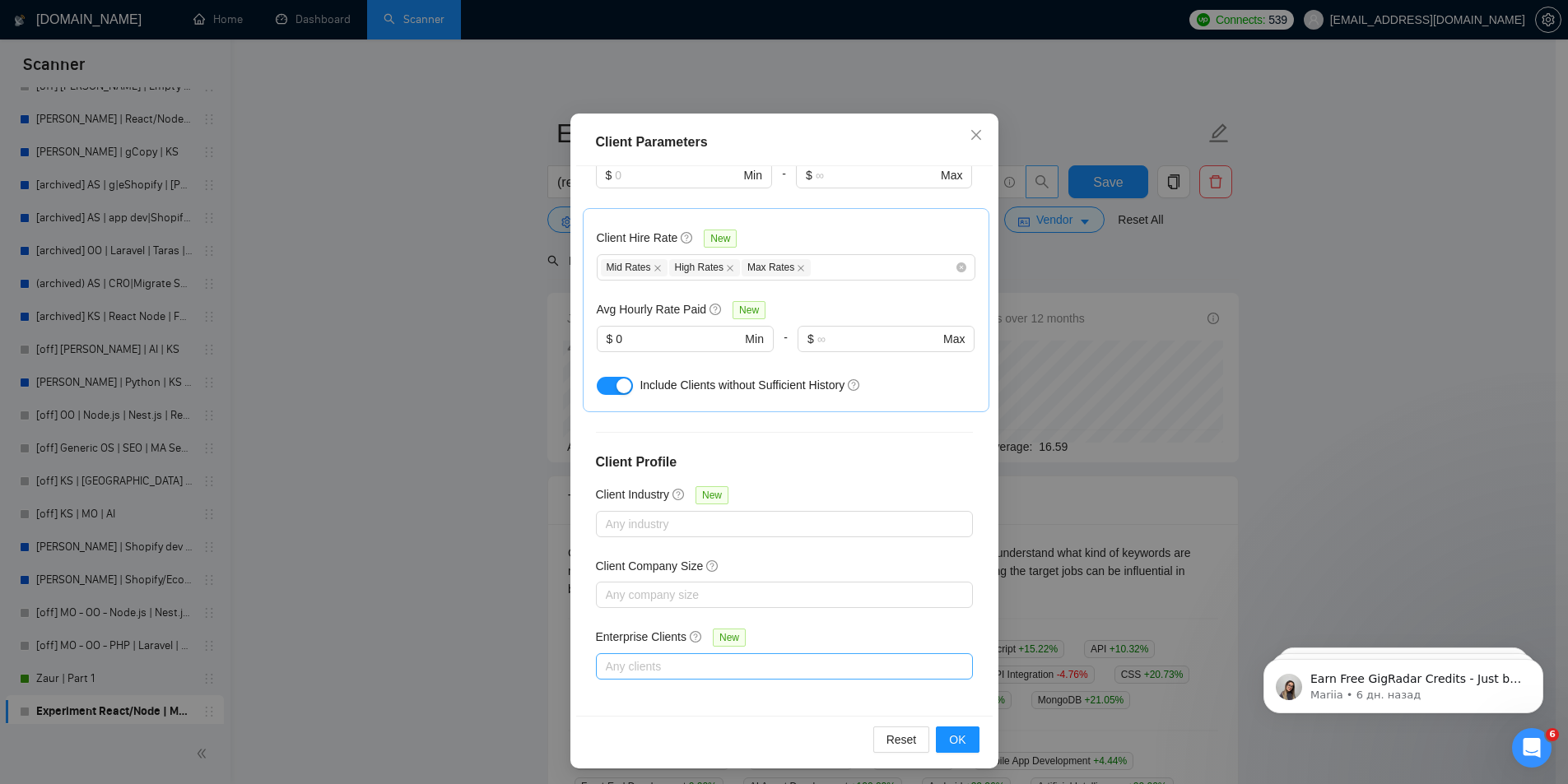
scroll to position [86, 0]
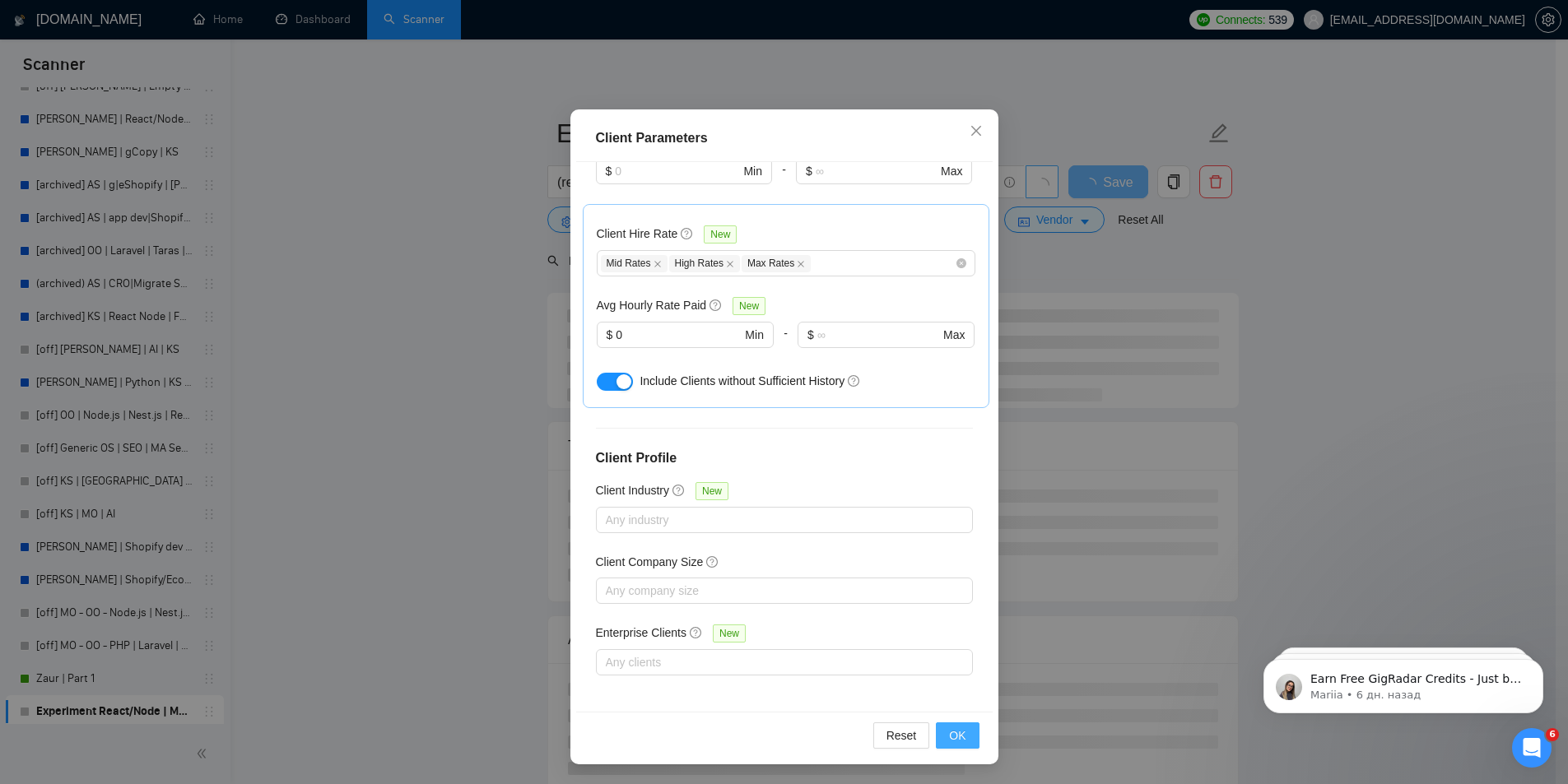
click at [949, 737] on span "OK" at bounding box center [957, 735] width 16 height 18
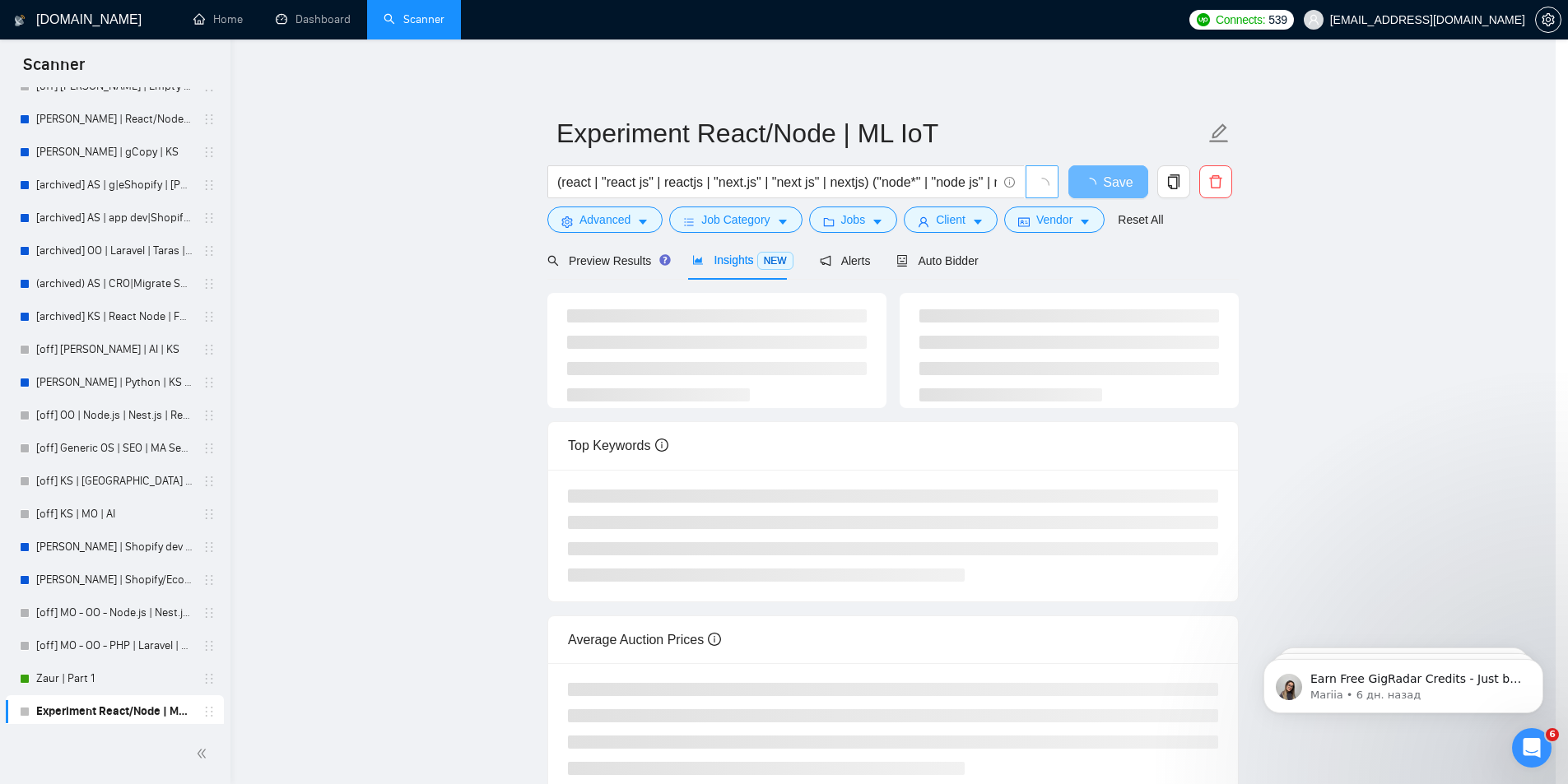
scroll to position [0, 0]
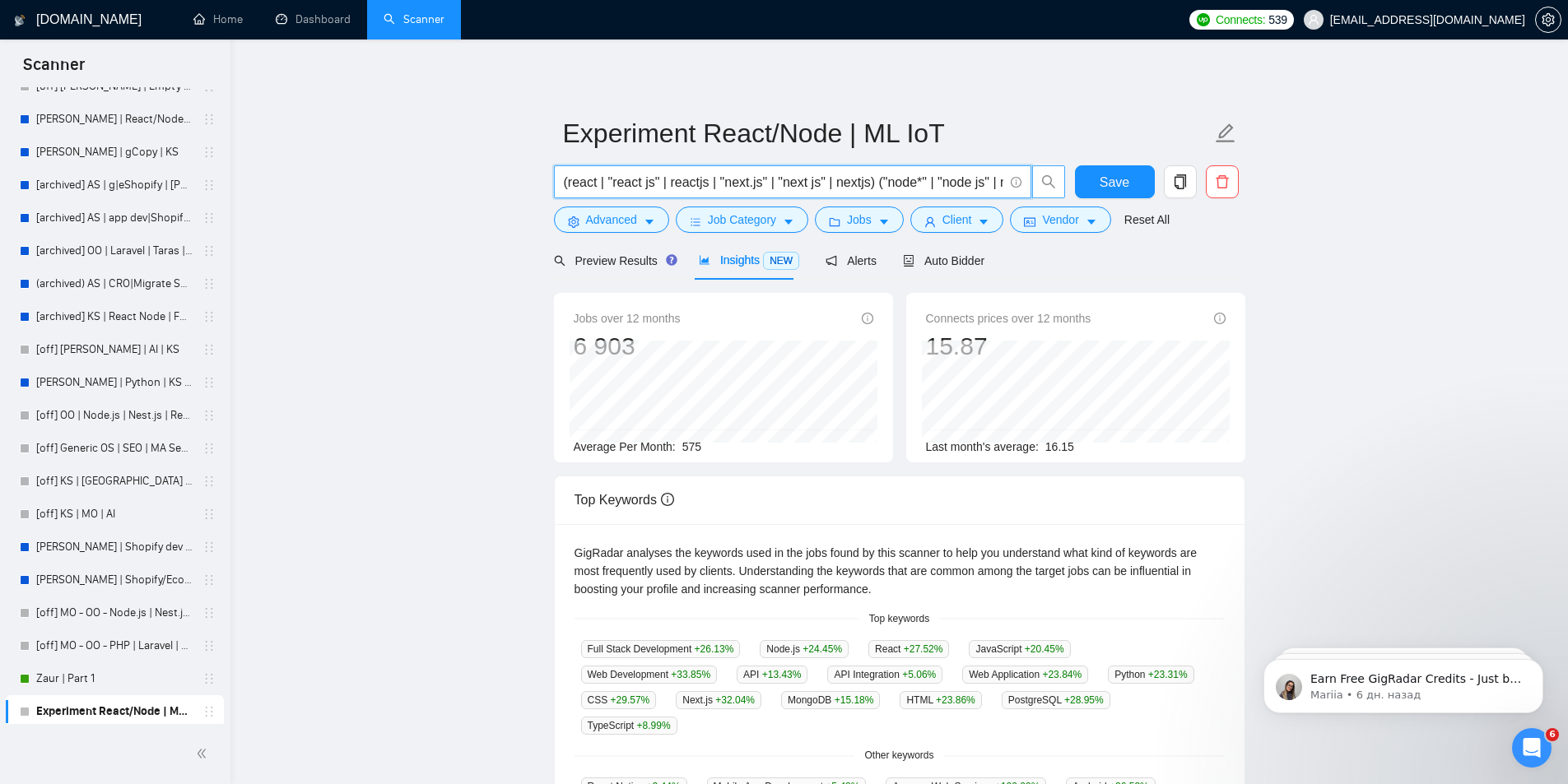
click at [990, 181] on input "(react | "react js" | reactjs | "next.js" | "next js" | nextjs) ("node*" | "nod…" at bounding box center [784, 182] width 439 height 20
paste input "("IOT" | "internet of things")"
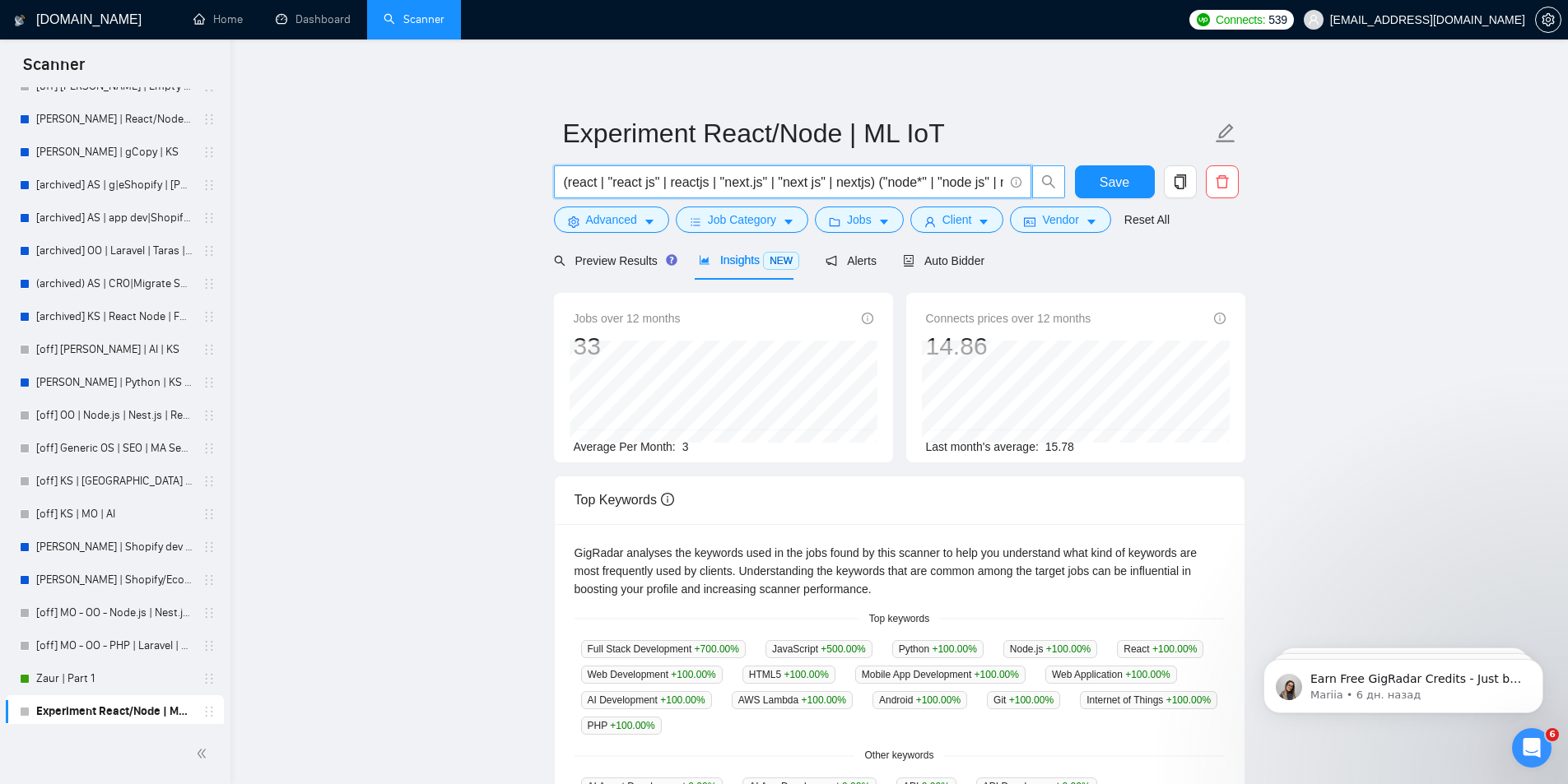
click at [923, 181] on input "(react | "react js" | reactjs | "next.js" | "next js" | nextjs) ("node*" | "nod…" at bounding box center [784, 182] width 439 height 20
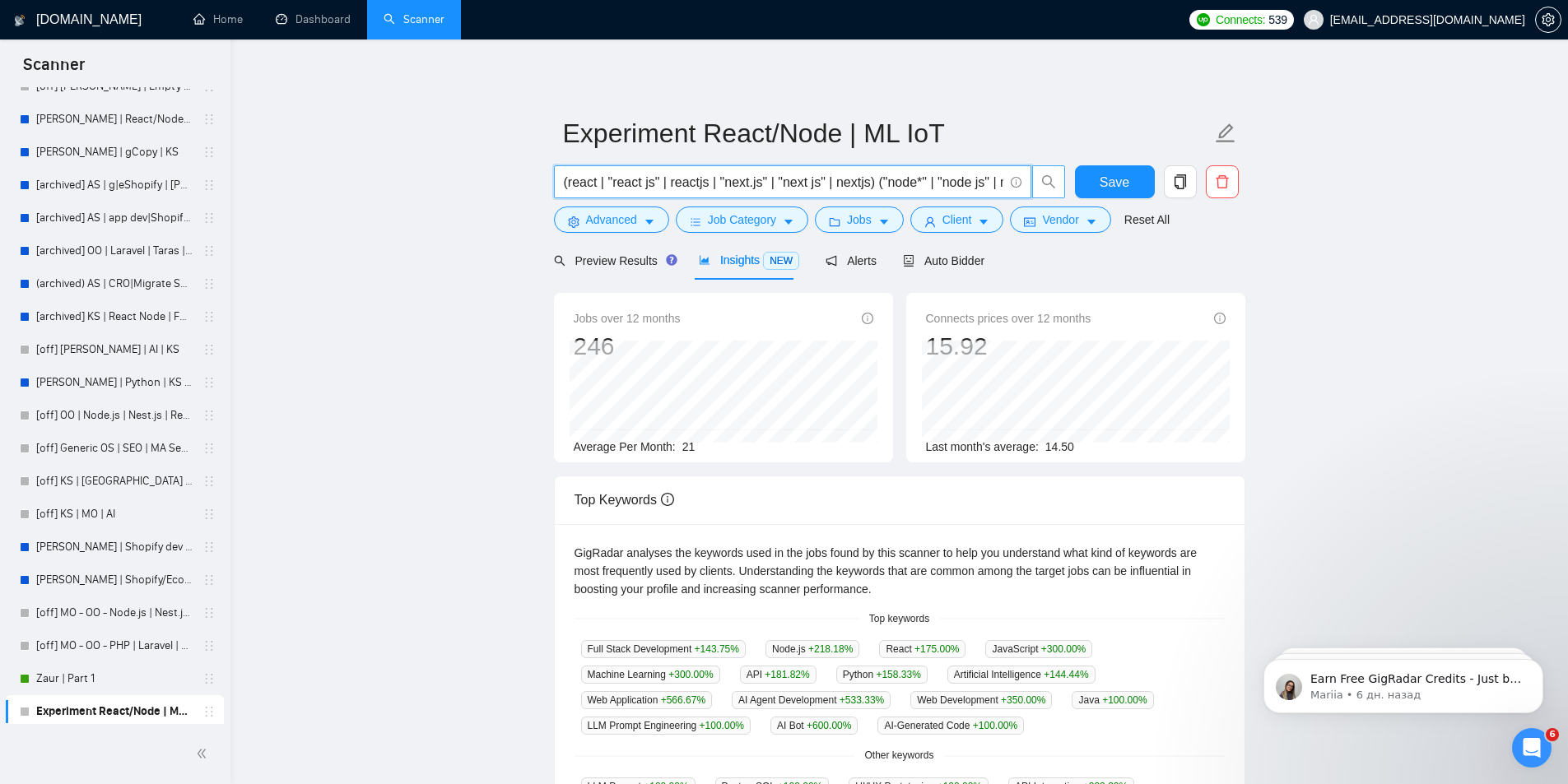
click at [635, 182] on input "(react | "react js" | reactjs | "next.js" | "next js" | nextjs) ("node*" | "nod…" at bounding box center [784, 182] width 439 height 20
drag, startPoint x: 665, startPoint y: 180, endPoint x: 510, endPoint y: 194, distance: 155.6
click at [510, 194] on main "Experiment React/Node | ML IoT (react | "react js" | reactjs | "next.js" | "nex…" at bounding box center [900, 630] width 1285 height 1129
drag, startPoint x: 599, startPoint y: 179, endPoint x: 626, endPoint y: 177, distance: 27.1
click at [600, 179] on input "(react | "react js" | reactjs | "next.js" | "next js" | nextjs) ("node*" | "nod…" at bounding box center [784, 182] width 439 height 20
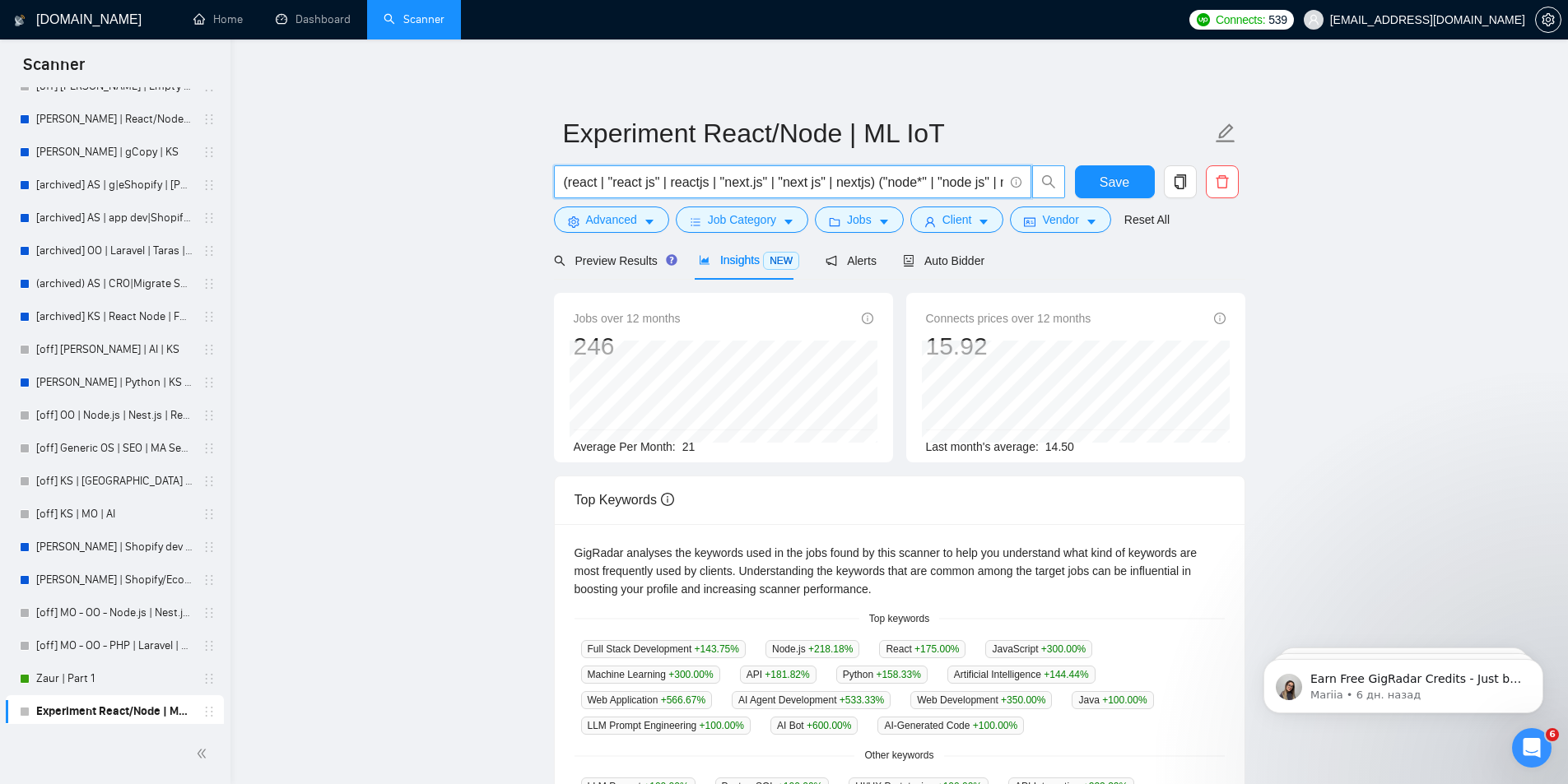
click at [700, 175] on input "(react | "react js" | reactjs | "next.js" | "next js" | nextjs) ("node*" | "nod…" at bounding box center [784, 182] width 439 height 20
click at [843, 183] on input "(react | "react js" | reactjs | "next.js" | "next js" | nextjs) ("node*" | "nod…" at bounding box center [784, 182] width 439 height 20
click at [866, 184] on input "(react | "react js" | reactjs | "next.js" | "next js" | nextjs) ("node*" | "nod…" at bounding box center [784, 182] width 439 height 20
click at [874, 184] on input "(react | "react js" | reactjs | "next.js" | "next js" | nextjs) ("node*" | "nod…" at bounding box center [784, 182] width 439 height 20
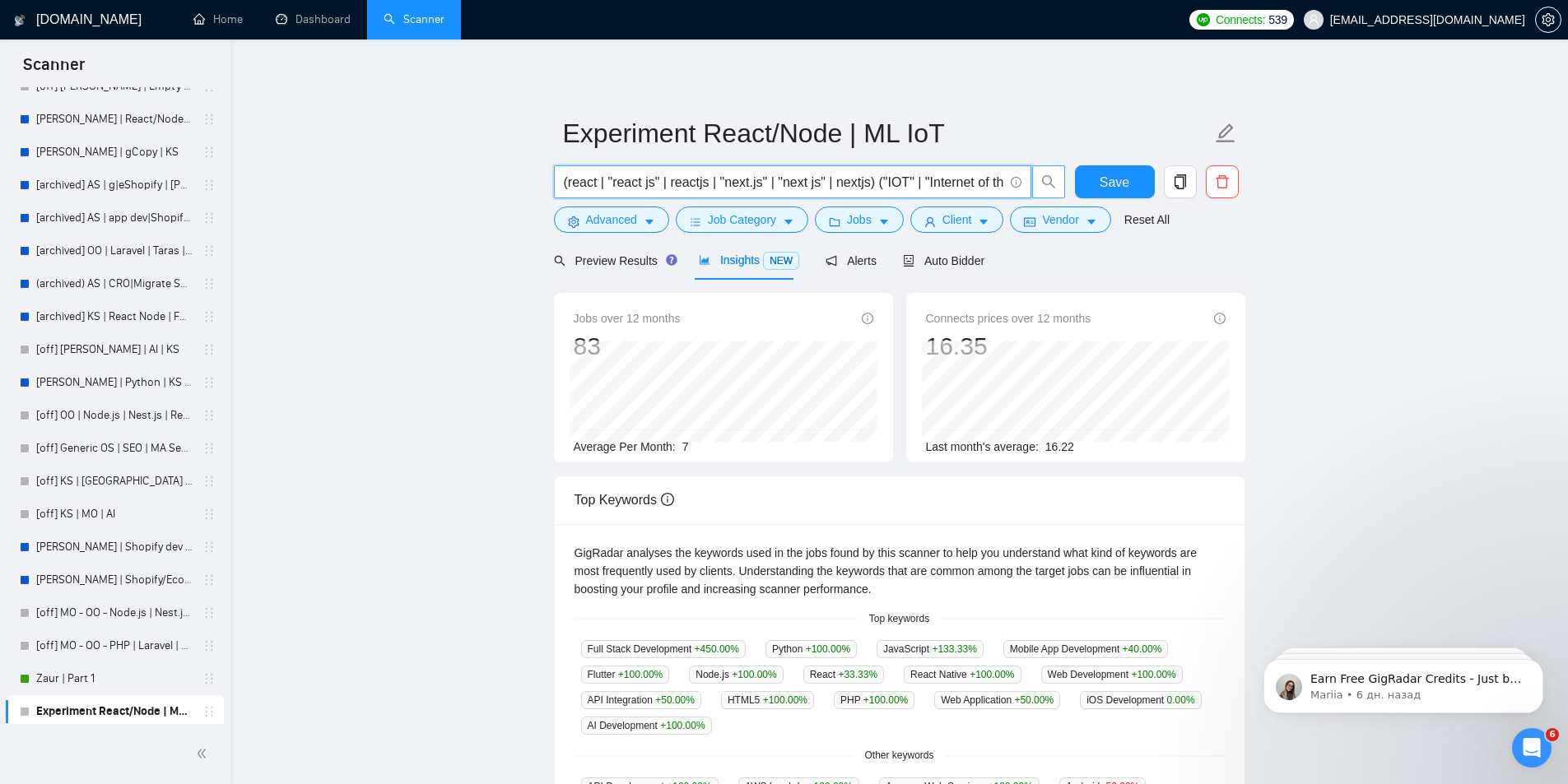
click at [778, 178] on input "(react | "react js" | reactjs | "next.js" | "next js" | nextjs) ("IOT" | "Inter…" at bounding box center [784, 182] width 439 height 20
drag, startPoint x: 829, startPoint y: 184, endPoint x: 853, endPoint y: 190, distance: 24.7
click at [830, 184] on input "(react | "react js" | reactjs | "next.js" | "next js" | nextjs) ("node*" | "nod…" at bounding box center [784, 182] width 439 height 20
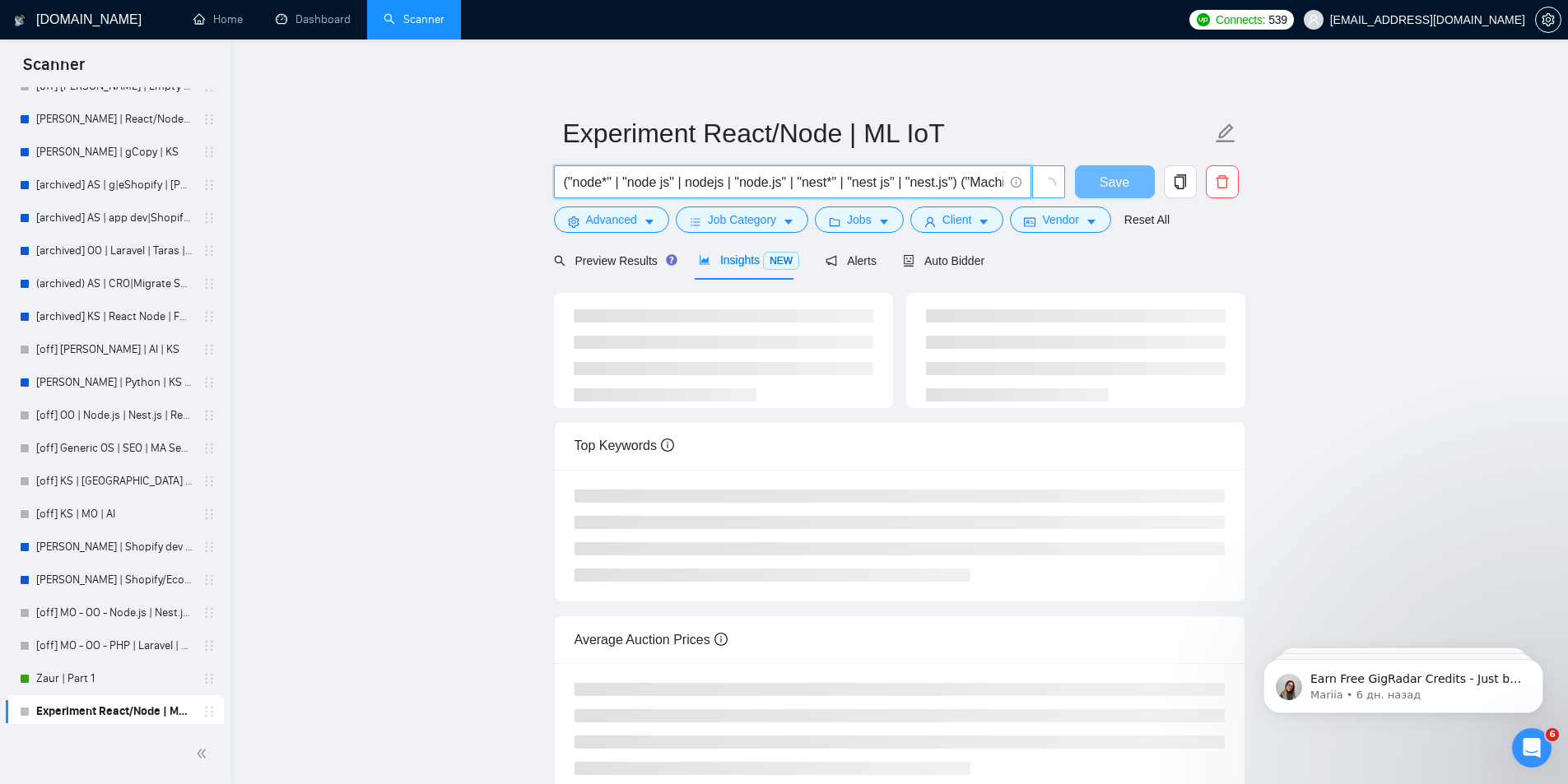
scroll to position [0, 151]
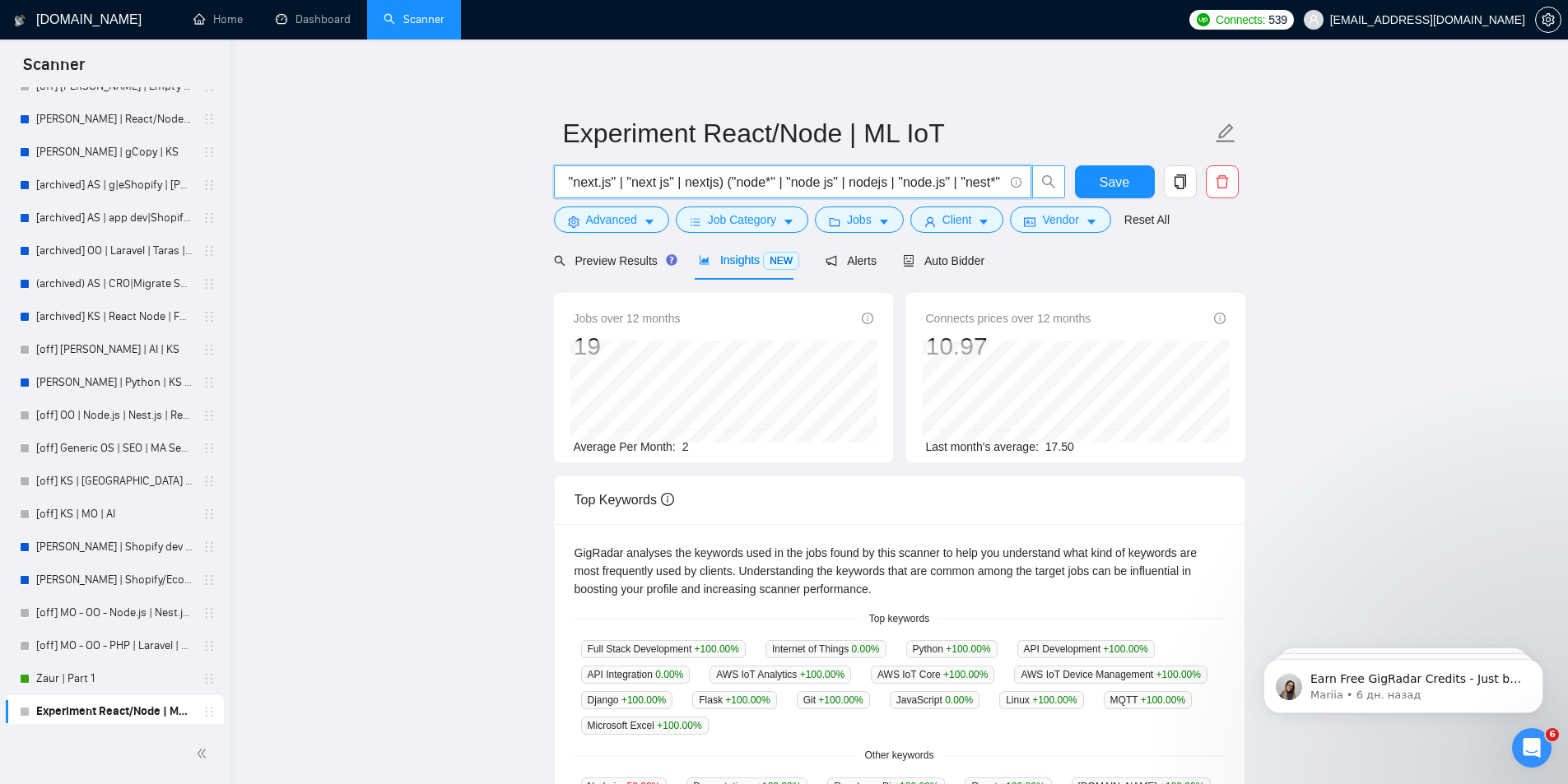
click at [818, 187] on input "(react | "react js" | reactjs | "next.js" | "next js" | nextjs) ("node*" | "nod…" at bounding box center [784, 182] width 439 height 20
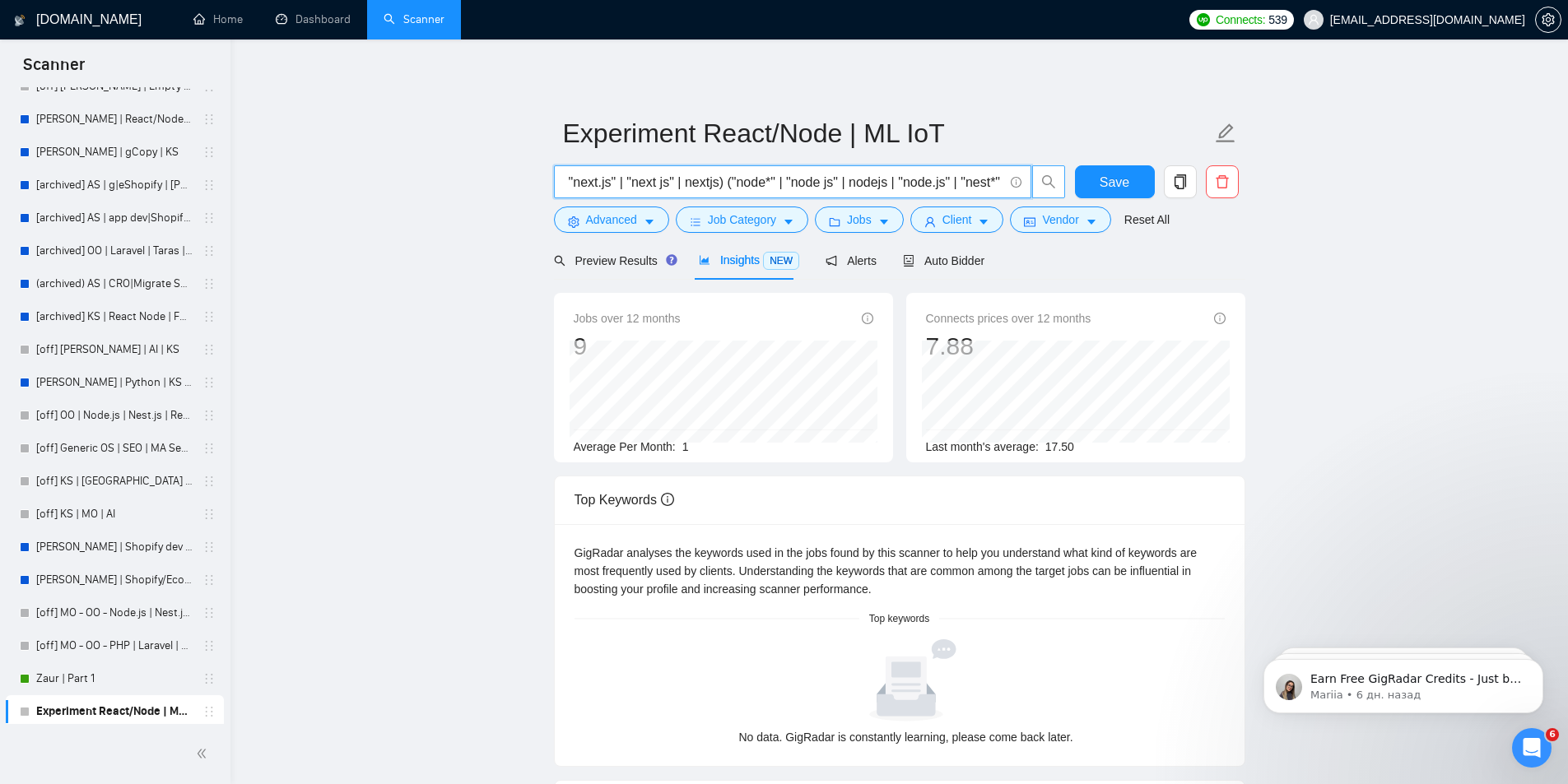
click at [802, 175] on input "(react | "react js" | reactjs | "next.js" | "next js" | nextjs) ("node*" | "nod…" at bounding box center [784, 182] width 439 height 20
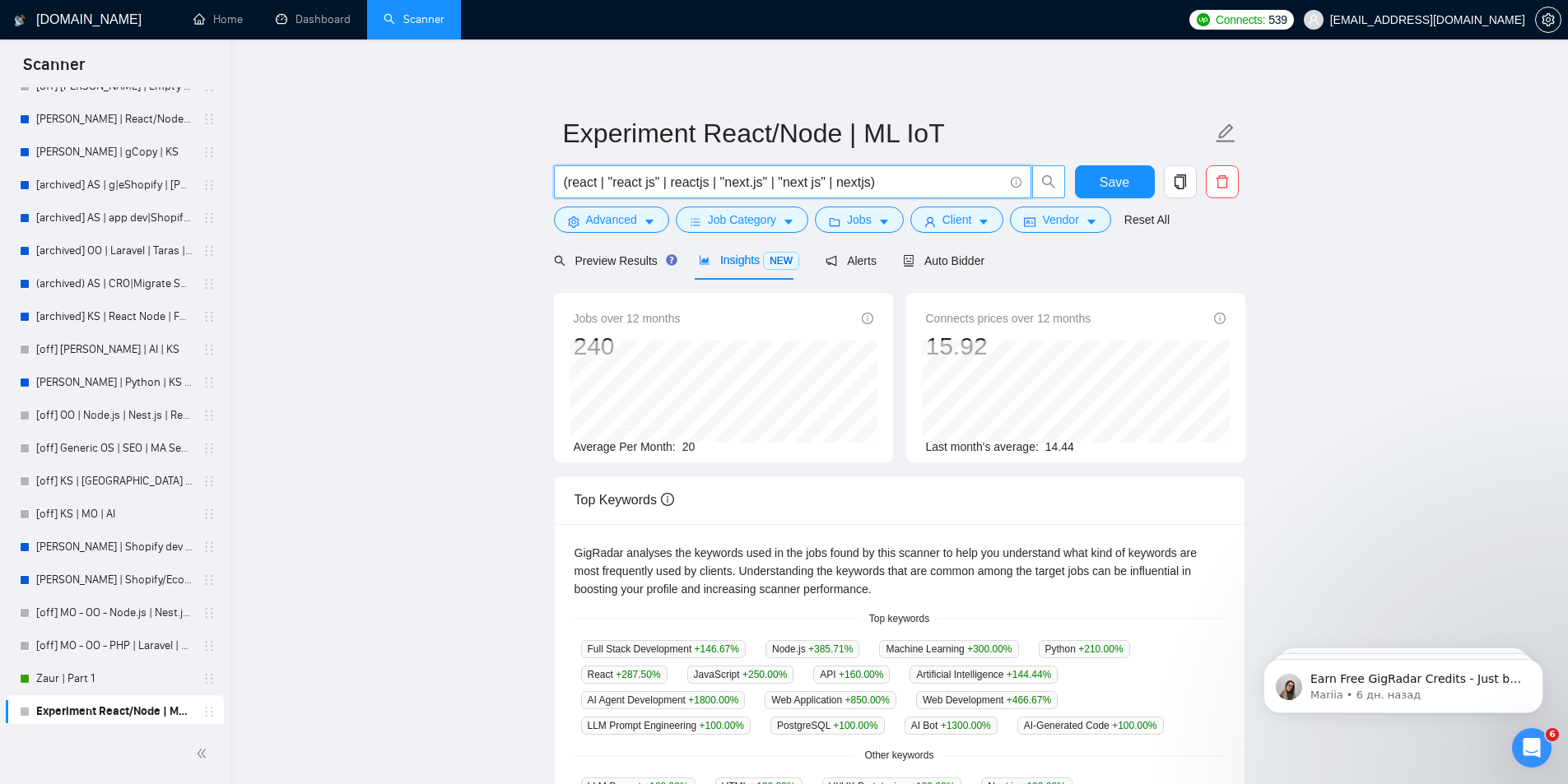
scroll to position [0, 0]
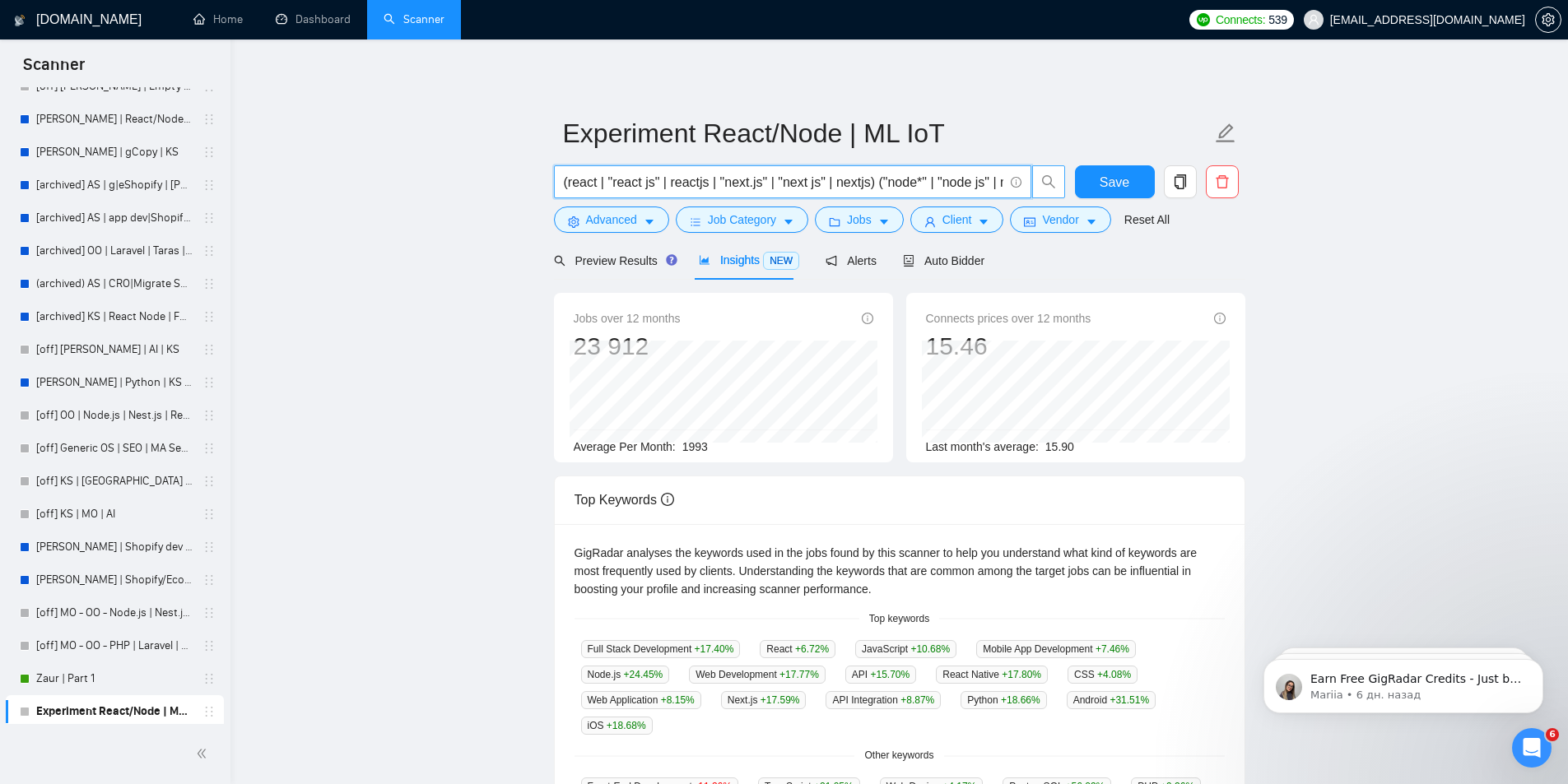
click at [854, 177] on input "(react | "react js" | reactjs | "next.js" | "next js" | nextjs) ("node*" | "nod…" at bounding box center [784, 182] width 439 height 20
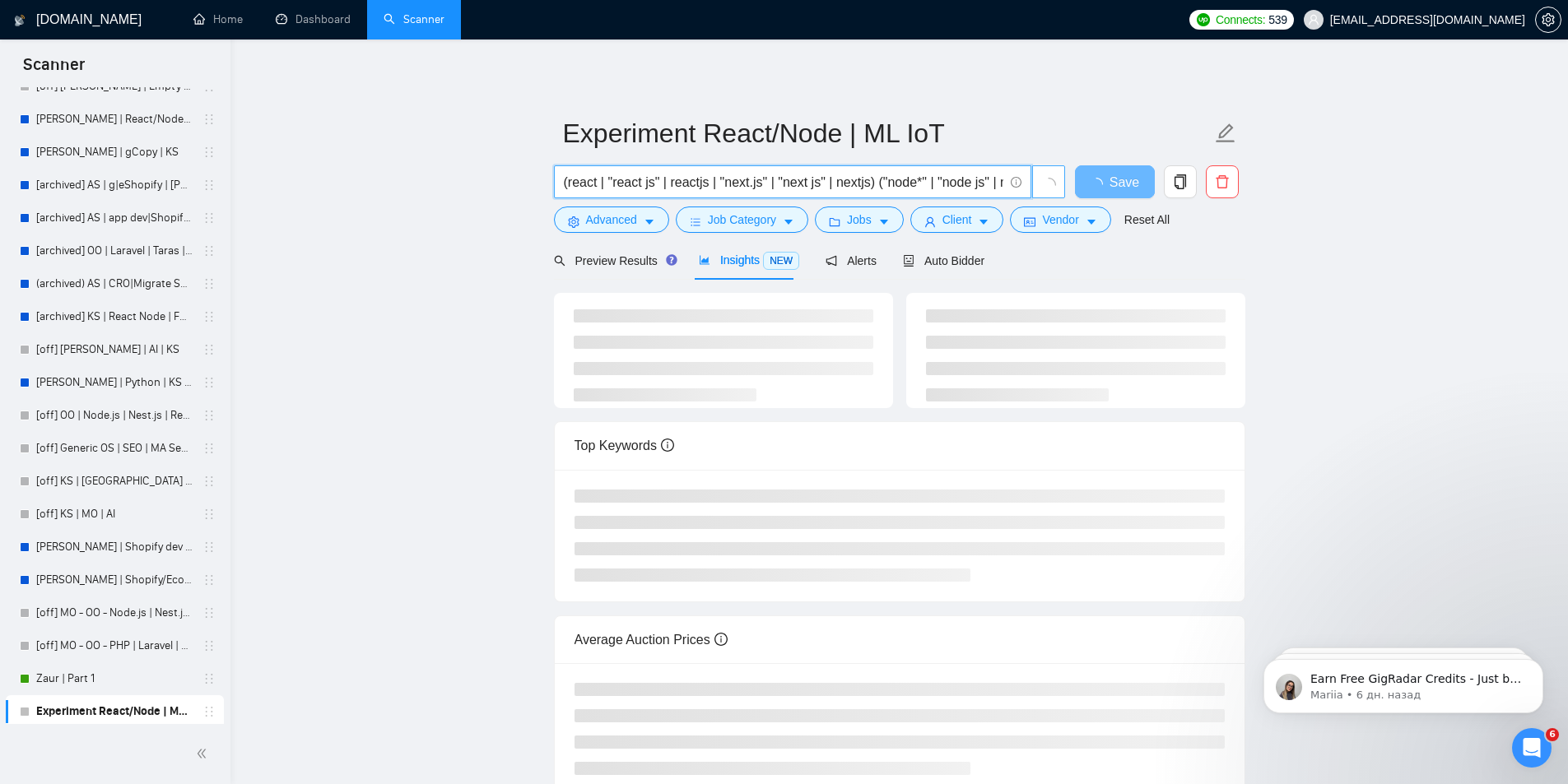
click at [866, 181] on input "(react | "react js" | reactjs | "next.js" | "next js" | nextjs) ("node*" | "nod…" at bounding box center [784, 182] width 439 height 20
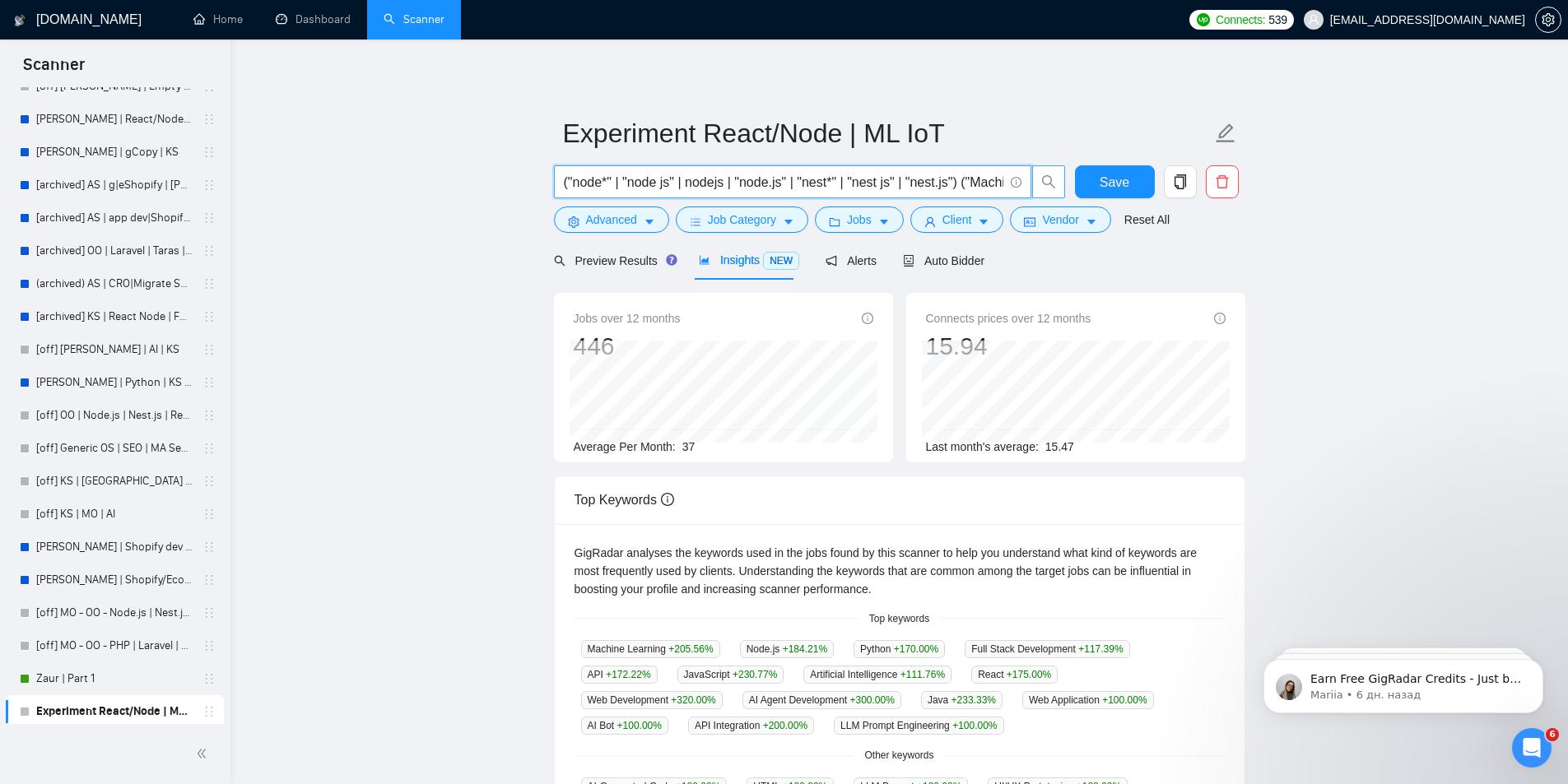
click at [974, 185] on input "("node*" | "node js" | nodejs | "node.js" | "nest*" | "nest js" | "nest.js") ("…" at bounding box center [784, 182] width 439 height 20
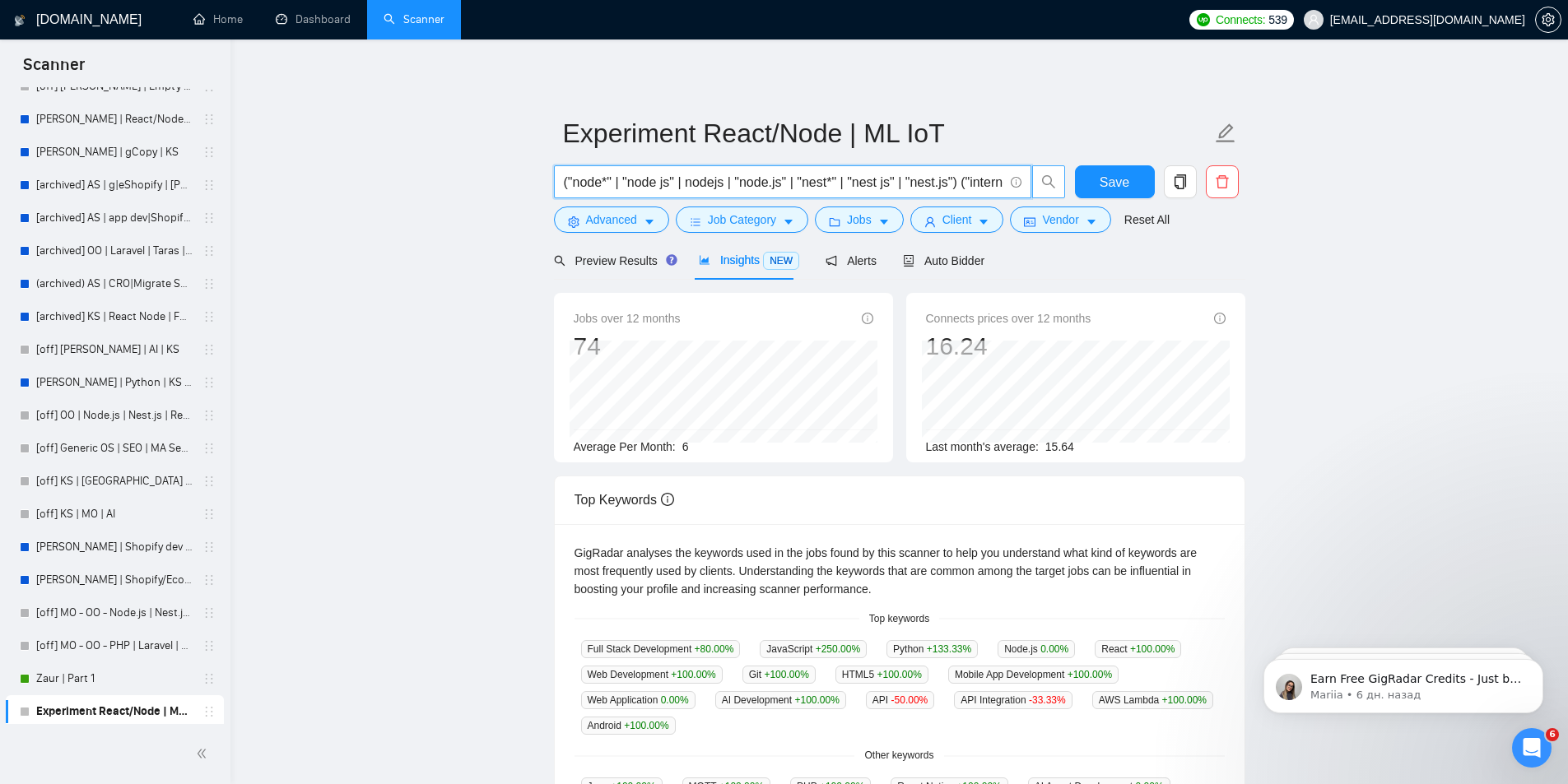
click at [652, 190] on input "("node*" | "node js" | nodejs | "node.js" | "nest*" | "nest js" | "nest.js") ("…" at bounding box center [784, 182] width 439 height 20
click at [956, 182] on input "("node*" | "node js" | nodejs | "node.js" | "nest*" | "nest js" | "nest.js") ("…" at bounding box center [784, 182] width 439 height 20
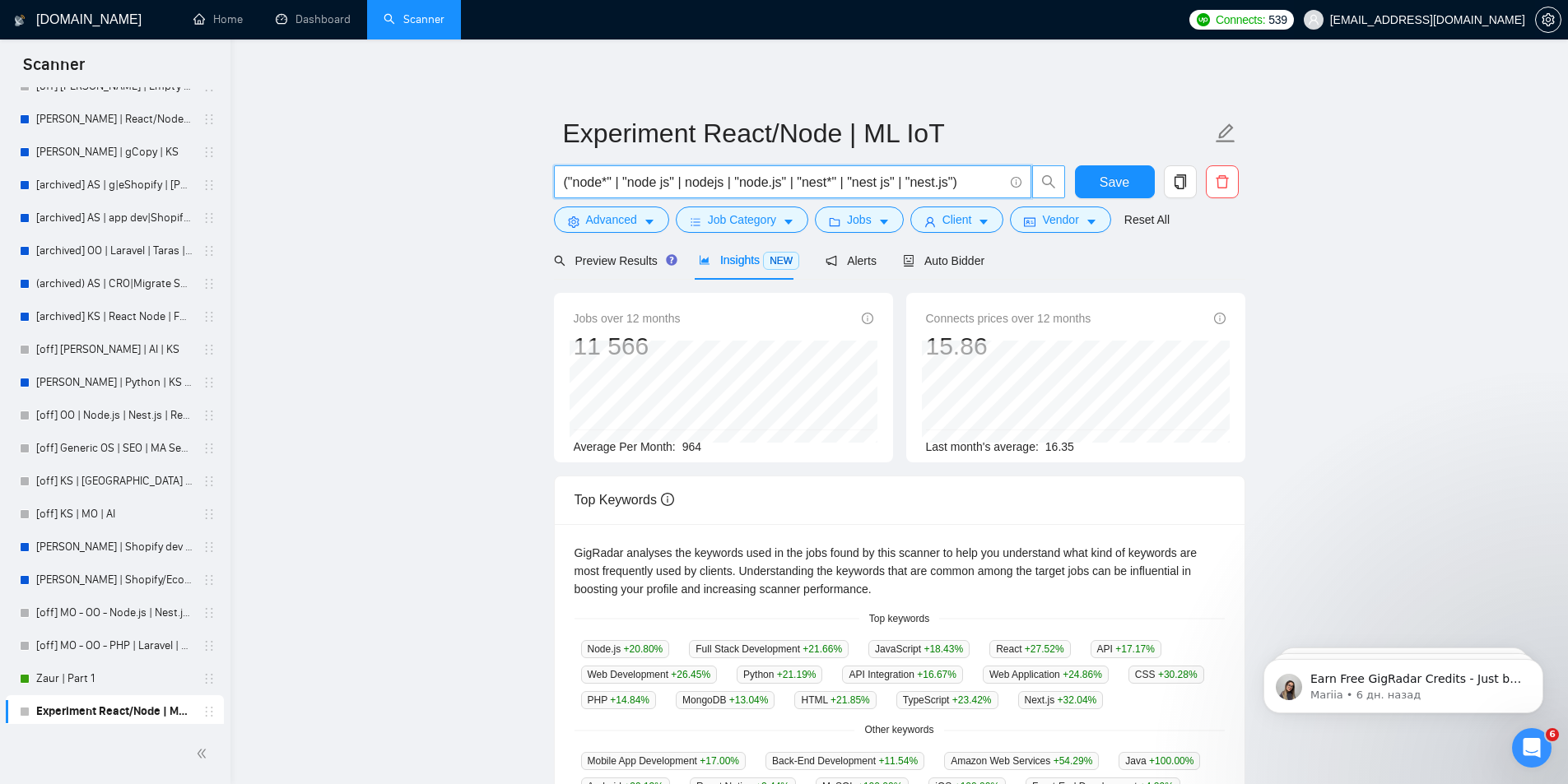
type input "("node*" | "node js" | nodejs | "node.js" | "nest*" | "nest js" | "nest.js")"
click at [67, 678] on link "Zaur | Part 1" at bounding box center [114, 678] width 156 height 33
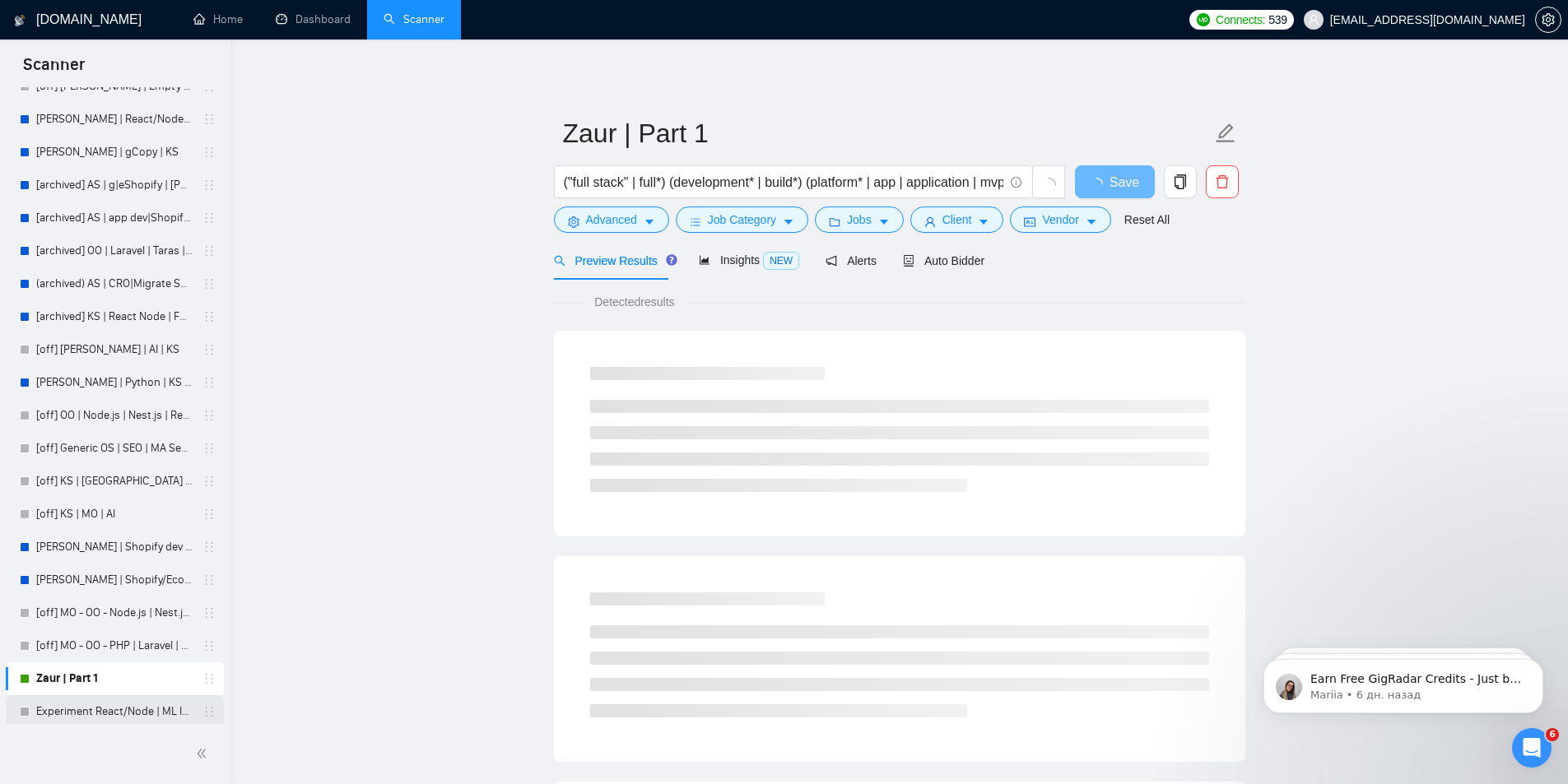
click at [68, 715] on link "Experiment React/Node | ML IoT" at bounding box center [114, 711] width 156 height 33
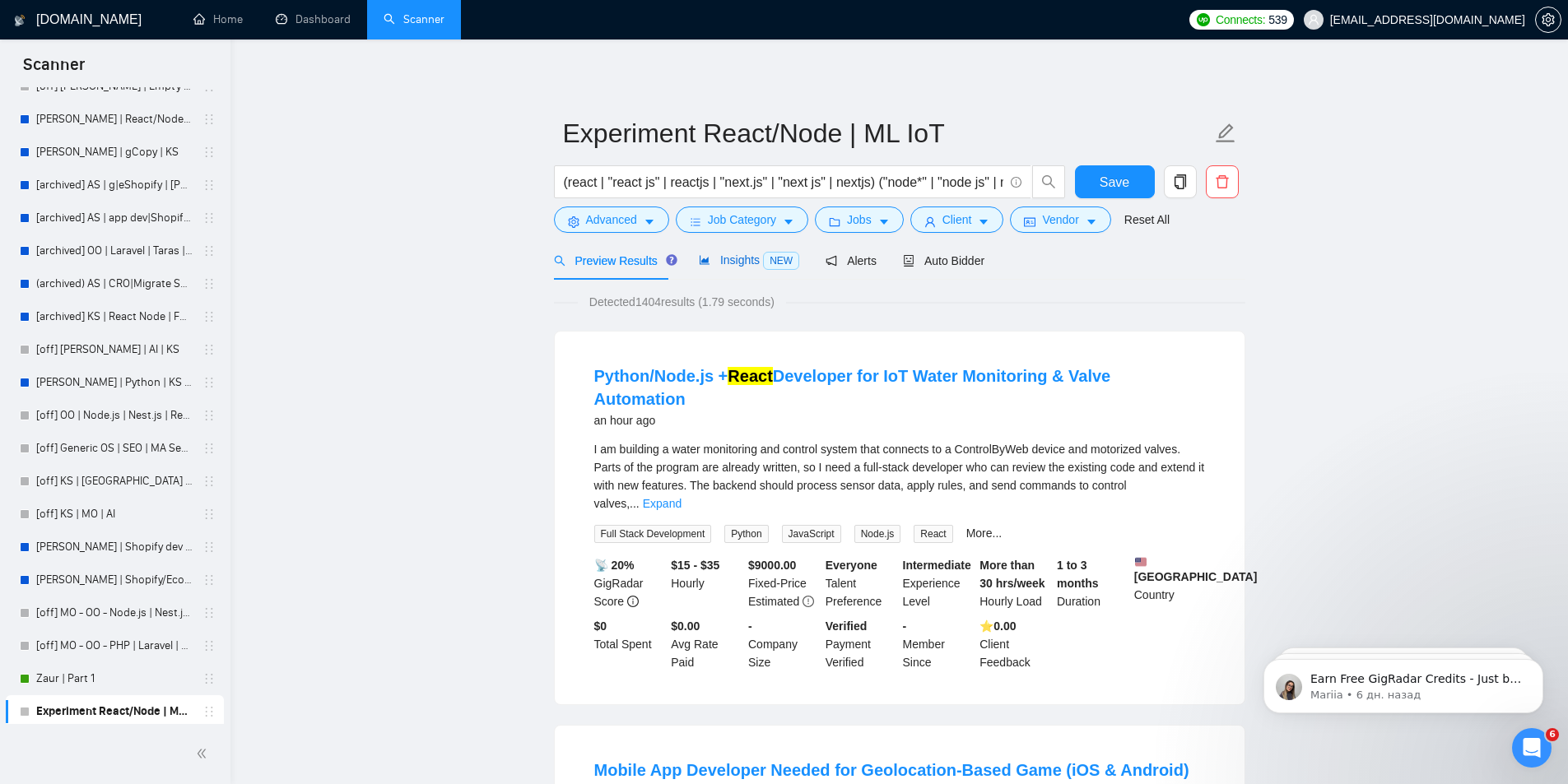
click at [738, 258] on span "Insights NEW" at bounding box center [749, 260] width 101 height 13
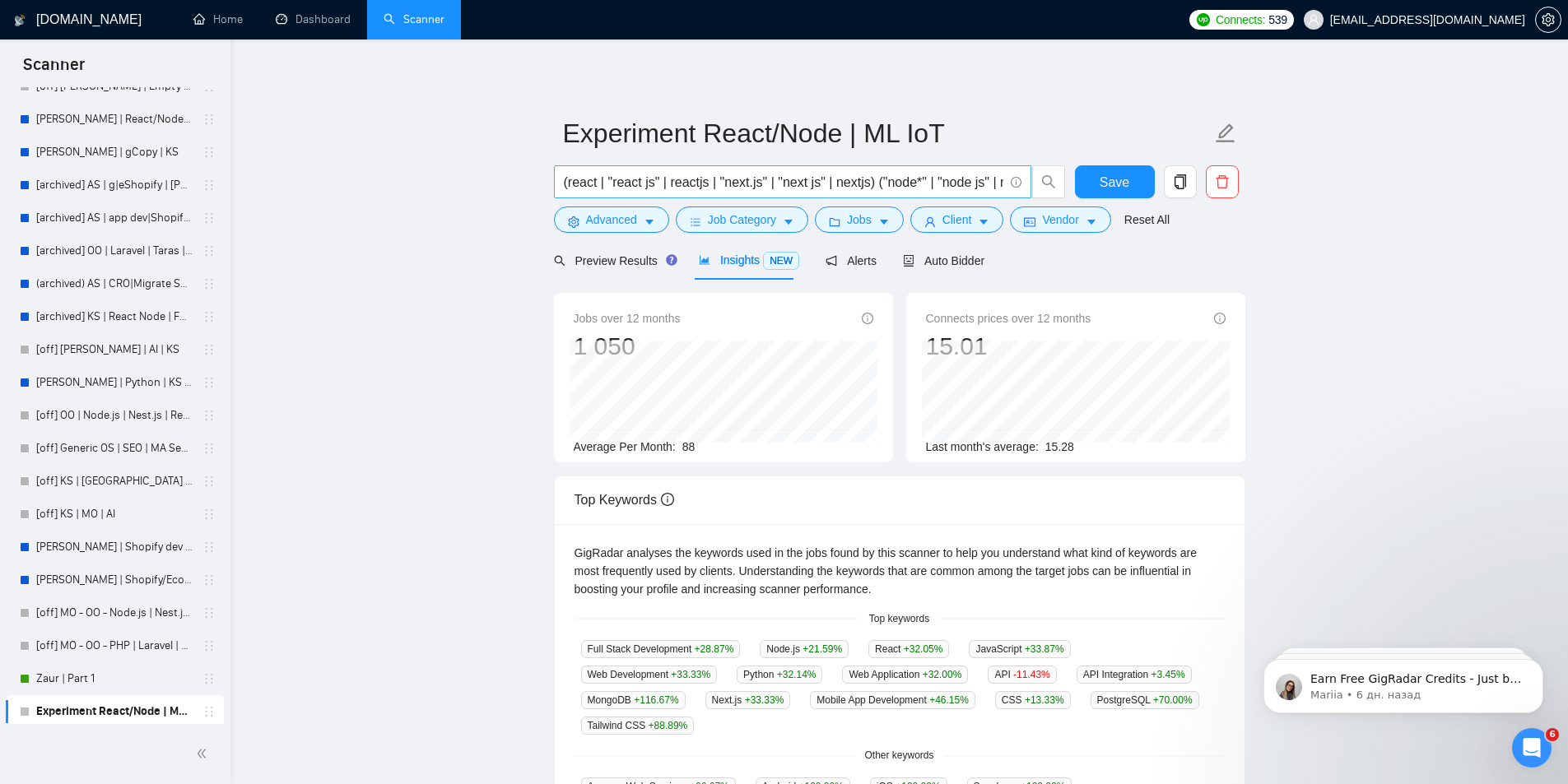
click at [671, 183] on input "(react | "react js" | reactjs | "next.js" | "next js" | nextjs) ("node*" | "nod…" at bounding box center [784, 182] width 439 height 20
click at [869, 184] on input "(react | "react js" | reactjs | "next.js" | "next js" | nextjs) ("node*" | "nod…" at bounding box center [784, 182] width 439 height 20
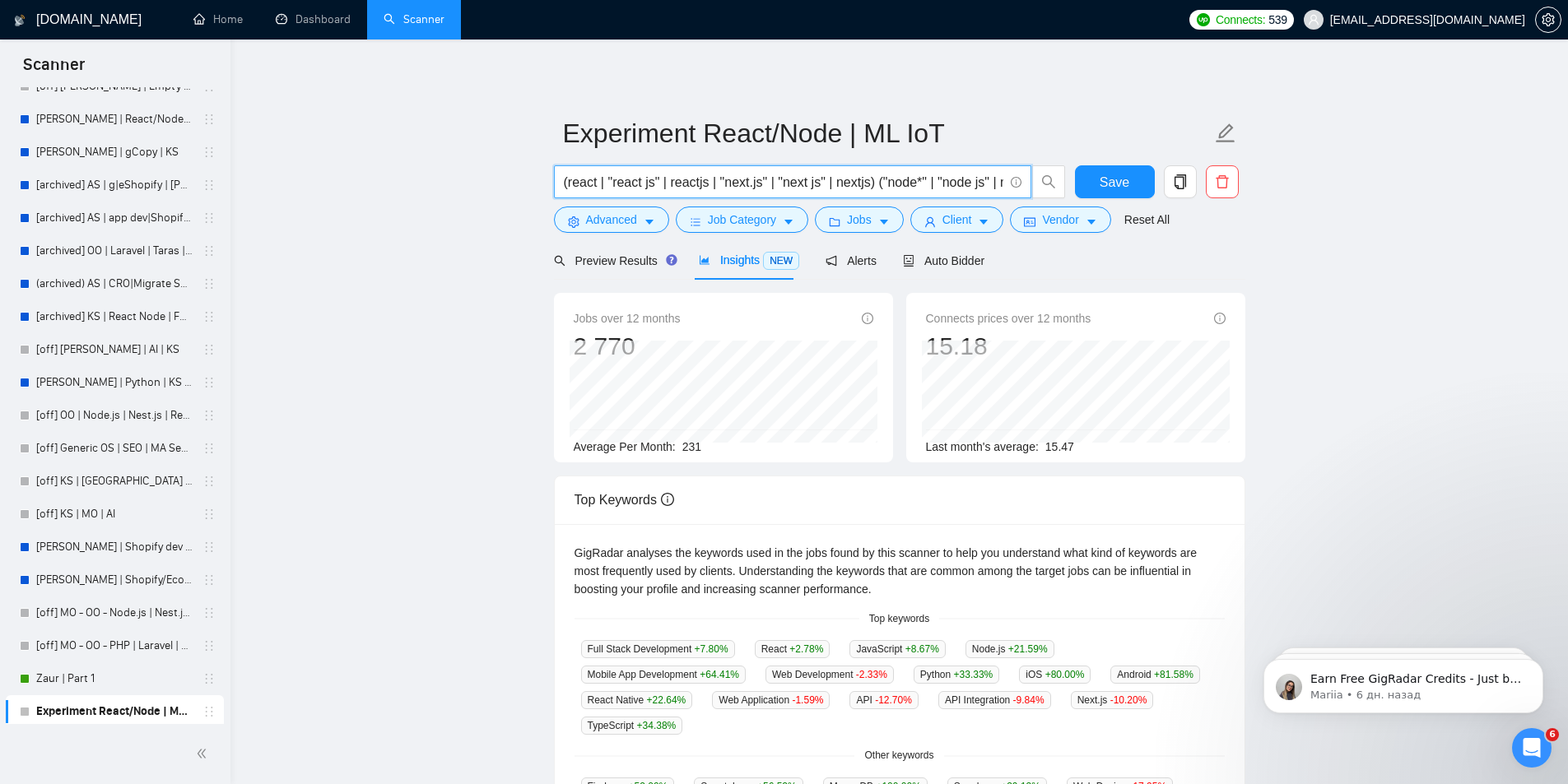
click at [860, 187] on input "(react | "react js" | reactjs | "next.js" | "next js" | nextjs) ("node*" | "nod…" at bounding box center [784, 182] width 439 height 20
click at [874, 184] on input "(react | "react js" | reactjs | "next.js" | "next js" | nextjs) ("node*" | "nod…" at bounding box center [784, 182] width 439 height 20
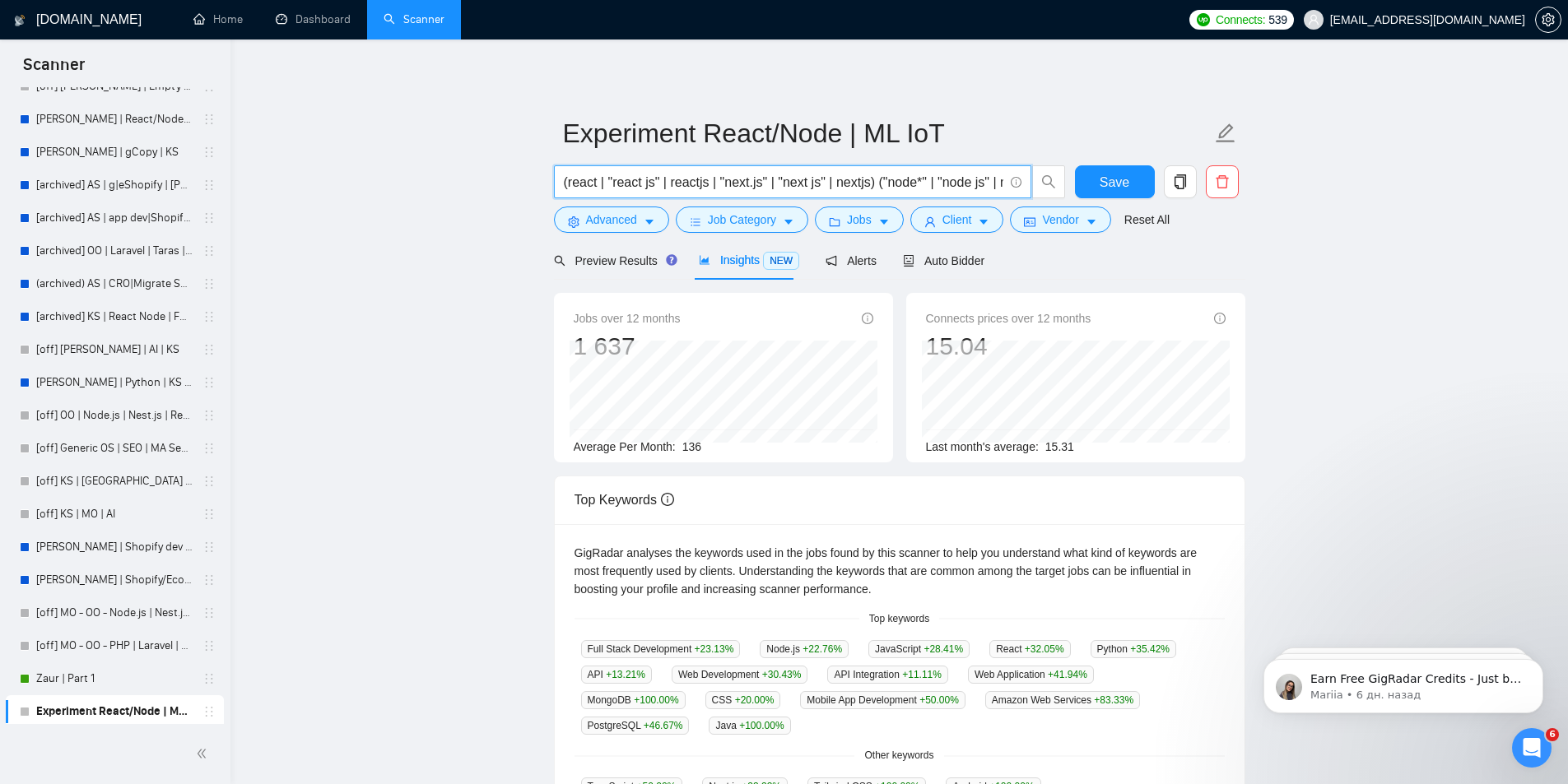
click at [885, 184] on input "(react | "react js" | reactjs | "next.js" | "next js" | nextjs) ("node*" | "nod…" at bounding box center [784, 182] width 439 height 20
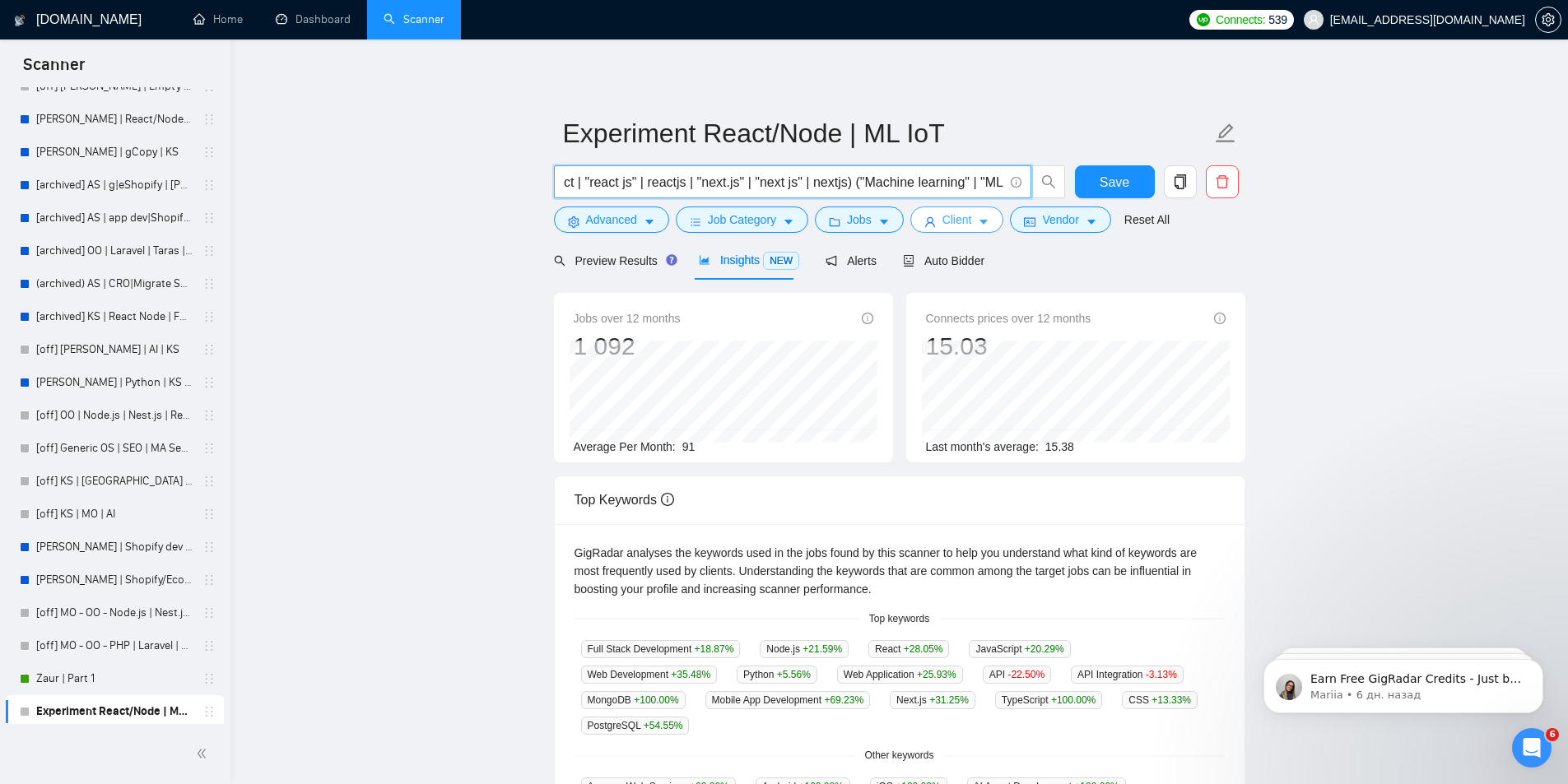
scroll to position [0, 26]
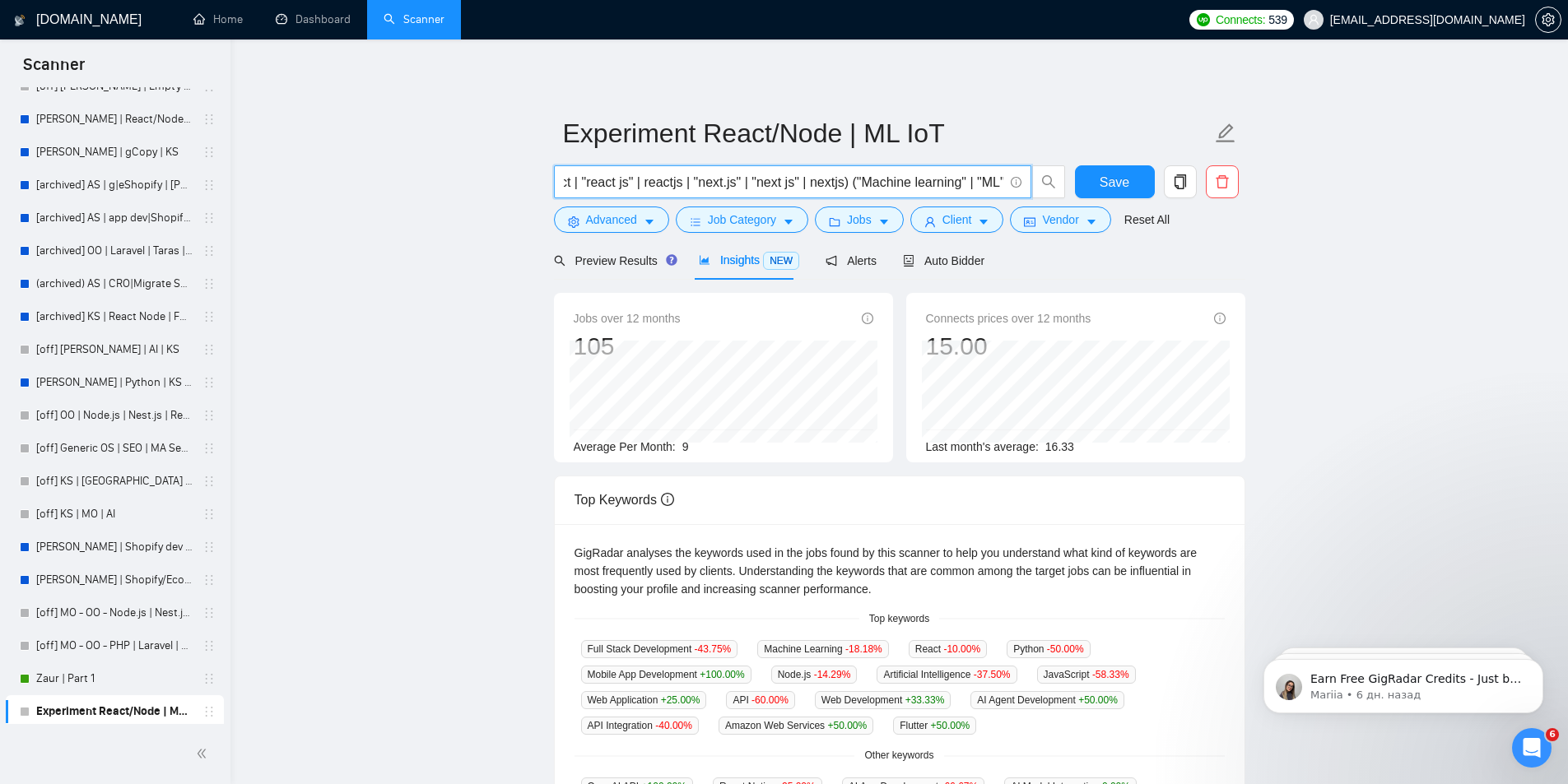
click at [931, 184] on input "(react | "react js" | reactjs | "next.js" | "next js" | nextjs) ("Machine learn…" at bounding box center [784, 182] width 439 height 20
click at [885, 179] on input "(react | "react js" | reactjs | "next.js" | "next js" | nextjs) ("Machine learn…" at bounding box center [784, 182] width 439 height 20
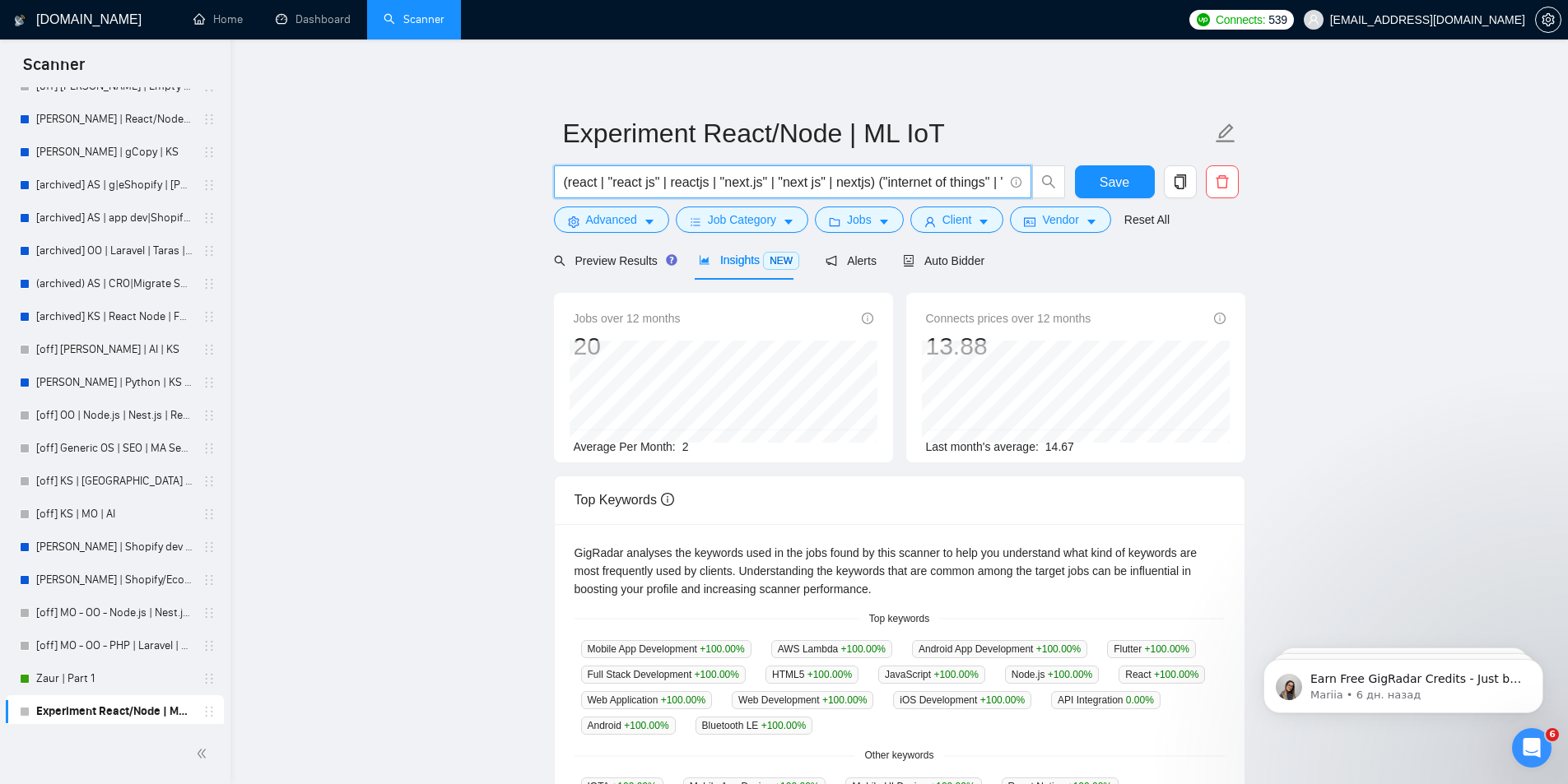
click at [931, 190] on input "(react | "react js" | reactjs | "next.js" | "next js" | nextjs) ("internet of t…" at bounding box center [784, 182] width 439 height 20
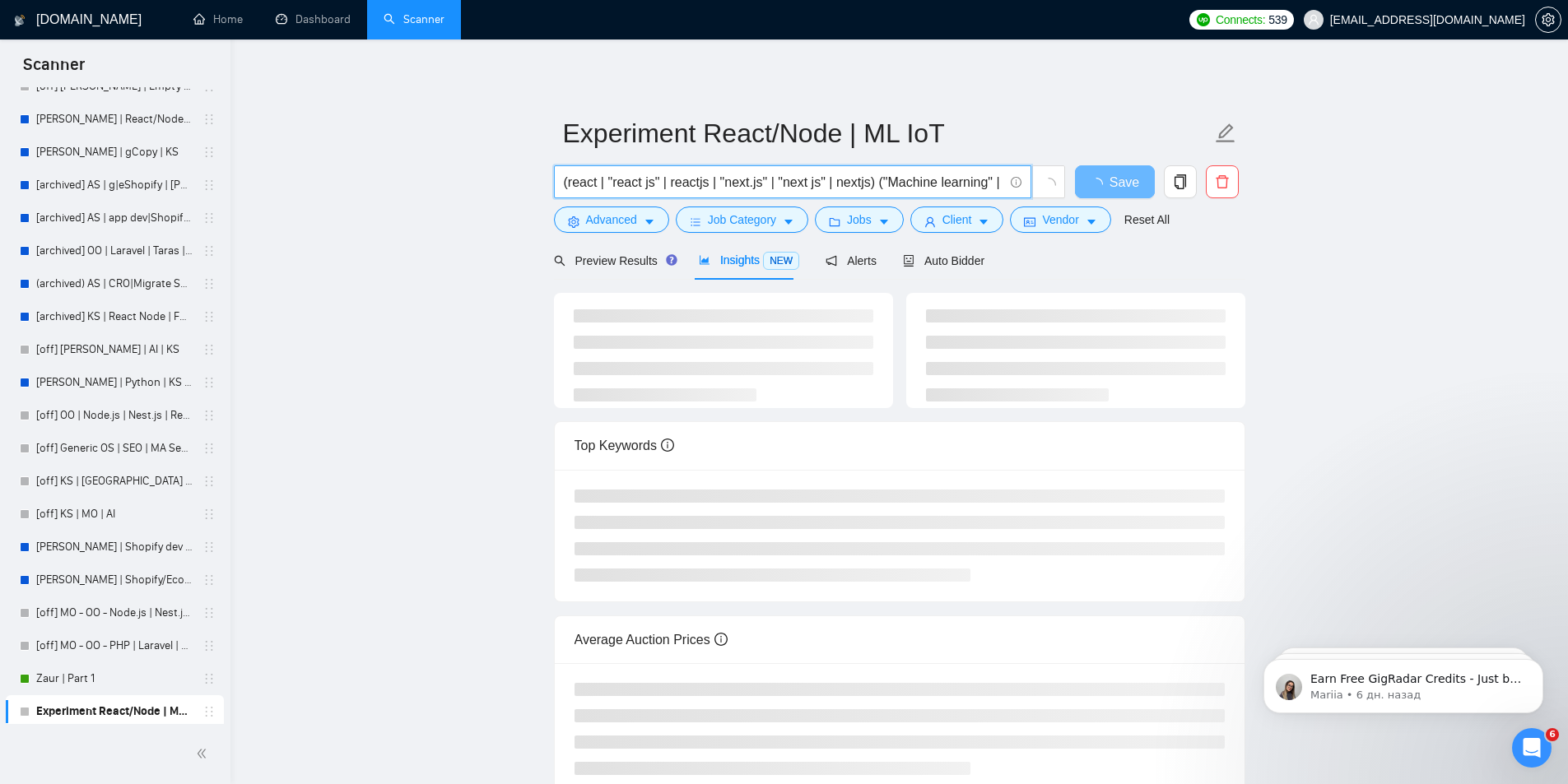
click at [923, 173] on input "(react | "react js" | reactjs | "next.js" | "next js" | nextjs) ("Machine learn…" at bounding box center [784, 182] width 439 height 20
type input "(react | "react js" | reactjs | "next.js" | "next js" | nextjs)"
click at [52, 682] on link "Zaur | Part 1" at bounding box center [114, 678] width 156 height 33
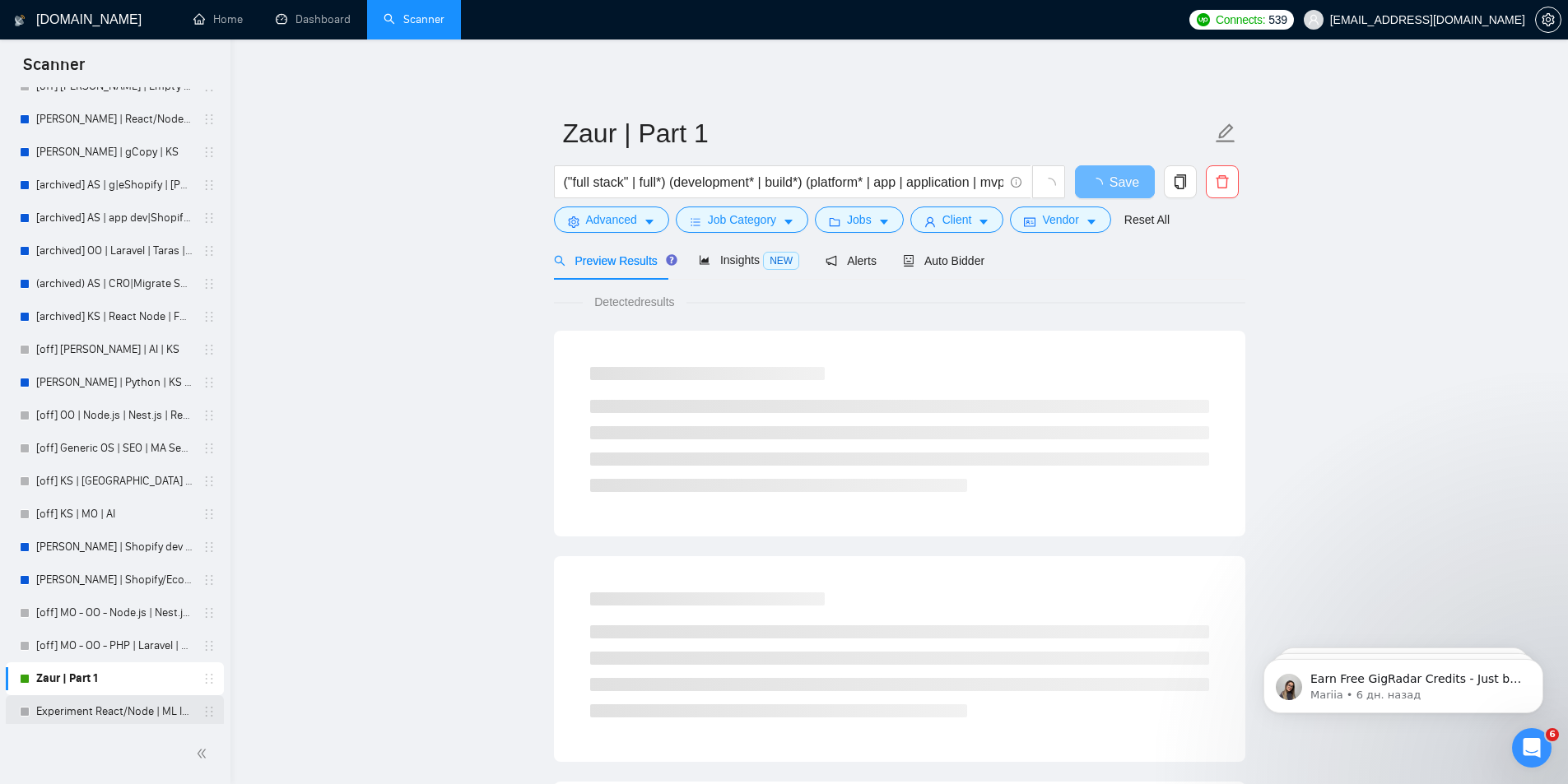
click at [81, 711] on link "Experiment React/Node | ML IoT" at bounding box center [114, 711] width 156 height 33
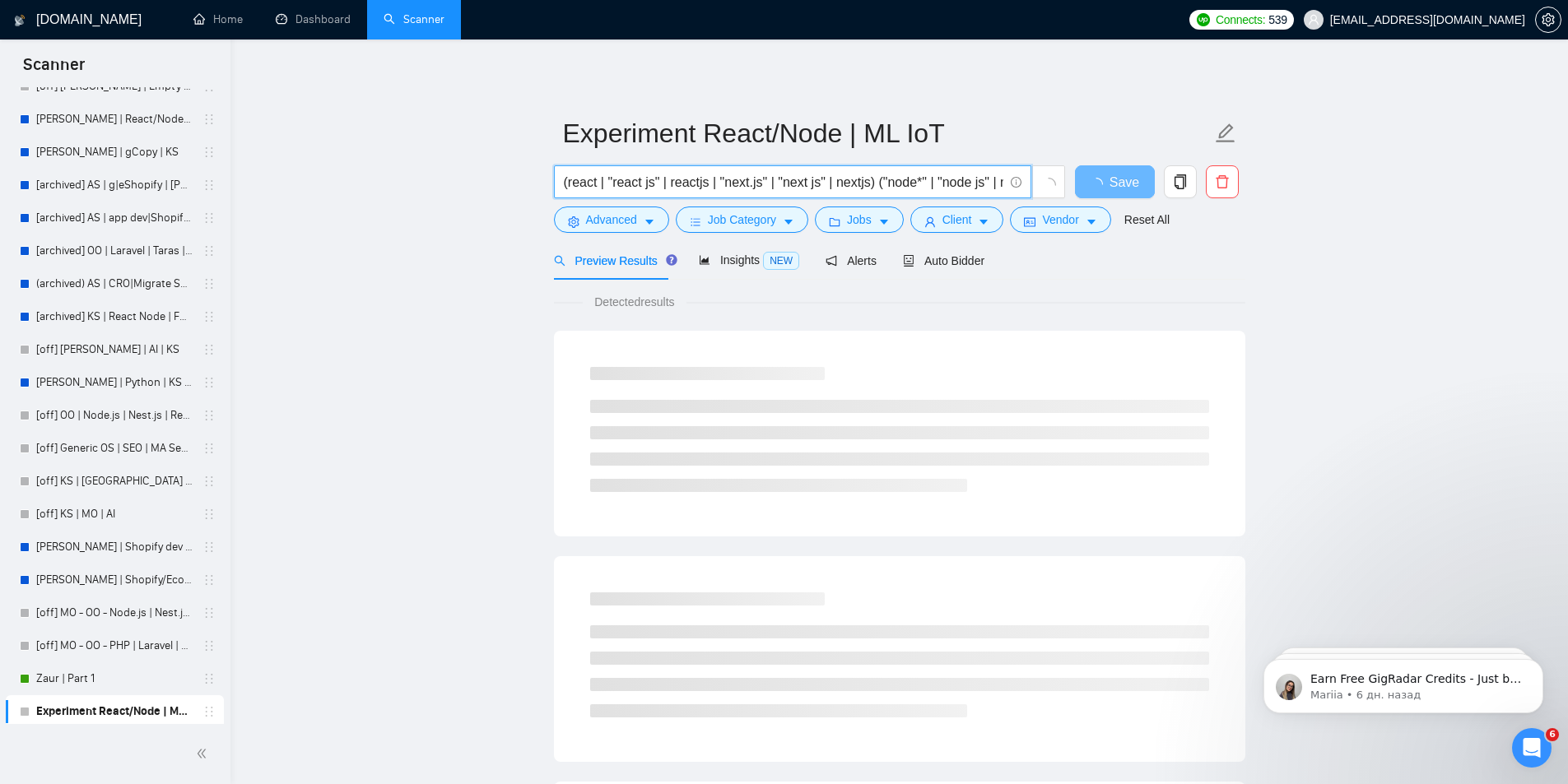
click at [867, 190] on input "(react | "react js" | reactjs | "next.js" | "next js" | nextjs) ("node*" | "nod…" at bounding box center [784, 182] width 439 height 20
type input "("node*" | "node js" | nodejs | "node.js" | "nest*" | "nest js" | "nest.js")"
click at [721, 264] on span "Insights NEW" at bounding box center [749, 260] width 101 height 13
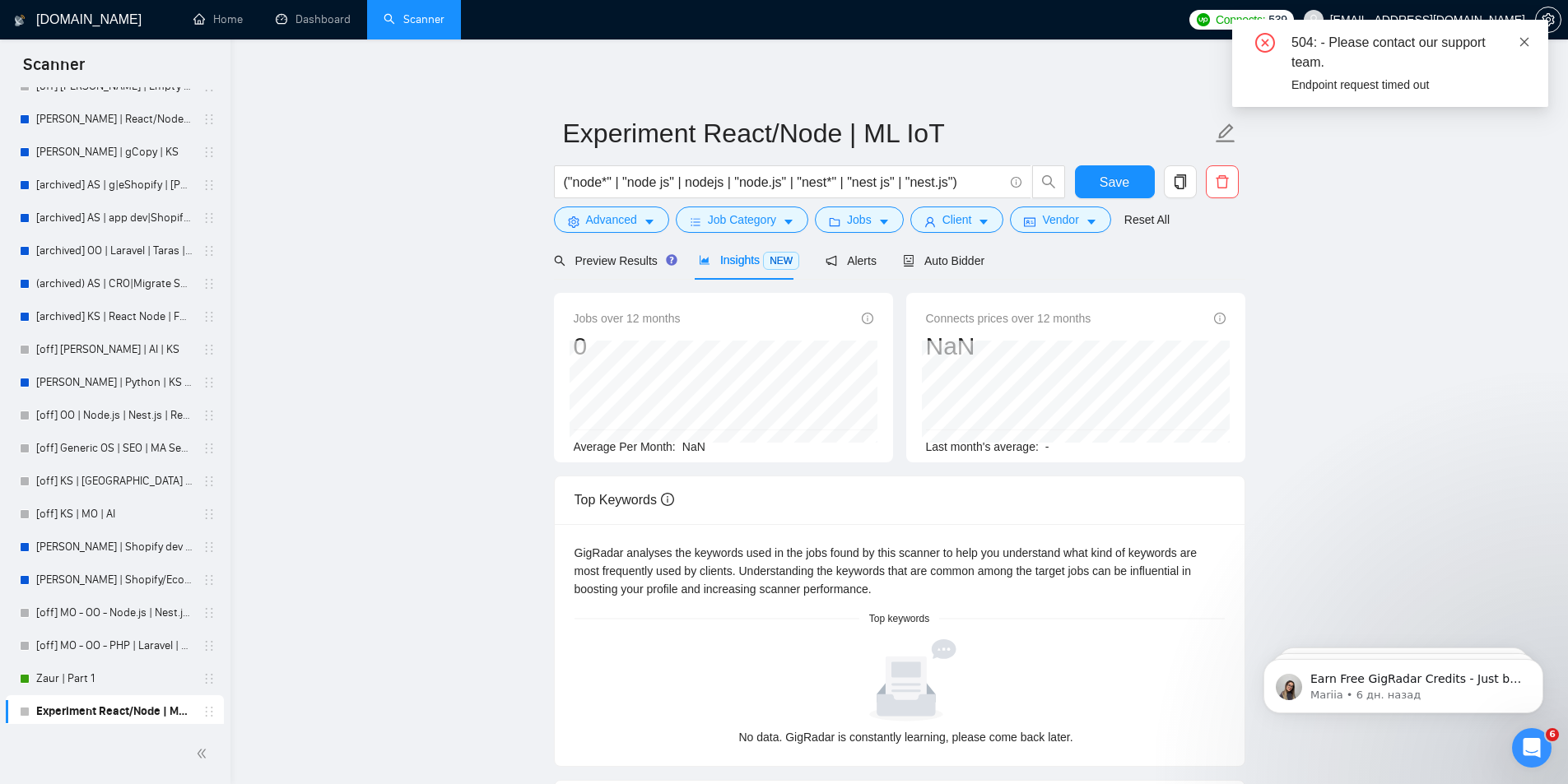
click at [1525, 41] on icon "close" at bounding box center [1524, 41] width 9 height 9
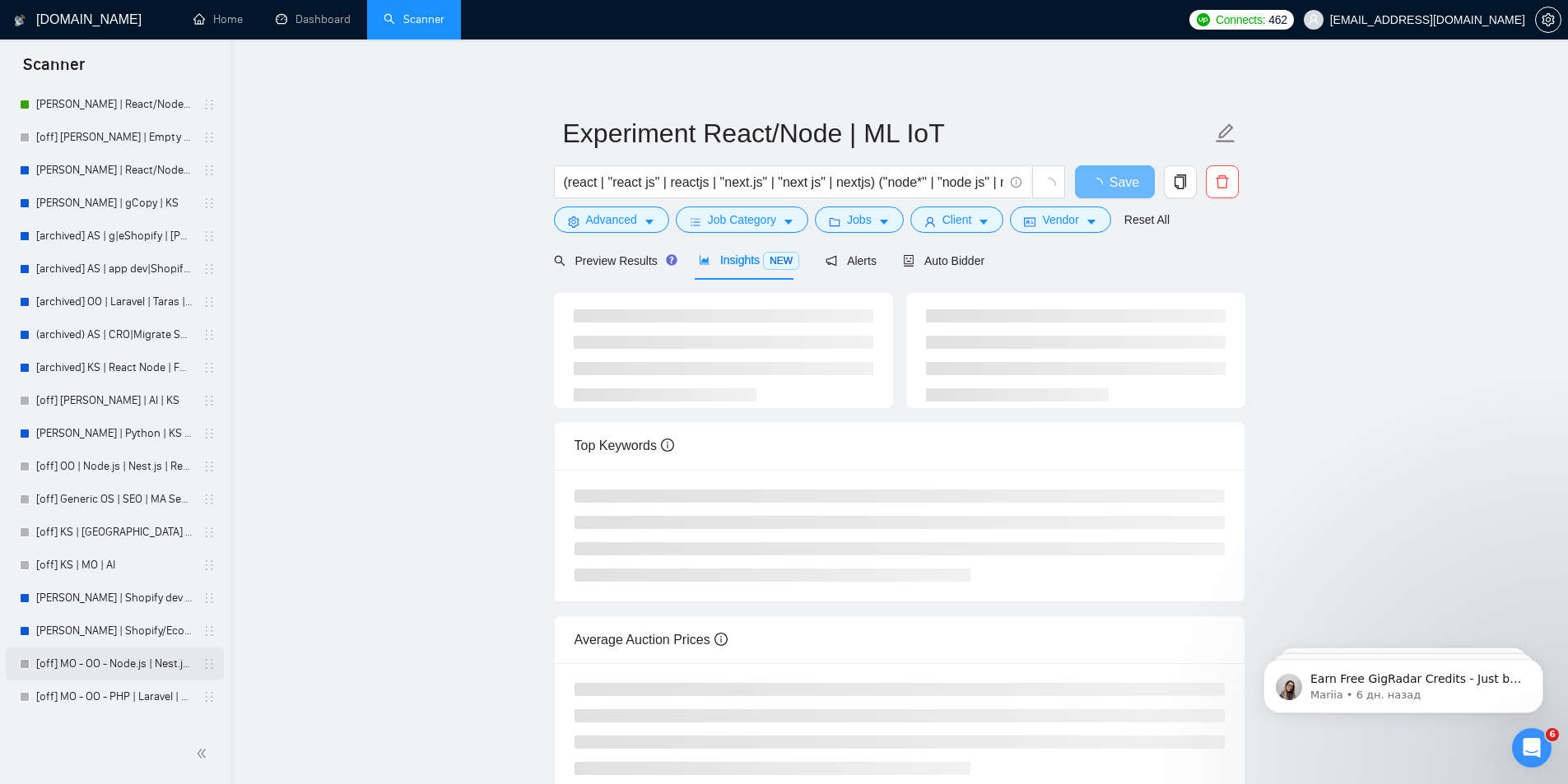
scroll to position [662, 0]
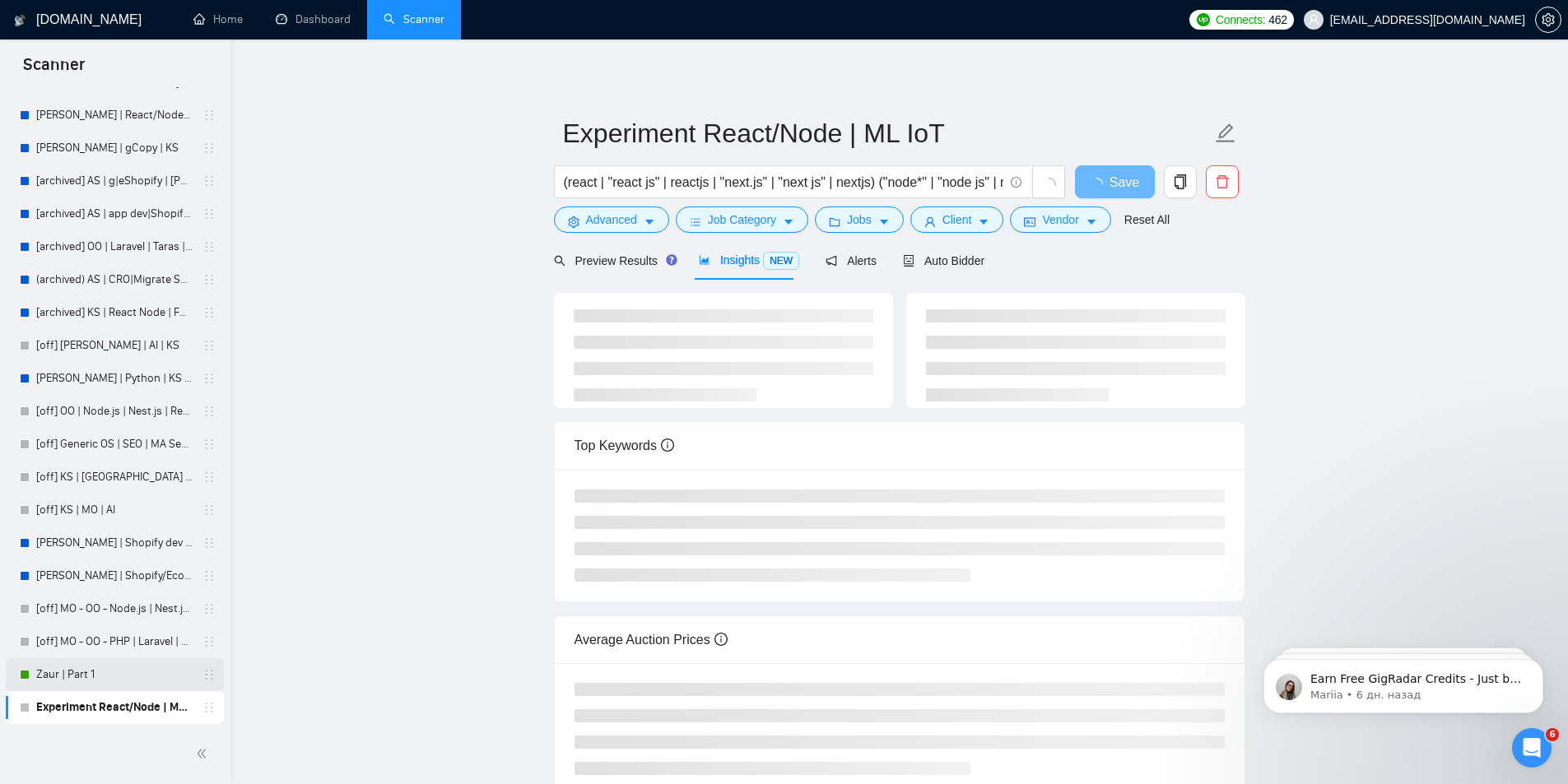
click at [91, 675] on link "Zaur | Part 1" at bounding box center [114, 675] width 156 height 33
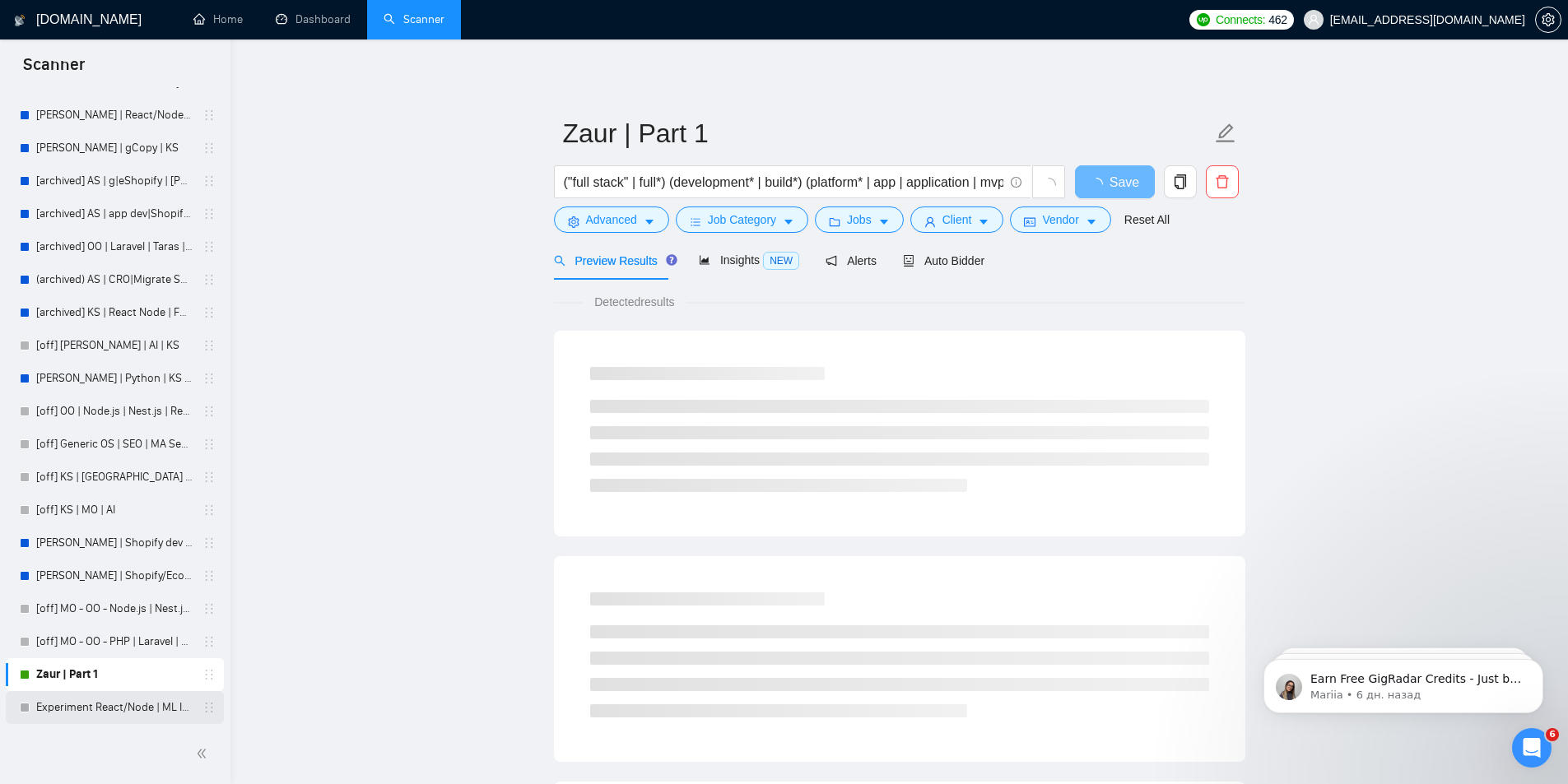
click at [99, 704] on link "Experiment React/Node | ML IoT" at bounding box center [114, 707] width 156 height 33
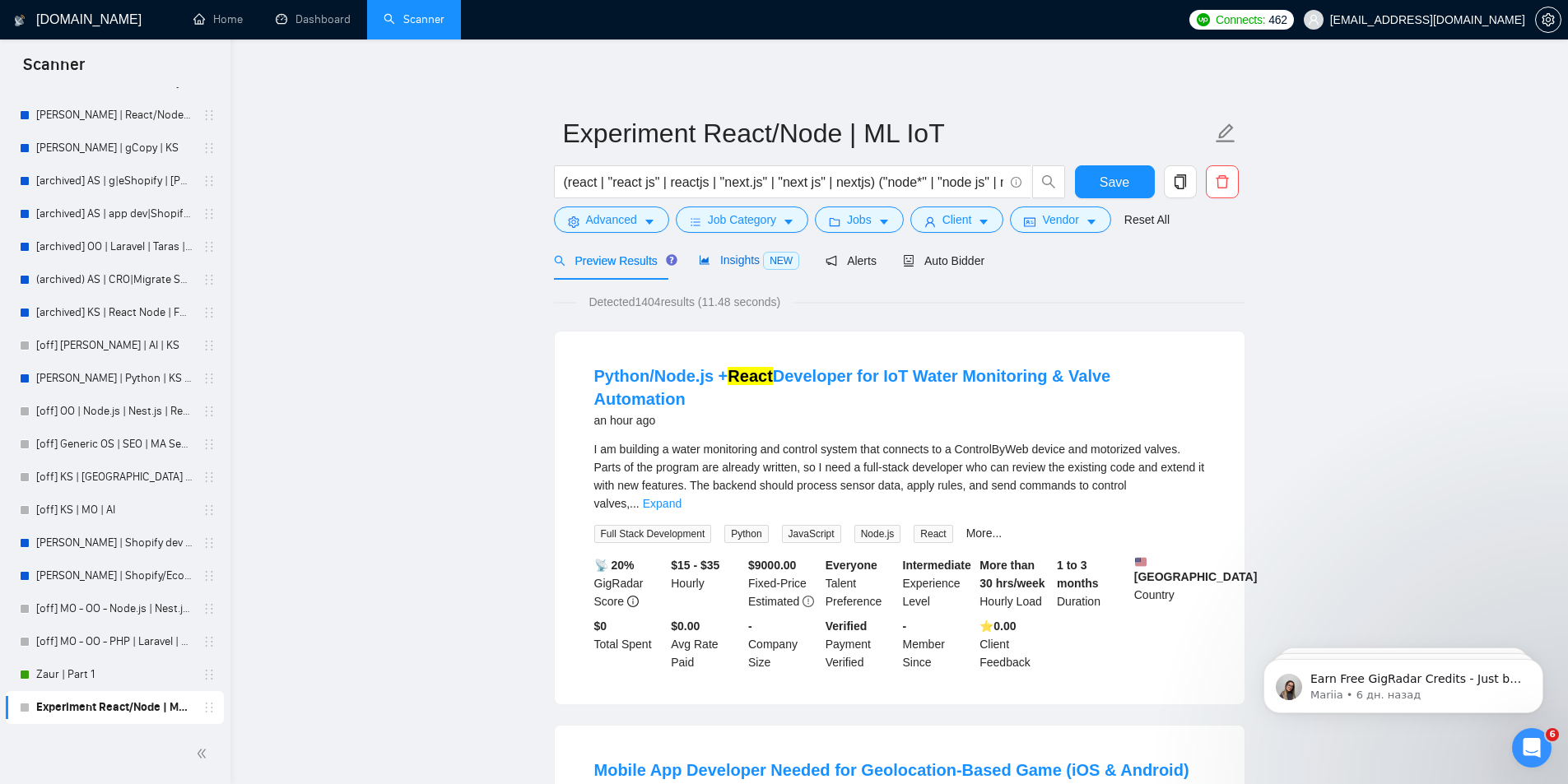
click at [737, 259] on span "Insights NEW" at bounding box center [749, 260] width 101 height 13
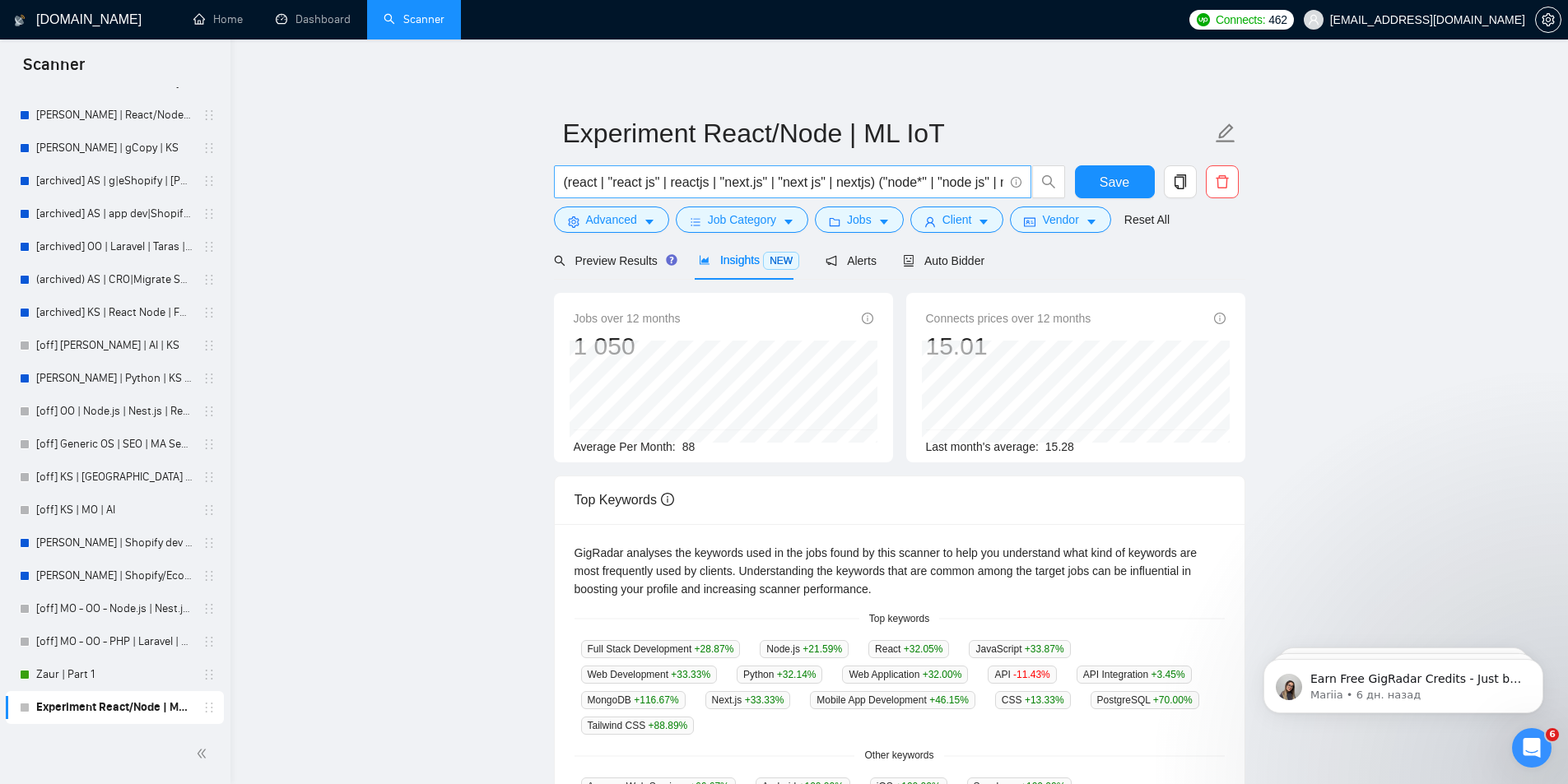
click at [807, 185] on input "(react | "react js" | reactjs | "next.js" | "next js" | nextjs) ("node*" | "nod…" at bounding box center [784, 182] width 439 height 20
click at [866, 178] on input "(react | "react js" | reactjs | "next.js" | "next js" | nextjs) ("node*" | "nod…" at bounding box center [784, 182] width 439 height 20
paste input "("Machine learning" | "ML")"
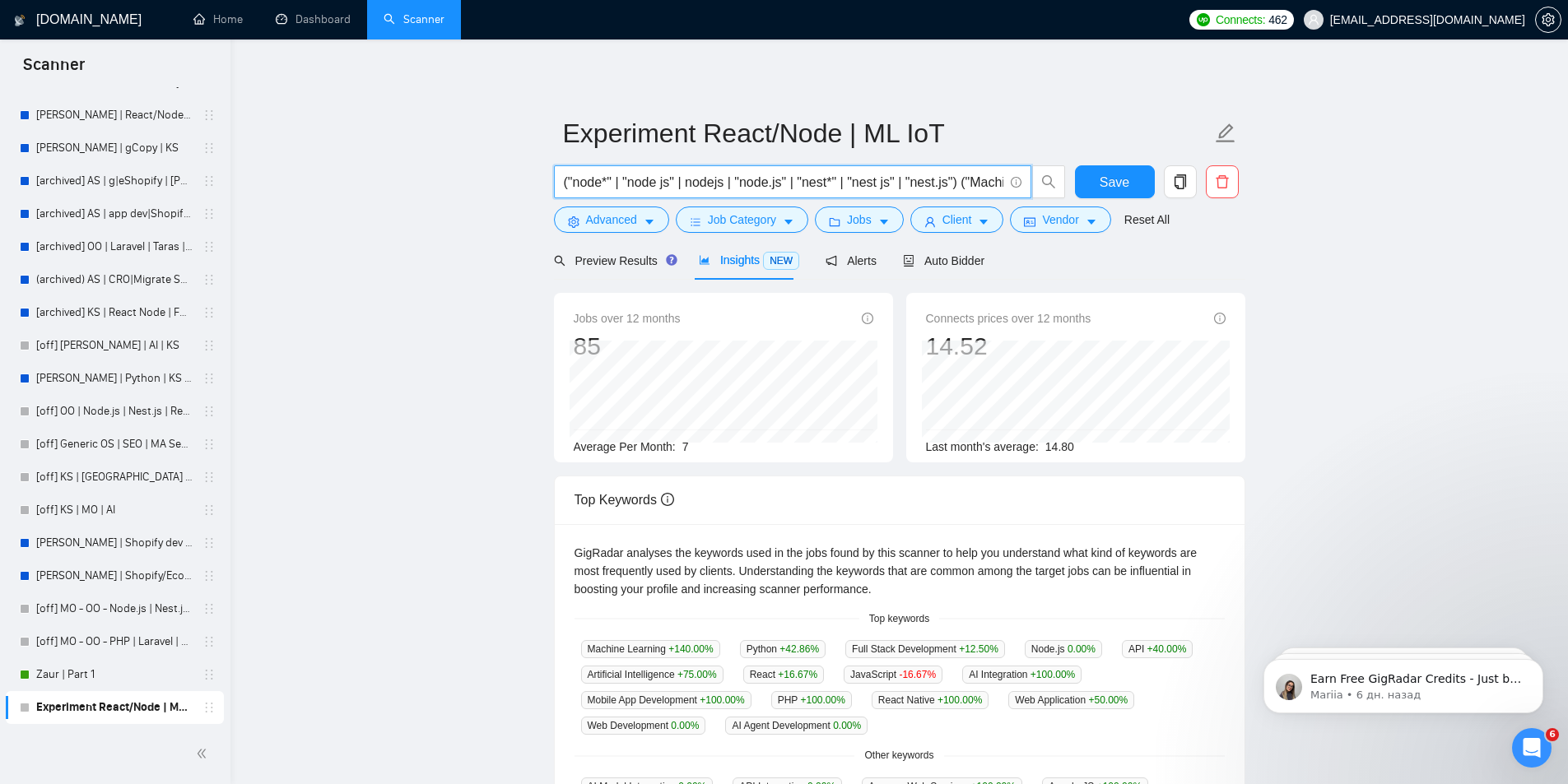
click at [979, 186] on input "("node*" | "node js" | nodejs | "node.js" | "nest*" | "nest js" | "nest.js") ("…" at bounding box center [784, 182] width 439 height 20
click at [977, 182] on input "("node*" | "node js" | nodejs | "node.js" | "nest*" | "nest js" | "nest.js") ("…" at bounding box center [784, 182] width 439 height 20
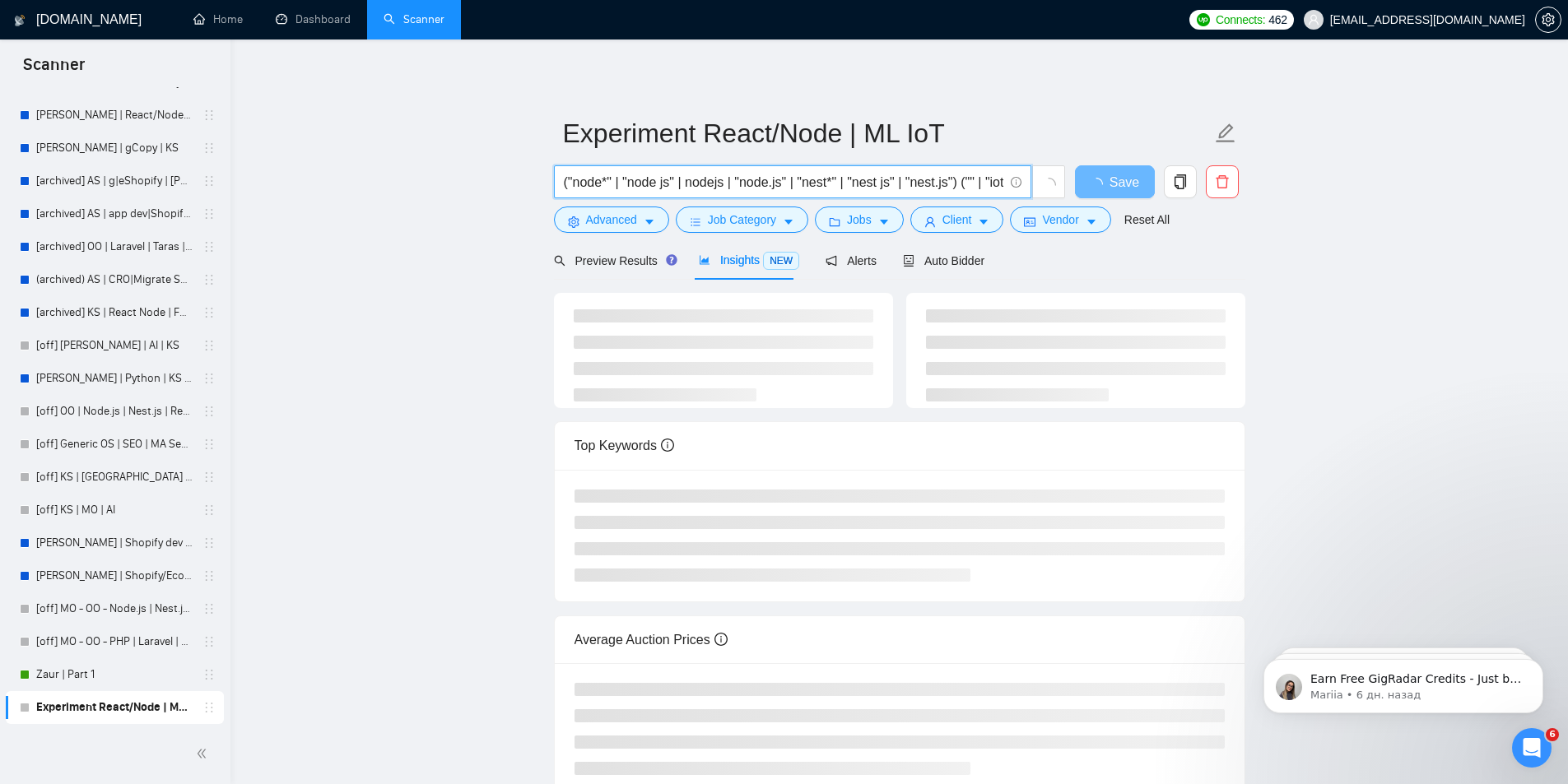
scroll to position [0, 2]
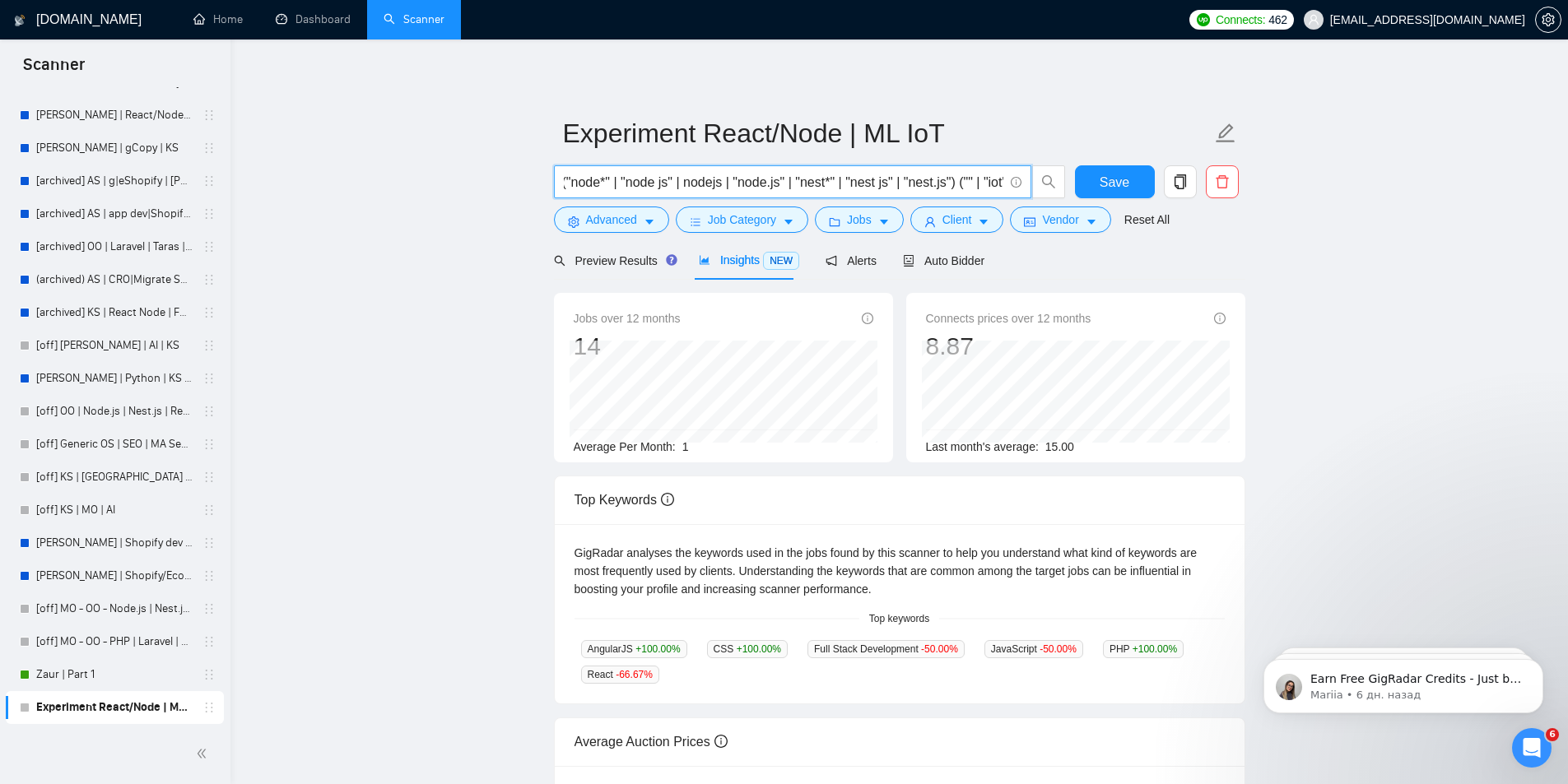
click at [963, 181] on input "("node*" | "node js" | nodejs | "node.js" | "nest*" | "nest js" | "nest.js") ("…" at bounding box center [784, 182] width 439 height 20
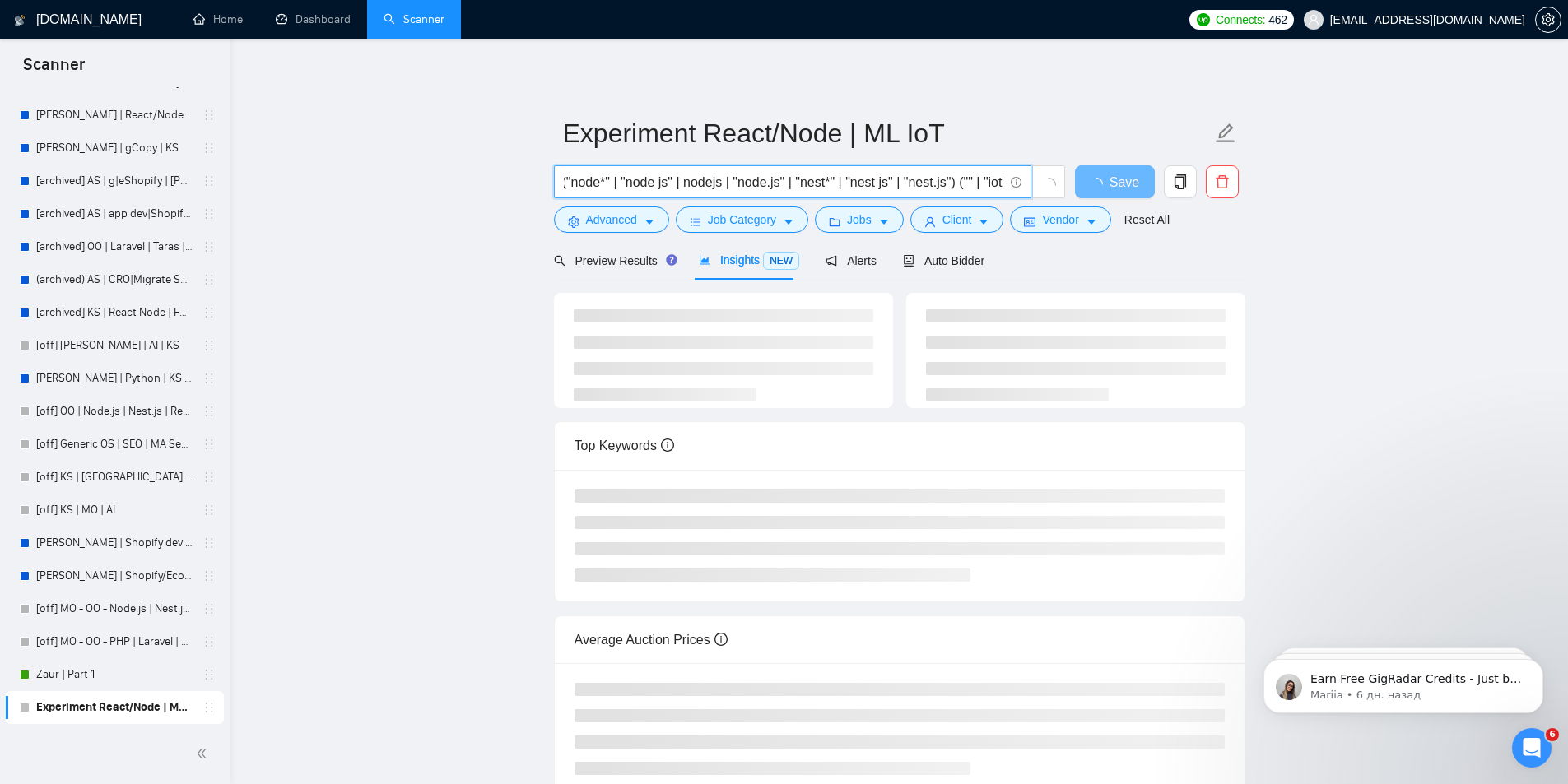
click at [969, 179] on input "("node*" | "node js" | nodejs | "node.js" | "nest*" | "nest js" | "nest.js") ("…" at bounding box center [784, 182] width 439 height 20
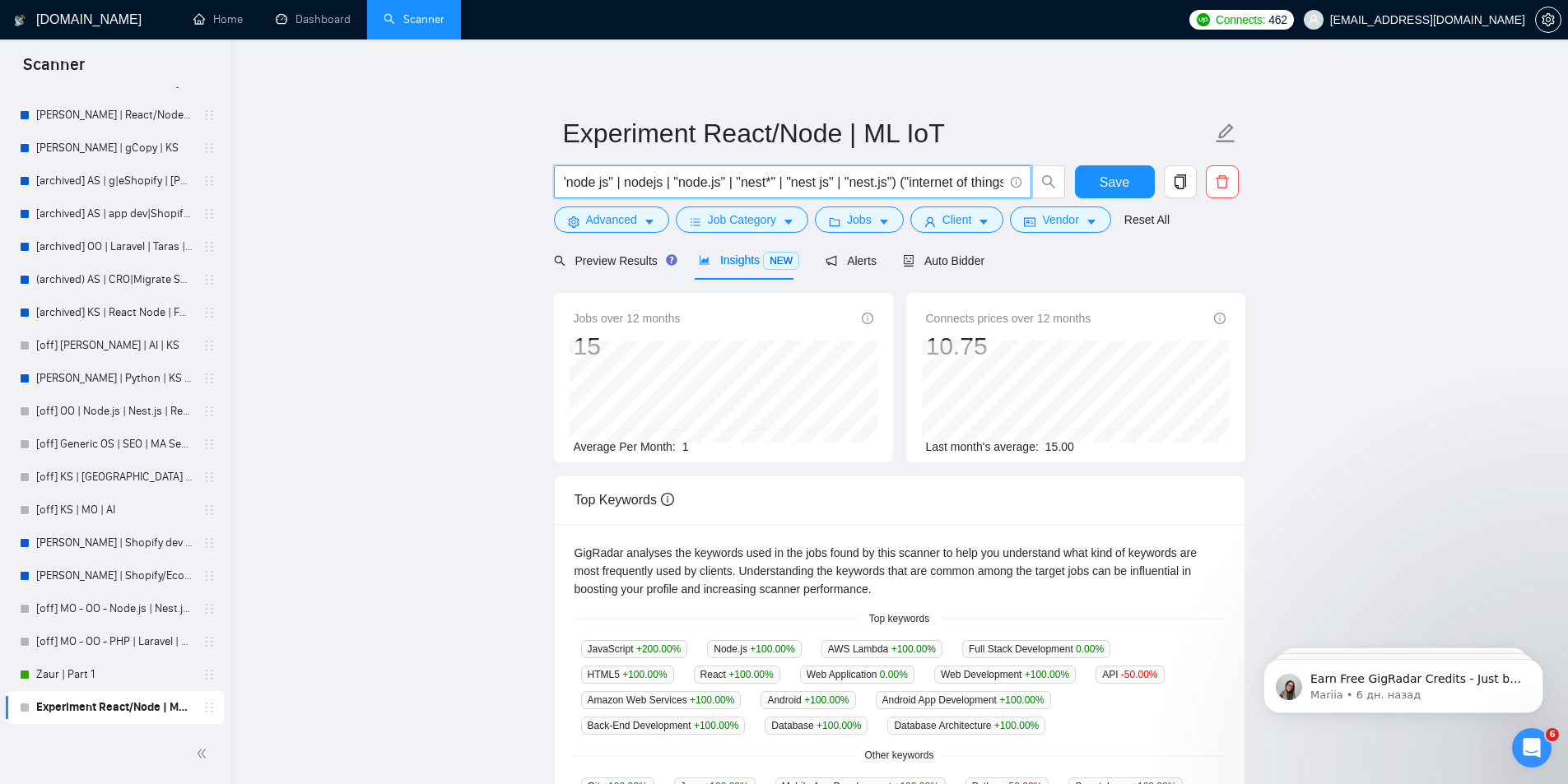
scroll to position [0, 67]
type input "("node*" | "node js" | nodejs | "node.js" | "nest*" | "nest js" | "nest.js") ("…"
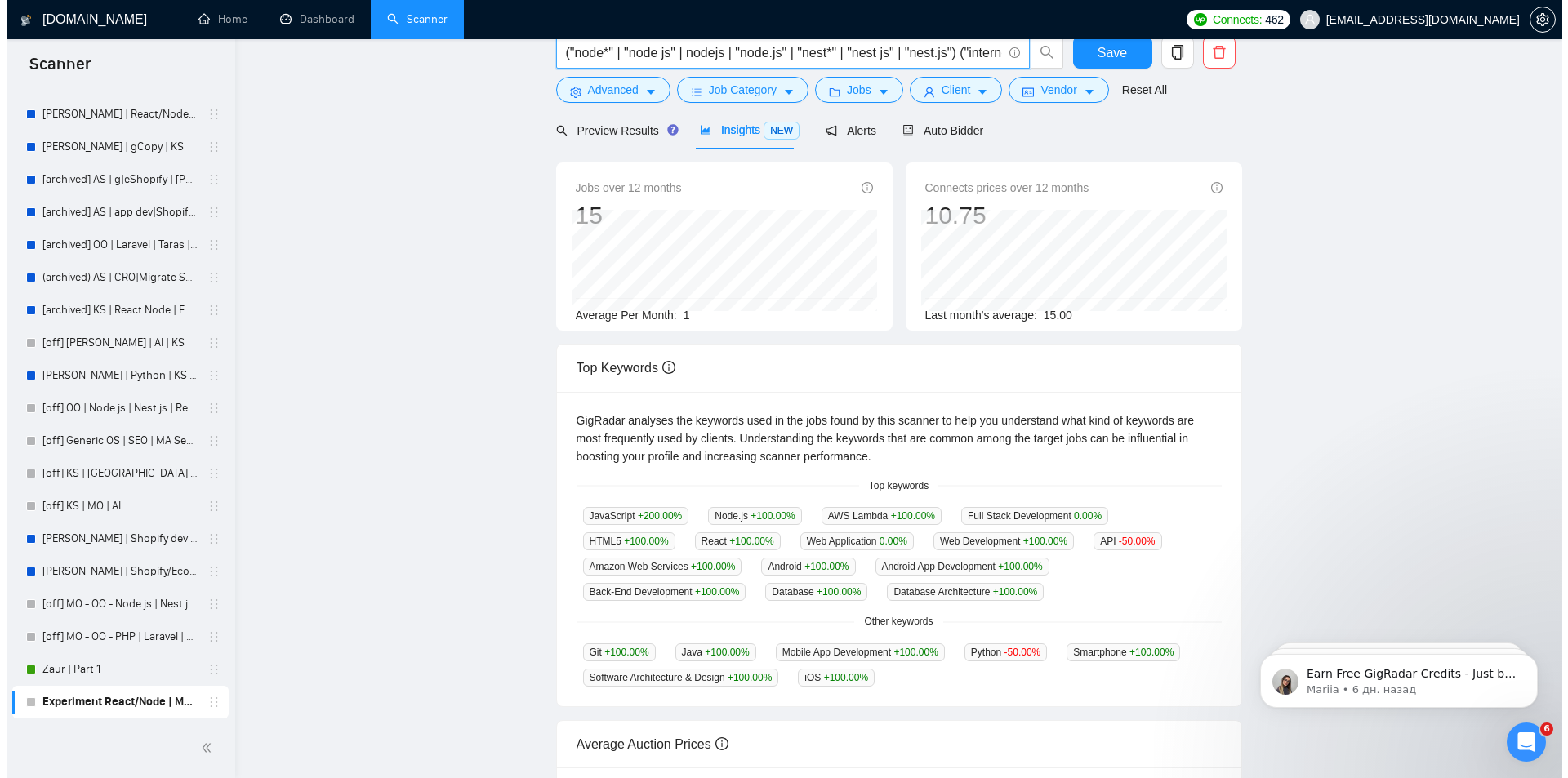
scroll to position [0, 0]
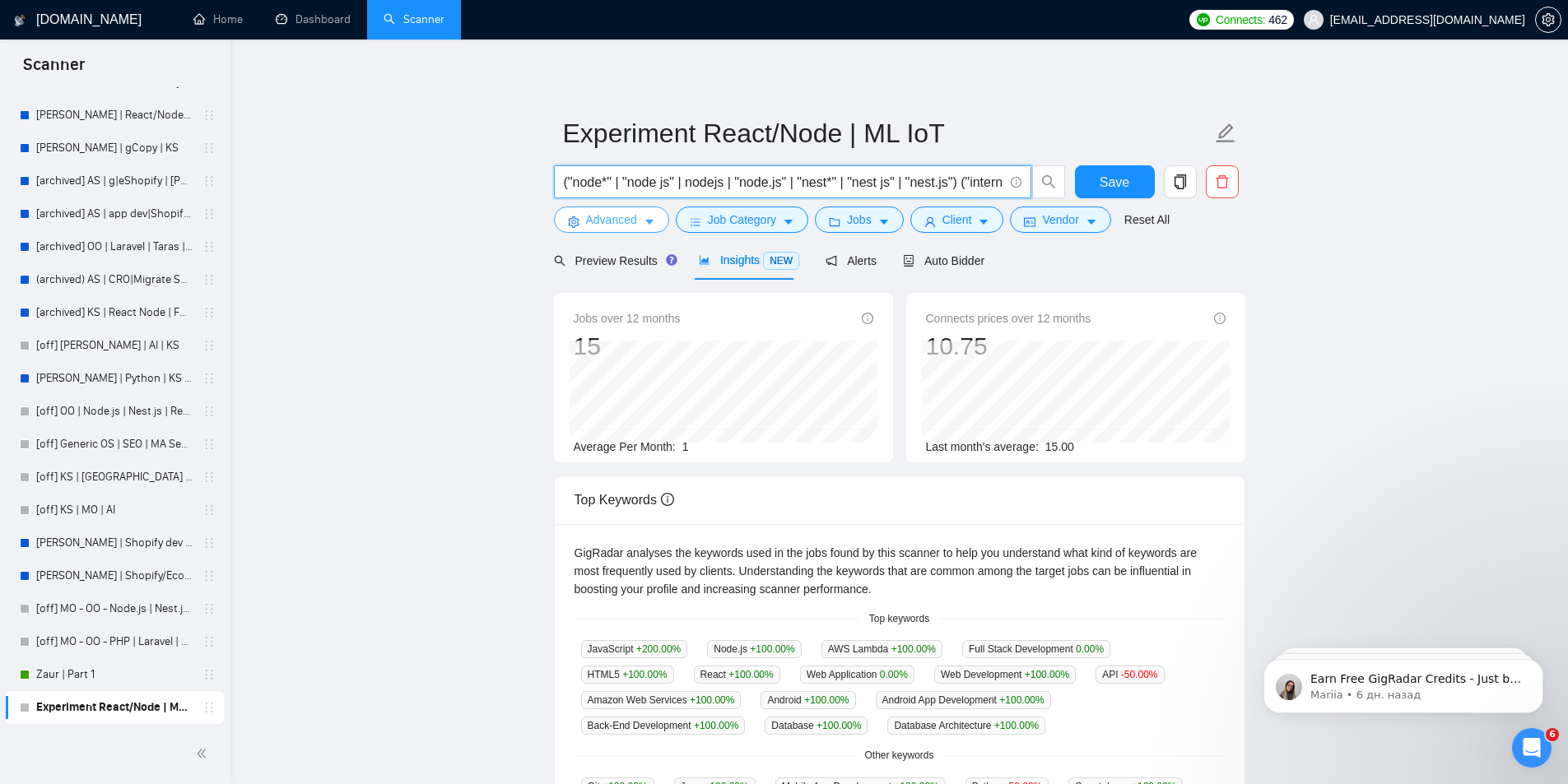
click at [651, 215] on span "caret-down" at bounding box center [649, 221] width 11 height 12
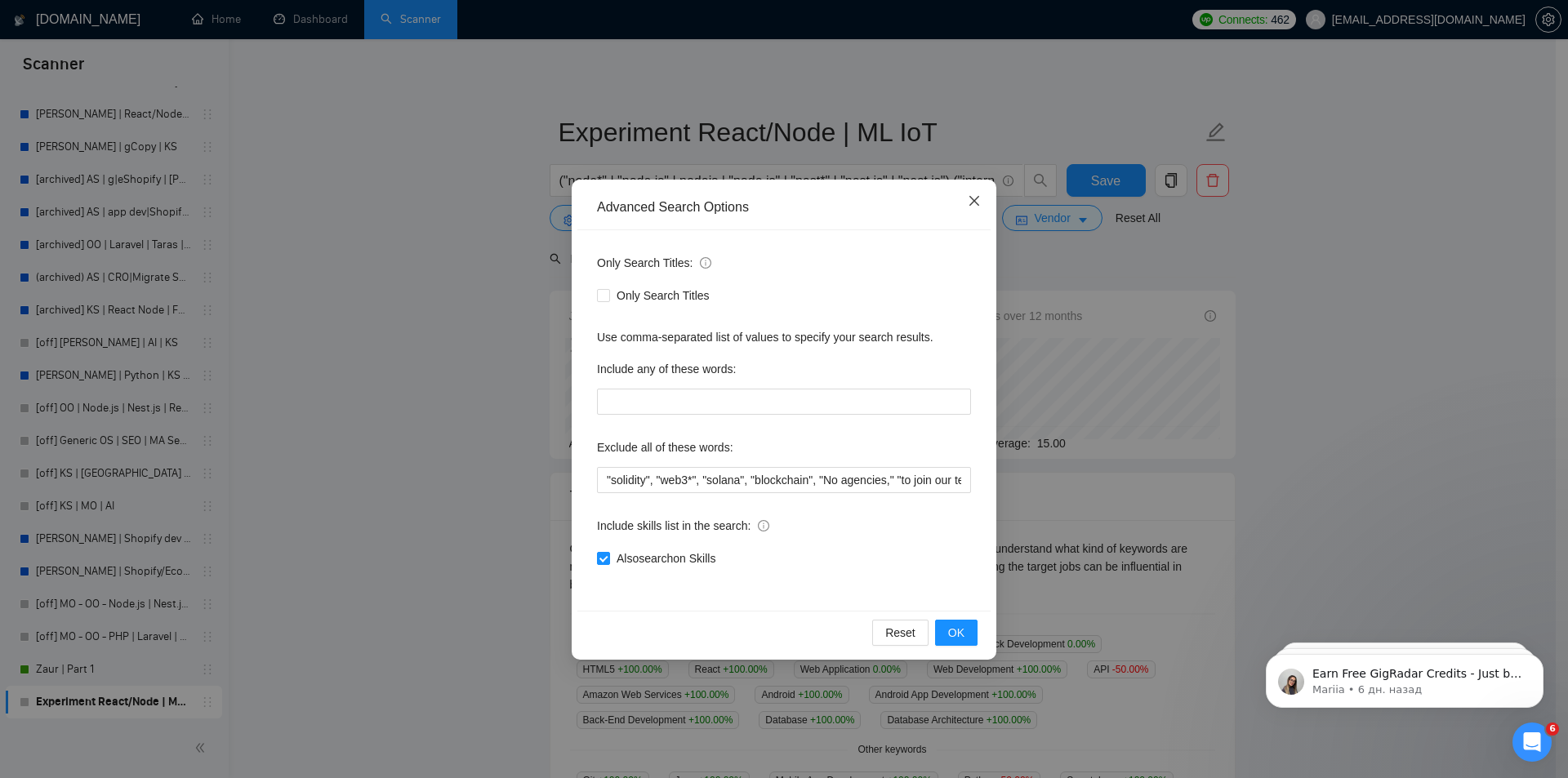
click at [975, 204] on icon "close" at bounding box center [973, 200] width 13 height 13
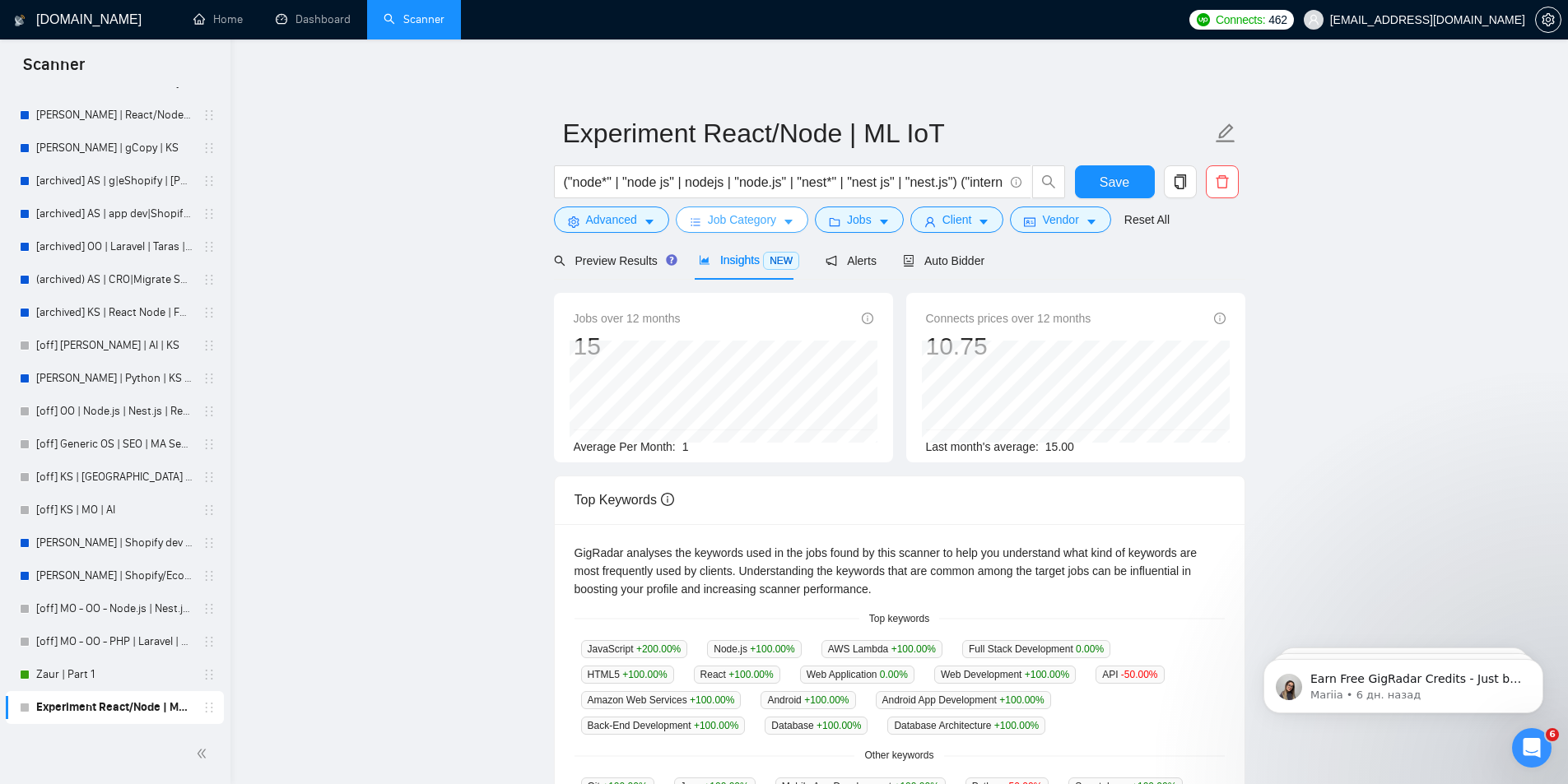
click at [720, 227] on span "Job Category" at bounding box center [742, 219] width 68 height 18
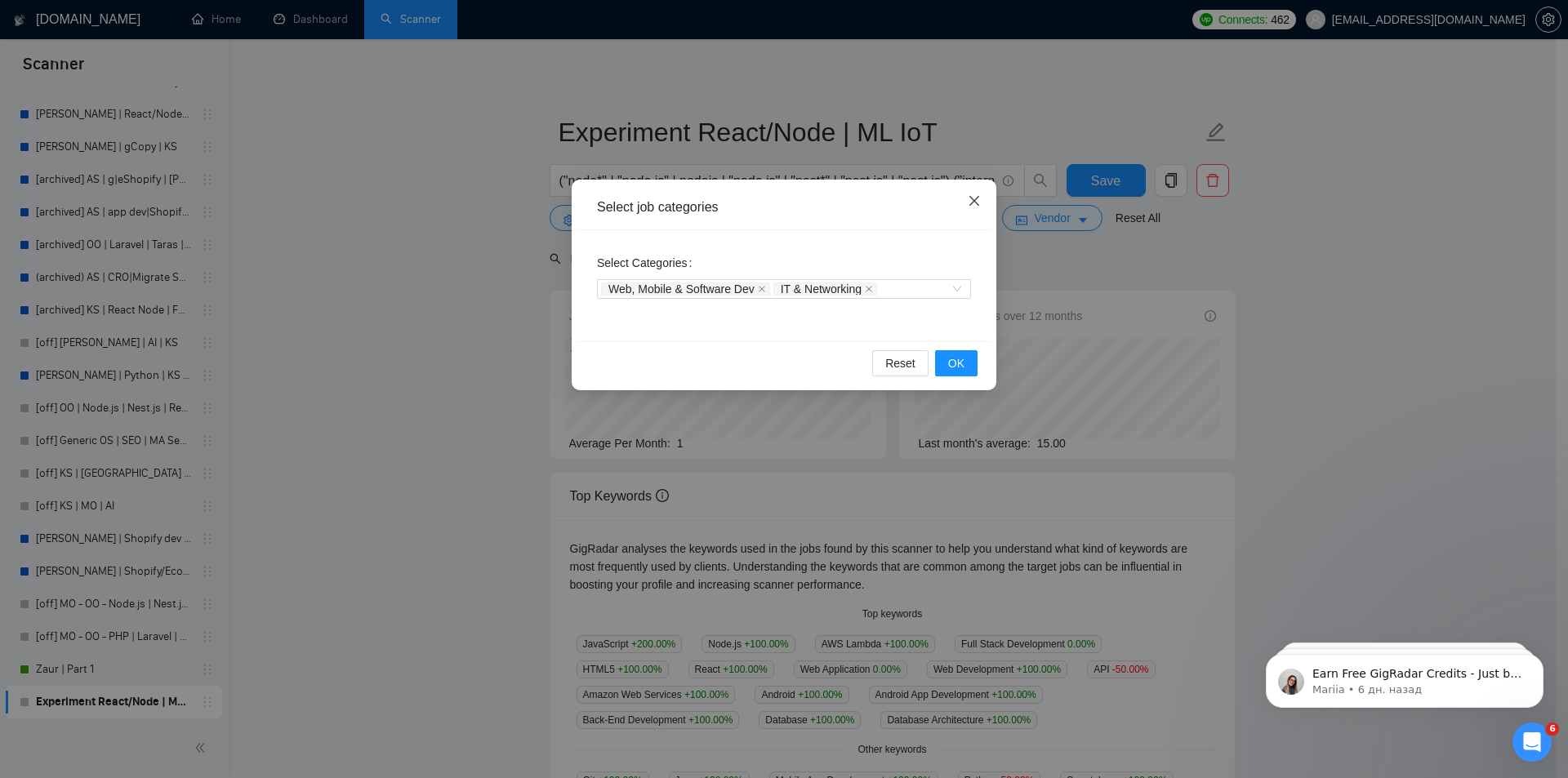
click at [976, 203] on icon "close" at bounding box center [974, 201] width 10 height 10
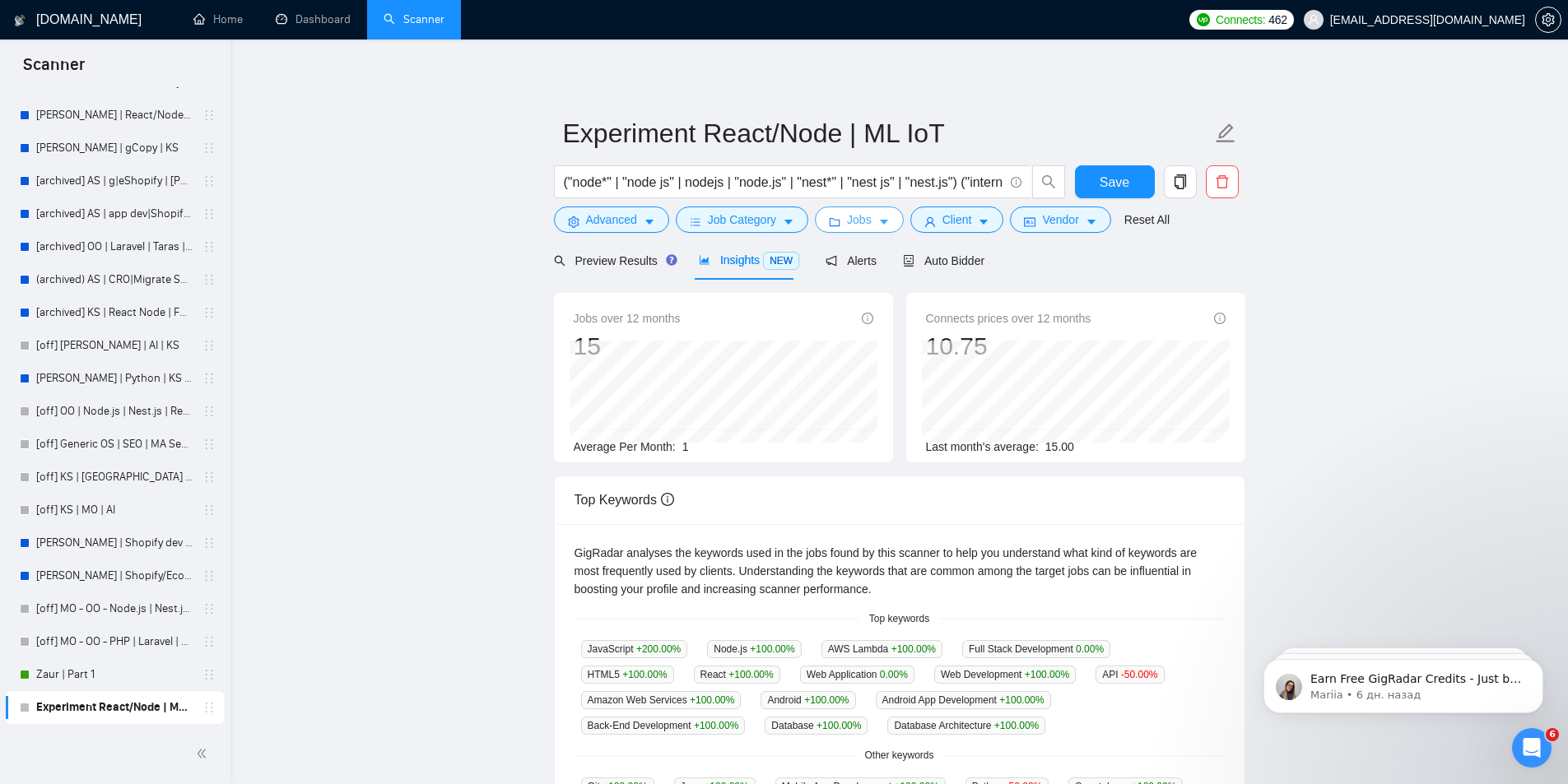
click at [836, 217] on icon "folder" at bounding box center [834, 221] width 11 height 11
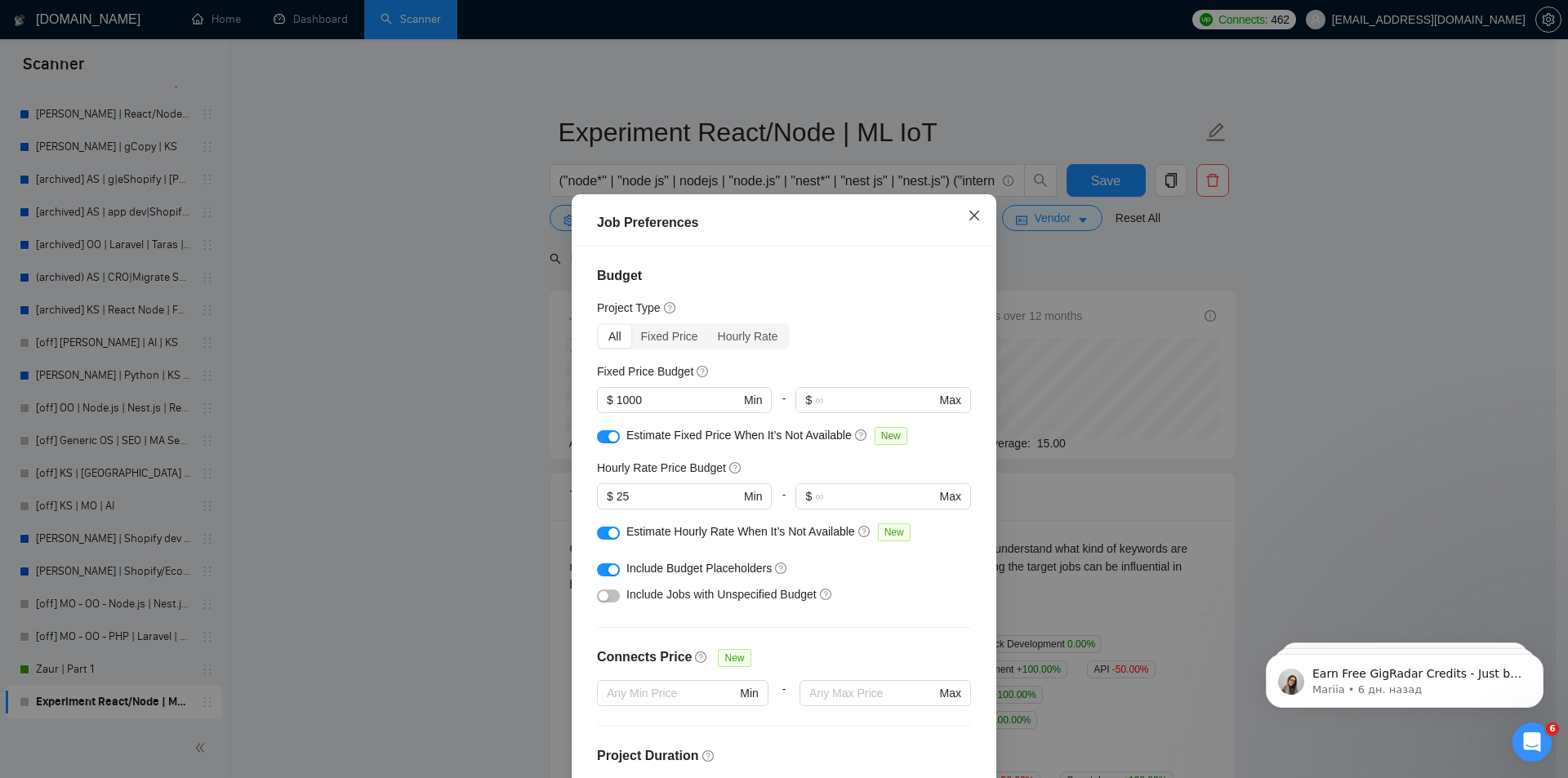
click at [969, 217] on icon "close" at bounding box center [974, 216] width 10 height 10
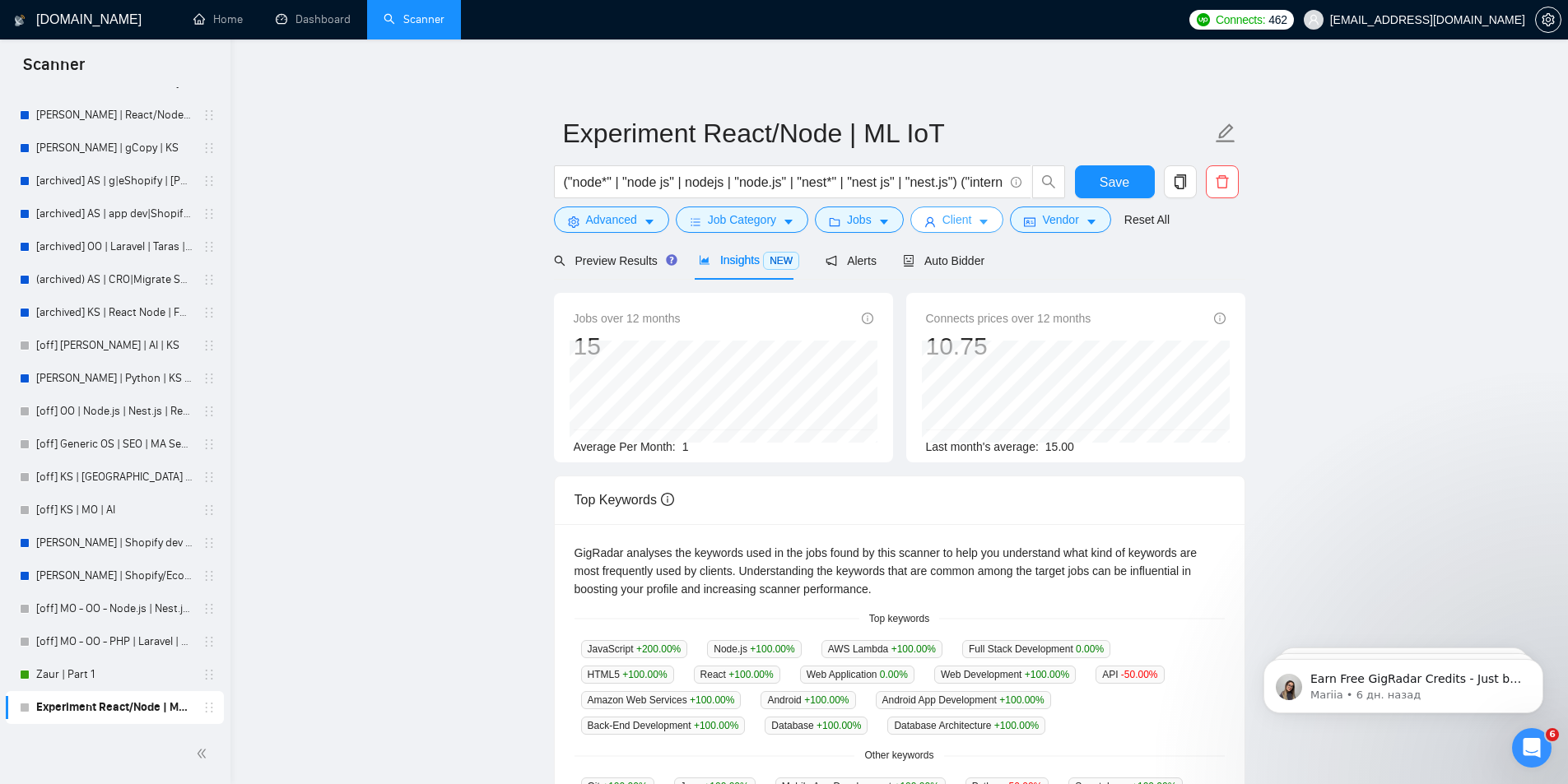
click at [946, 217] on span "Client" at bounding box center [957, 219] width 30 height 18
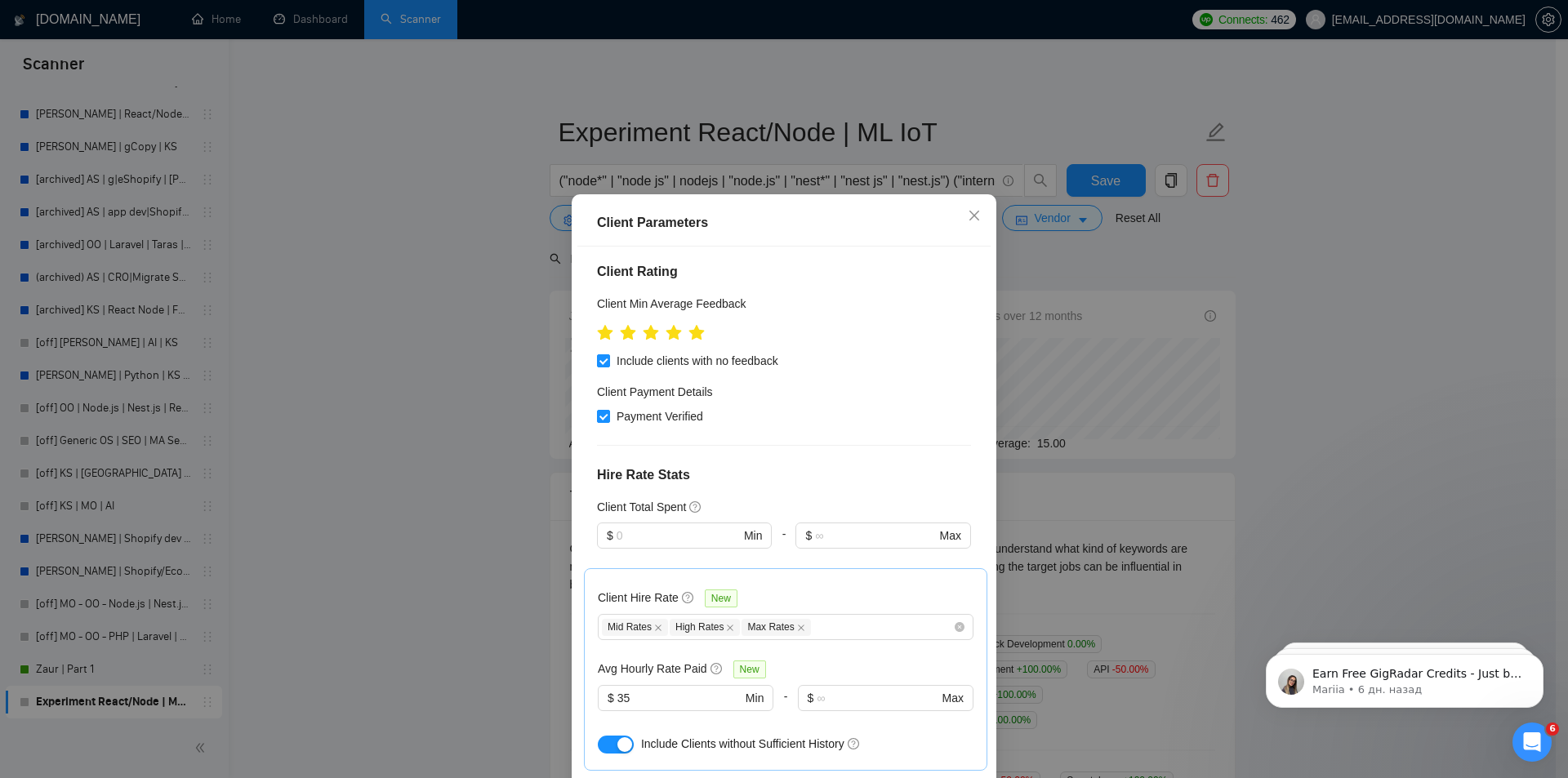
scroll to position [490, 0]
